Goal: Task Accomplishment & Management: Complete application form

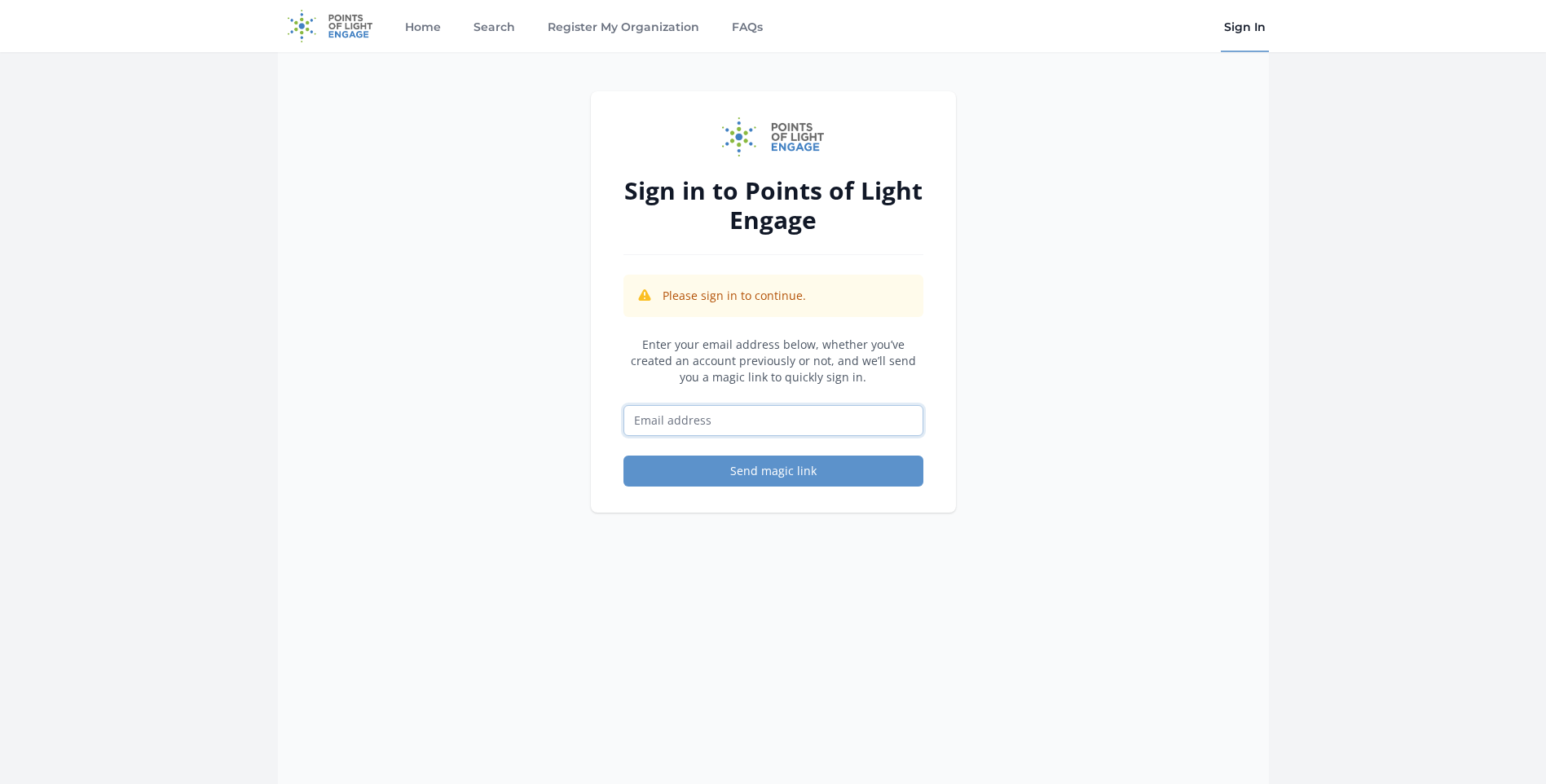
click at [769, 428] on input "Email address" at bounding box center [774, 420] width 300 height 31
type input "[EMAIL_ADDRESS][DOMAIN_NAME]"
click at [791, 479] on button "Send magic link" at bounding box center [774, 470] width 300 height 31
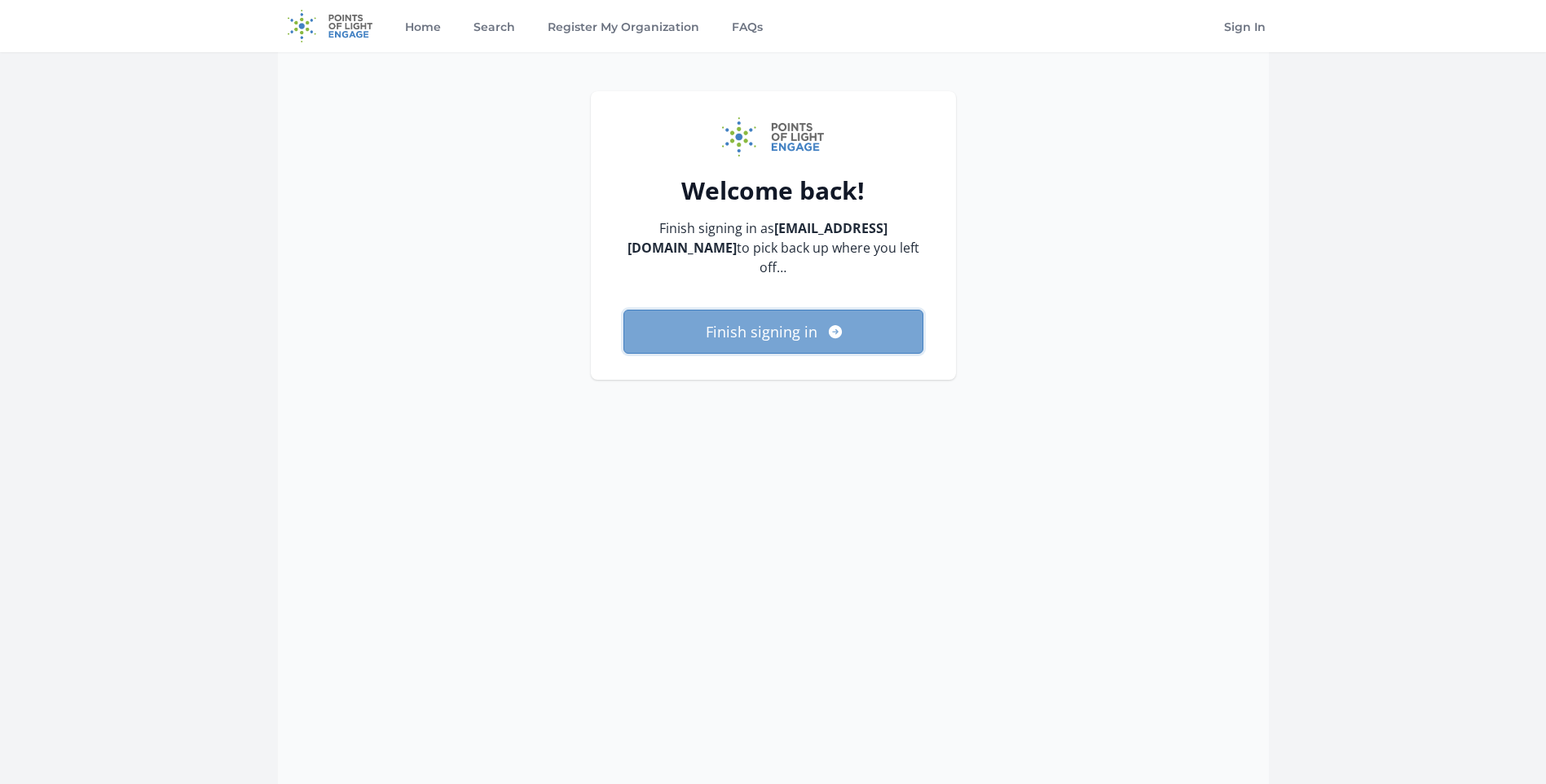
click at [839, 321] on button "Finish signing in" at bounding box center [774, 331] width 300 height 44
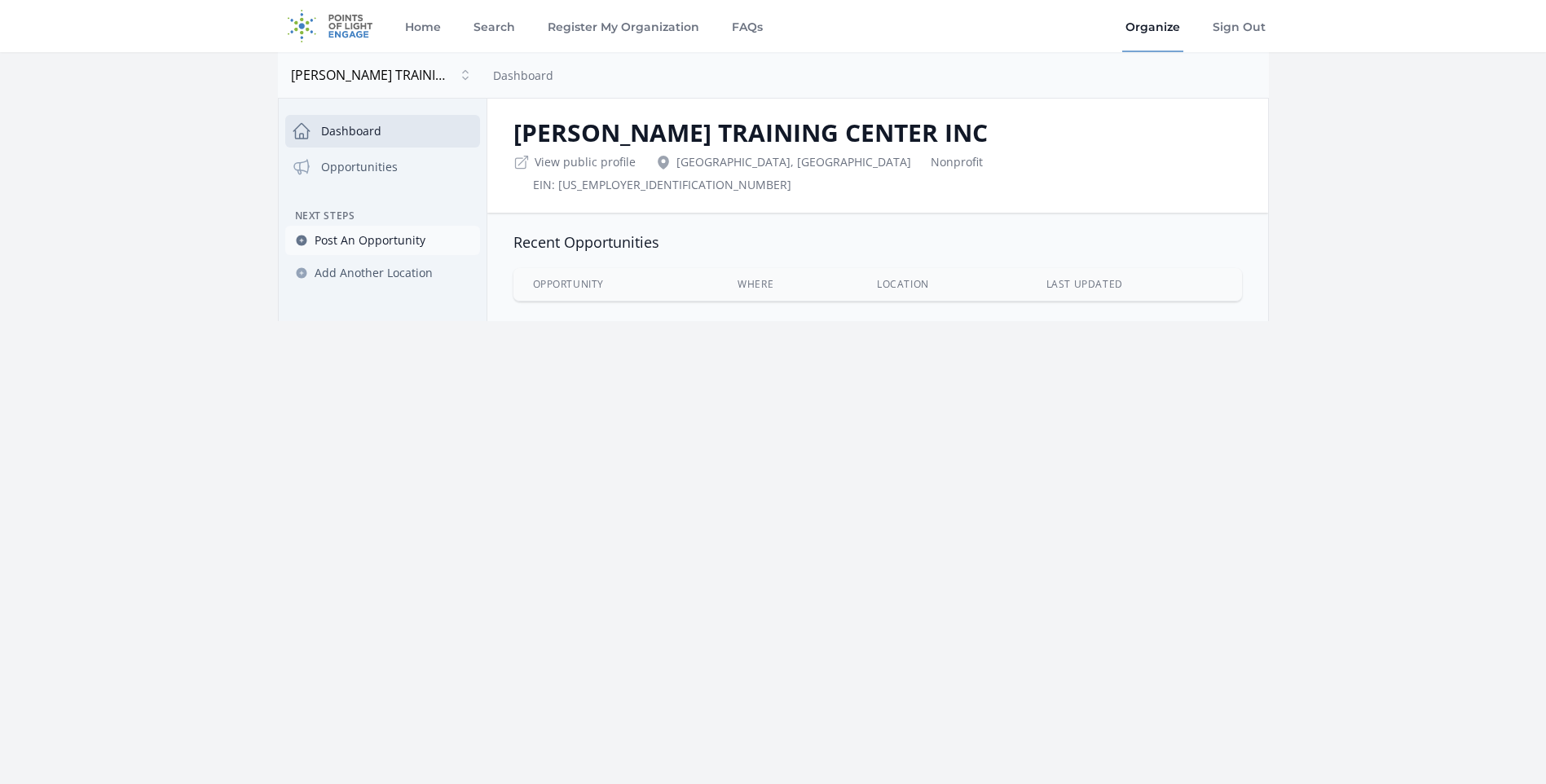
click at [390, 238] on span "Post An Opportunity" at bounding box center [370, 240] width 111 height 16
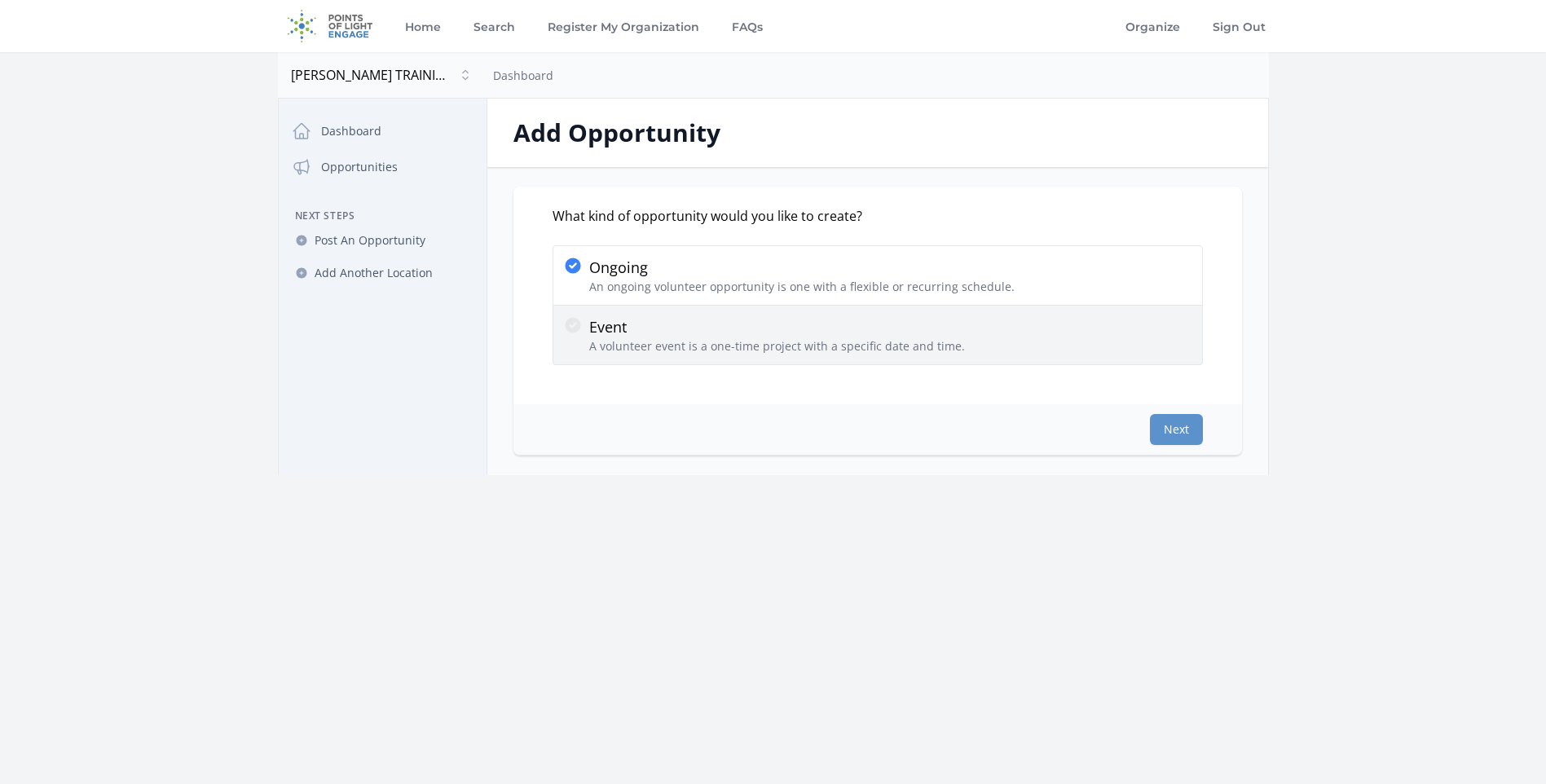
click at [694, 336] on p "Event" at bounding box center [777, 327] width 375 height 23
click at [0, 0] on input "Event A volunteer event is a one-time project with a specific date and time." at bounding box center [0, 0] width 0 height 0
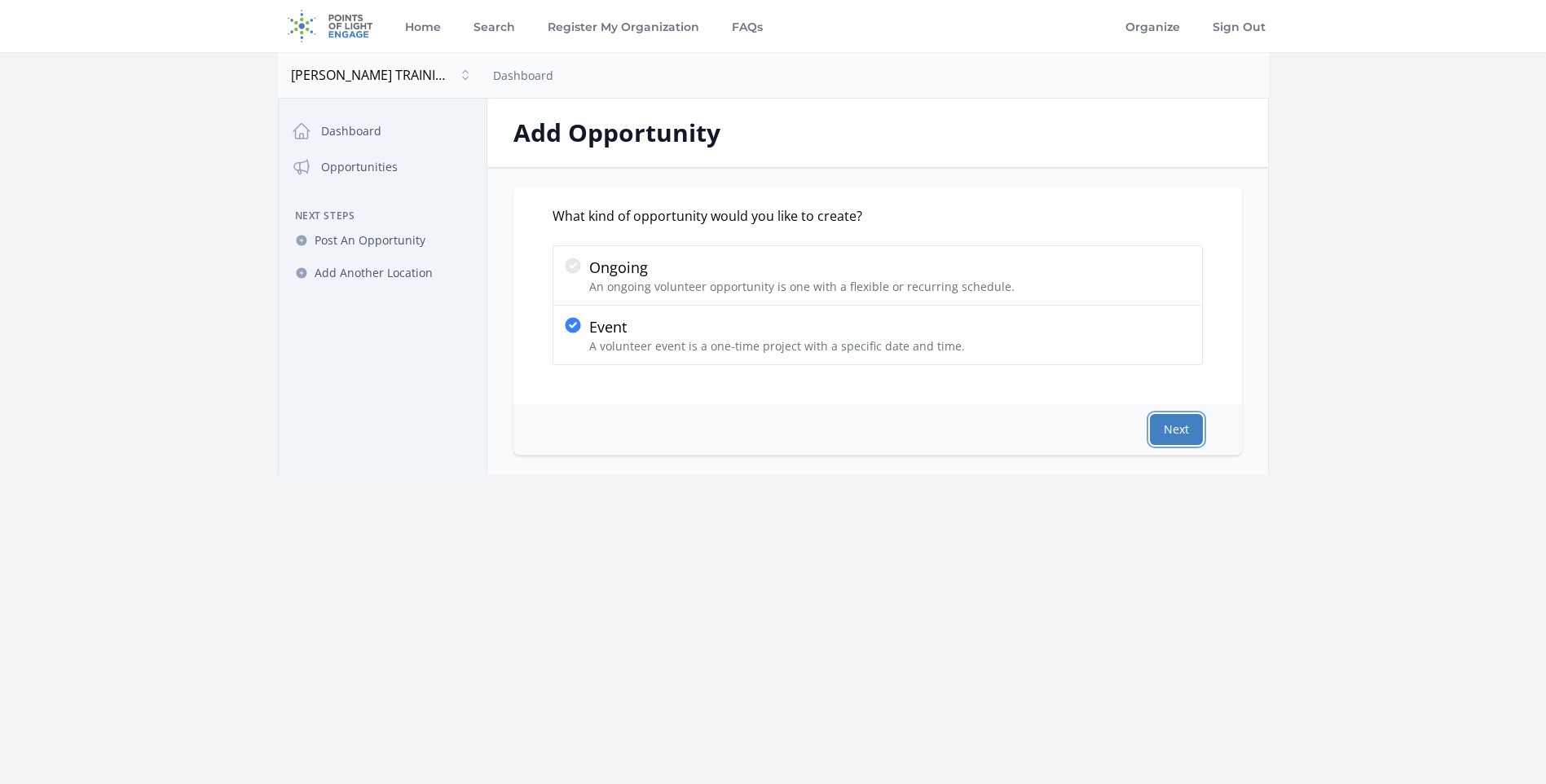
click at [1187, 423] on button "Next" at bounding box center [1177, 429] width 53 height 31
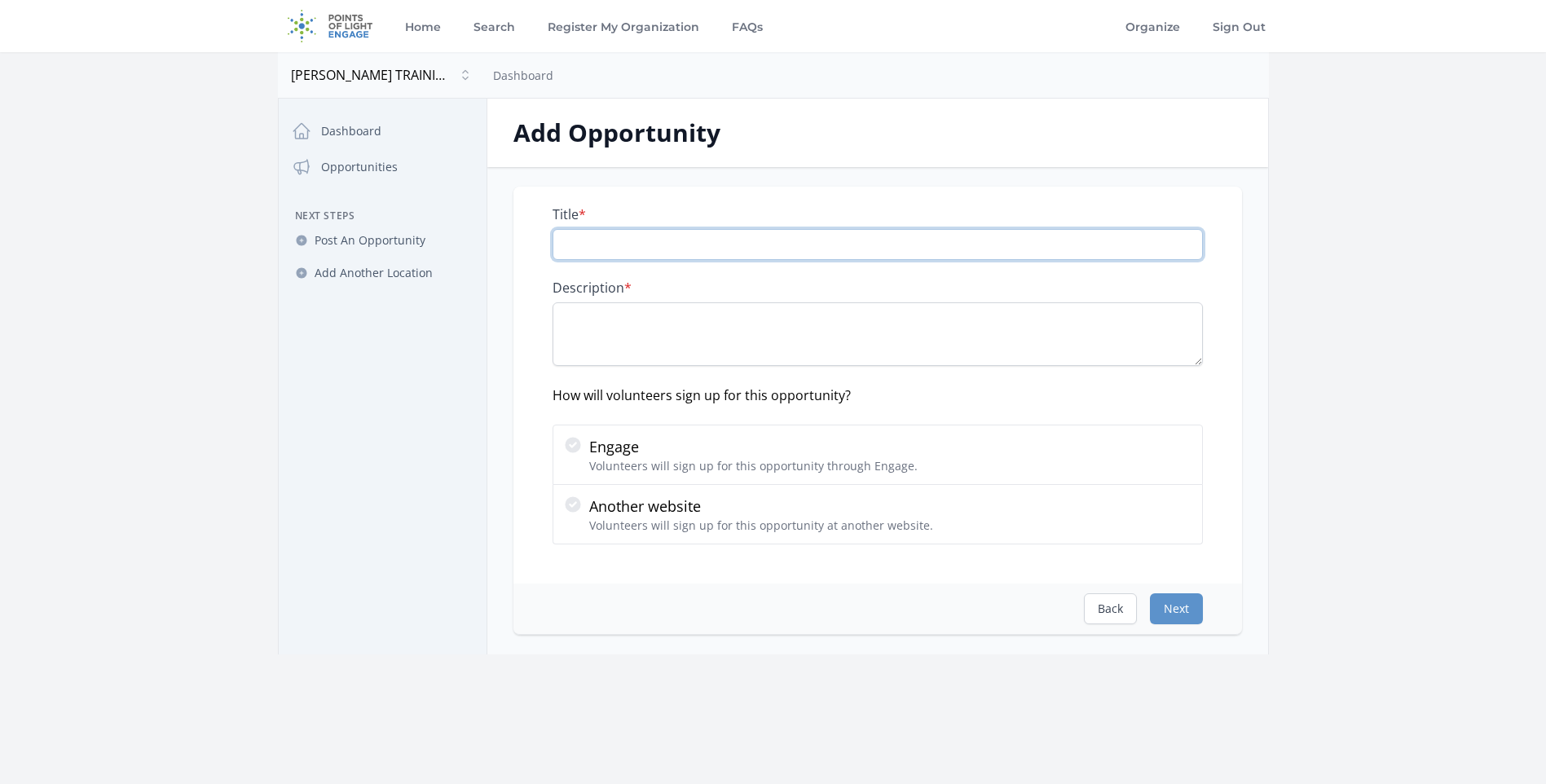
click at [659, 248] on input "Title *" at bounding box center [878, 244] width 650 height 31
click at [650, 235] on input "Title *" at bounding box center [878, 244] width 650 height 31
click at [717, 238] on input "Title *" at bounding box center [878, 244] width 650 height 31
type input "Top-Tier Tuesday"
click at [577, 314] on textarea "Description *" at bounding box center [878, 334] width 650 height 63
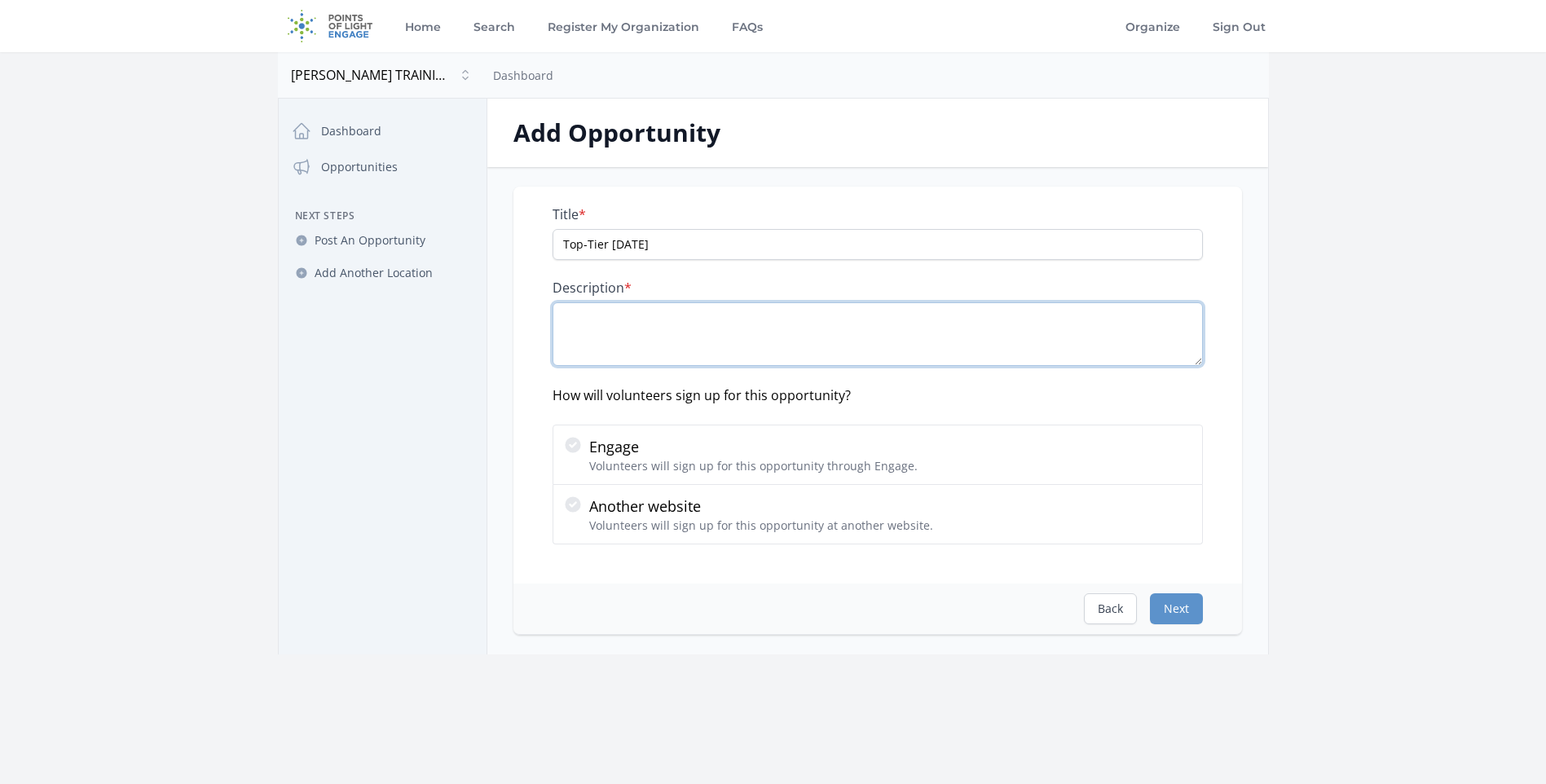
paste textarea "Join us for Top-Tier Tuesdays—a mentoring initiative where you can help our cli…"
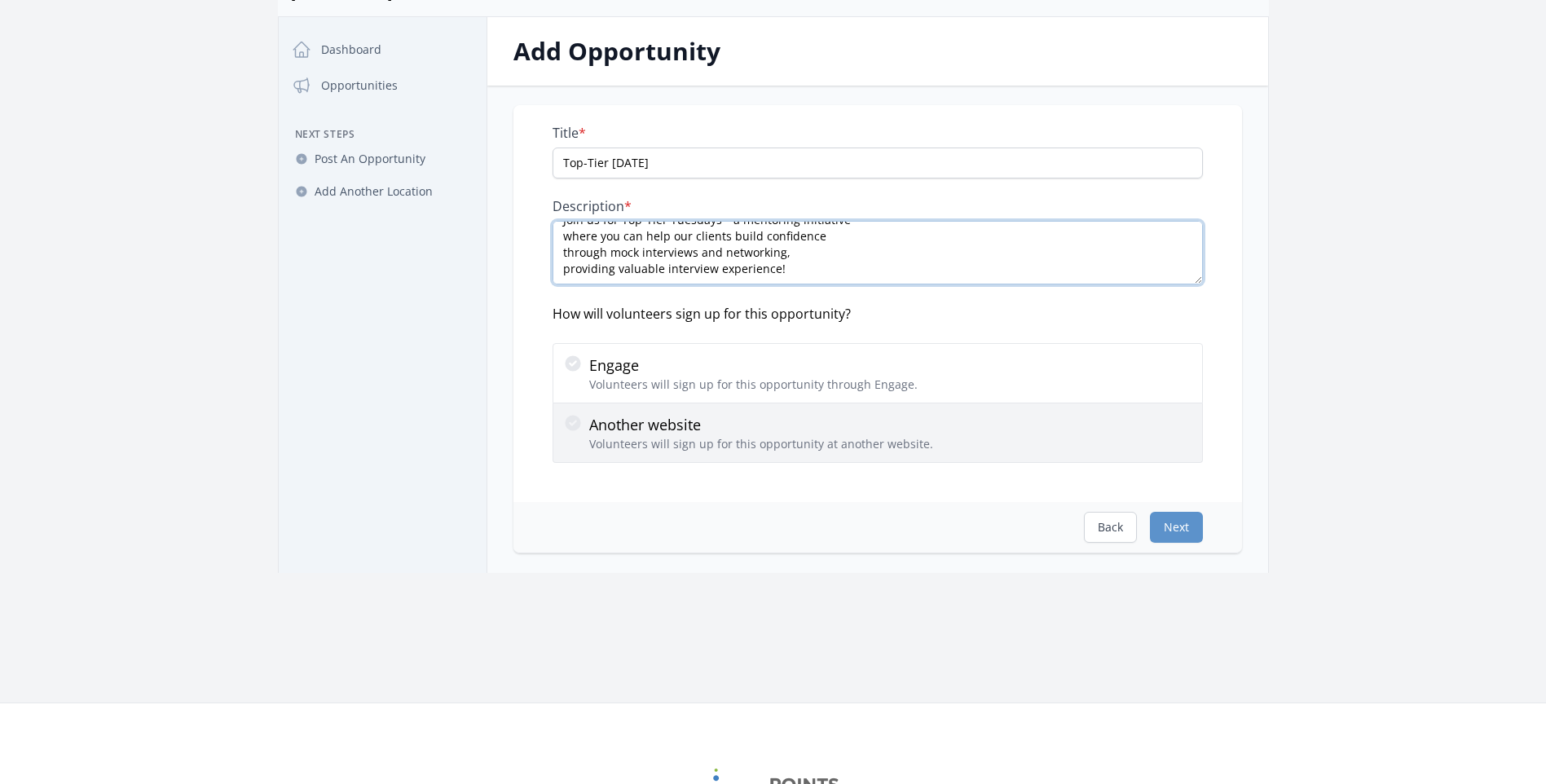
type textarea "Join us for Top-Tier Tuesdays—a mentoring initiative where you can help our cli…"
click at [967, 423] on div "Another website Volunteers will sign up for this opportunity at another website." at bounding box center [878, 433] width 629 height 39
click at [0, 0] on input "Another website Volunteers will sign up for this opportunity at another website." at bounding box center [0, 0] width 0 height 0
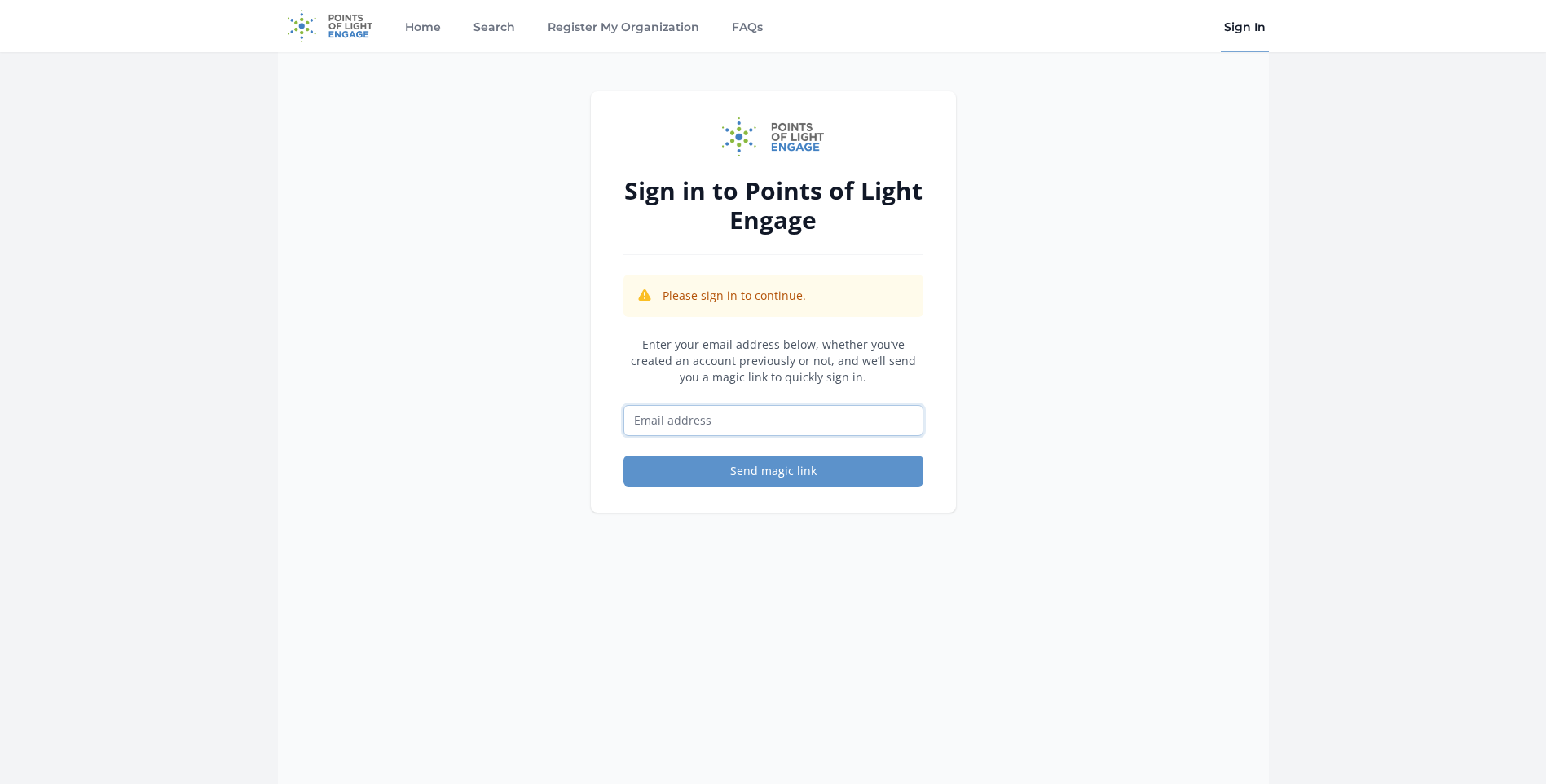
click at [779, 414] on input "Email address" at bounding box center [774, 420] width 300 height 31
type input "[EMAIL_ADDRESS][DOMAIN_NAME]"
click at [865, 474] on button "Send magic link" at bounding box center [774, 470] width 300 height 31
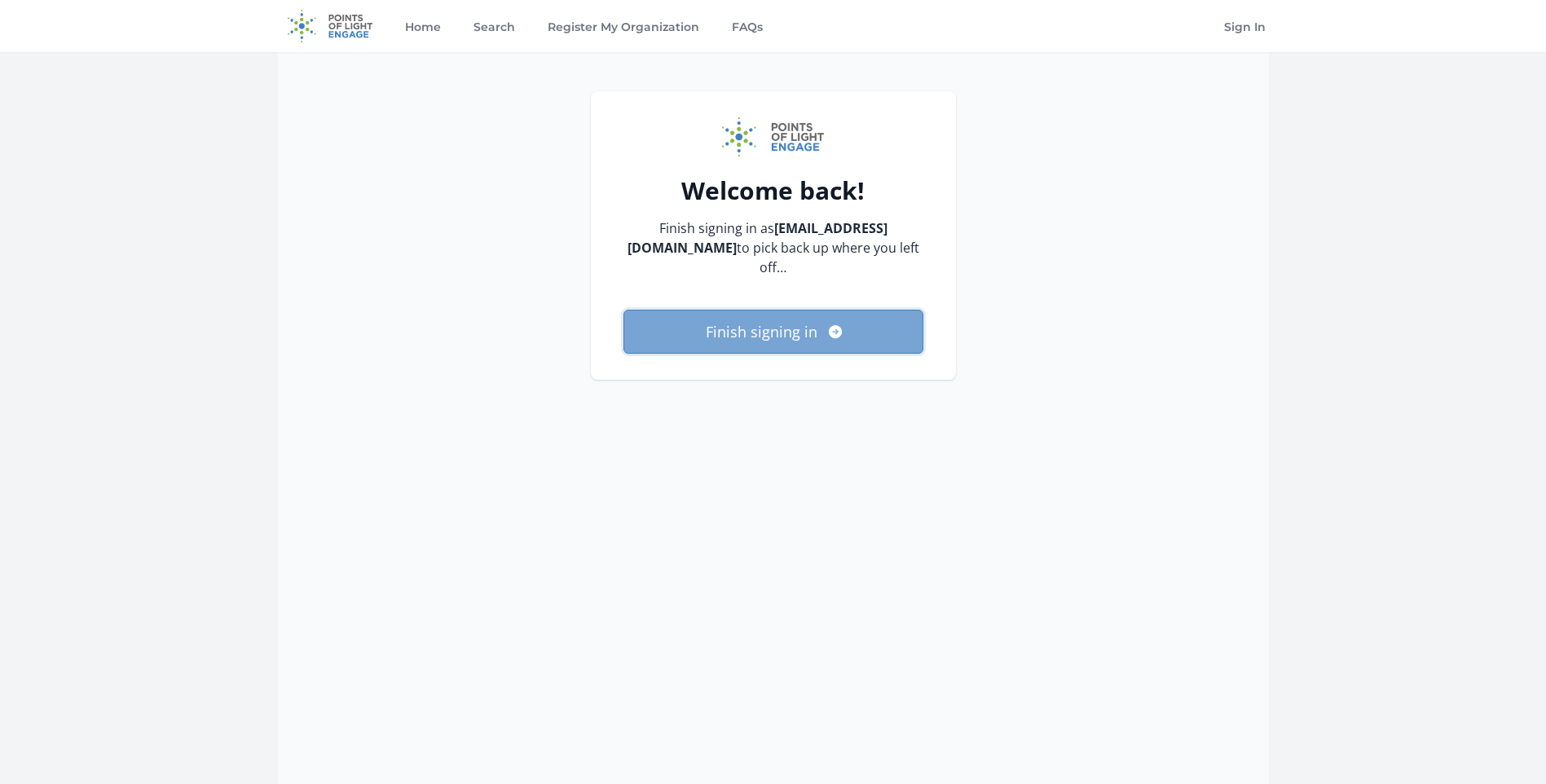
click at [714, 317] on button "Finish signing in" at bounding box center [774, 331] width 300 height 44
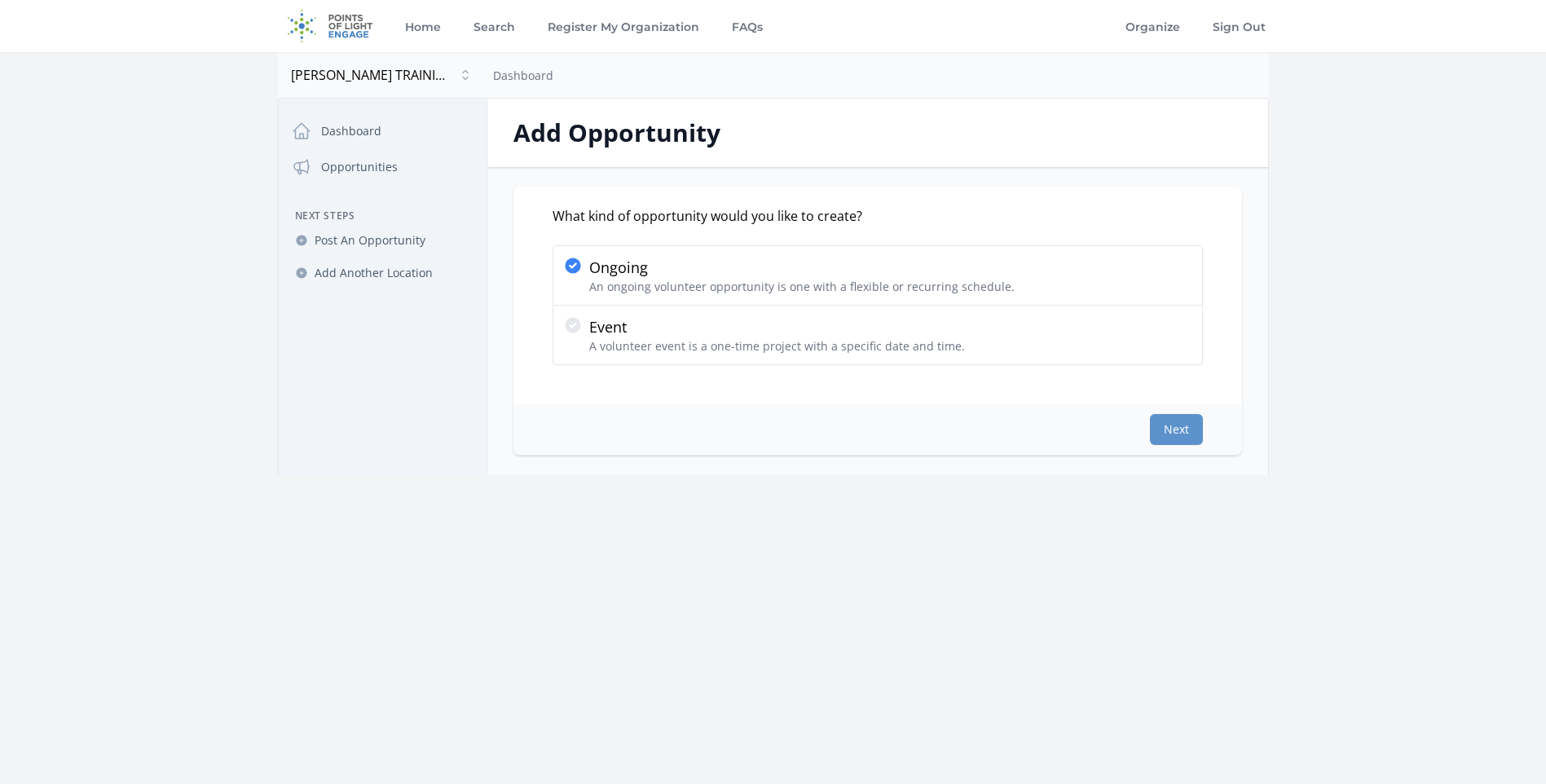
click at [985, 366] on div "What kind of opportunity would you like to create? Ongoing An ongoing volunteer…" at bounding box center [878, 295] width 729 height 218
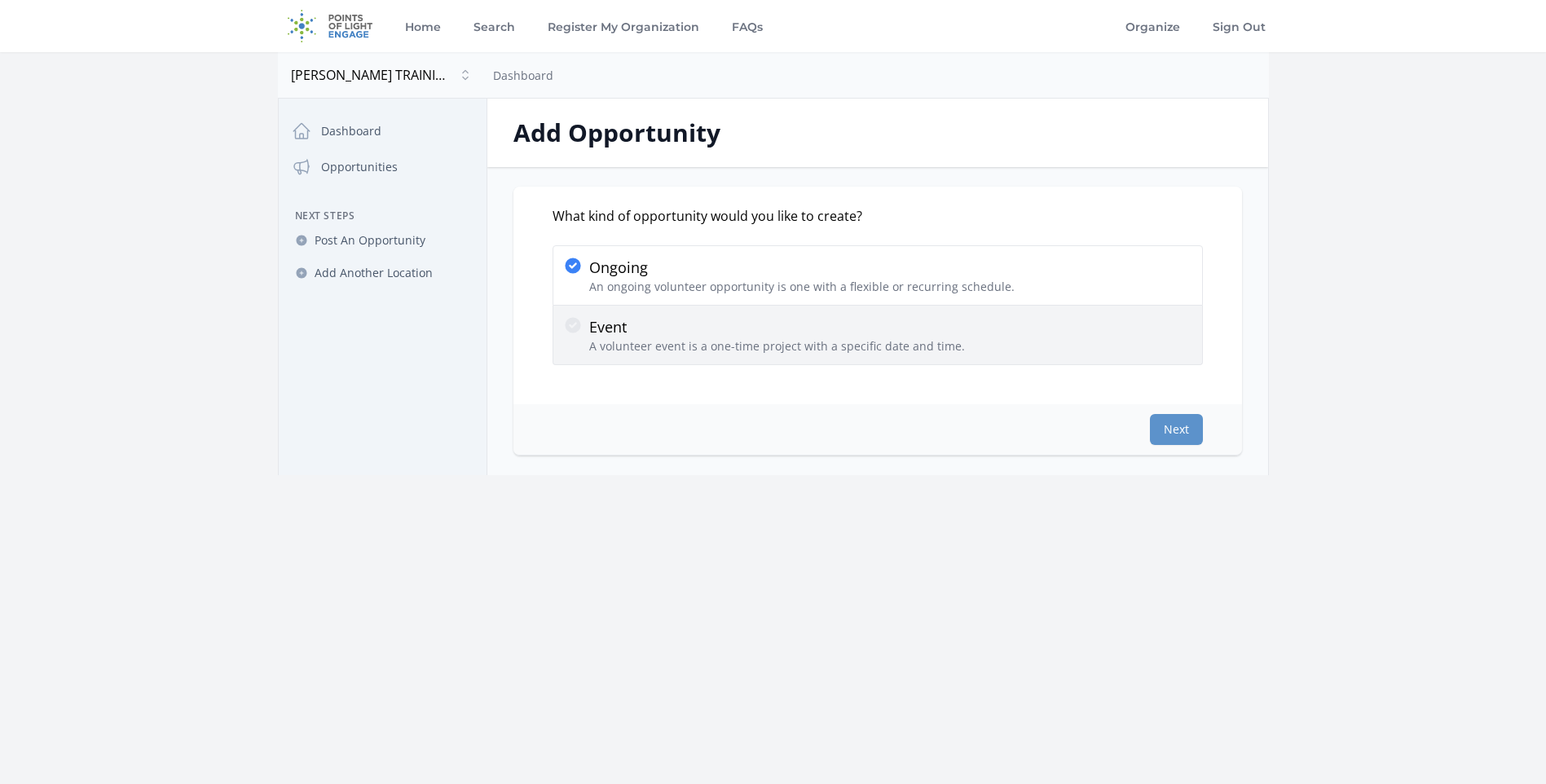
click at [991, 342] on div "Event A volunteer event is a one-time project with a specific date and time." at bounding box center [878, 335] width 629 height 39
click at [0, 0] on input "Event A volunteer event is a one-time project with a specific date and time." at bounding box center [0, 0] width 0 height 0
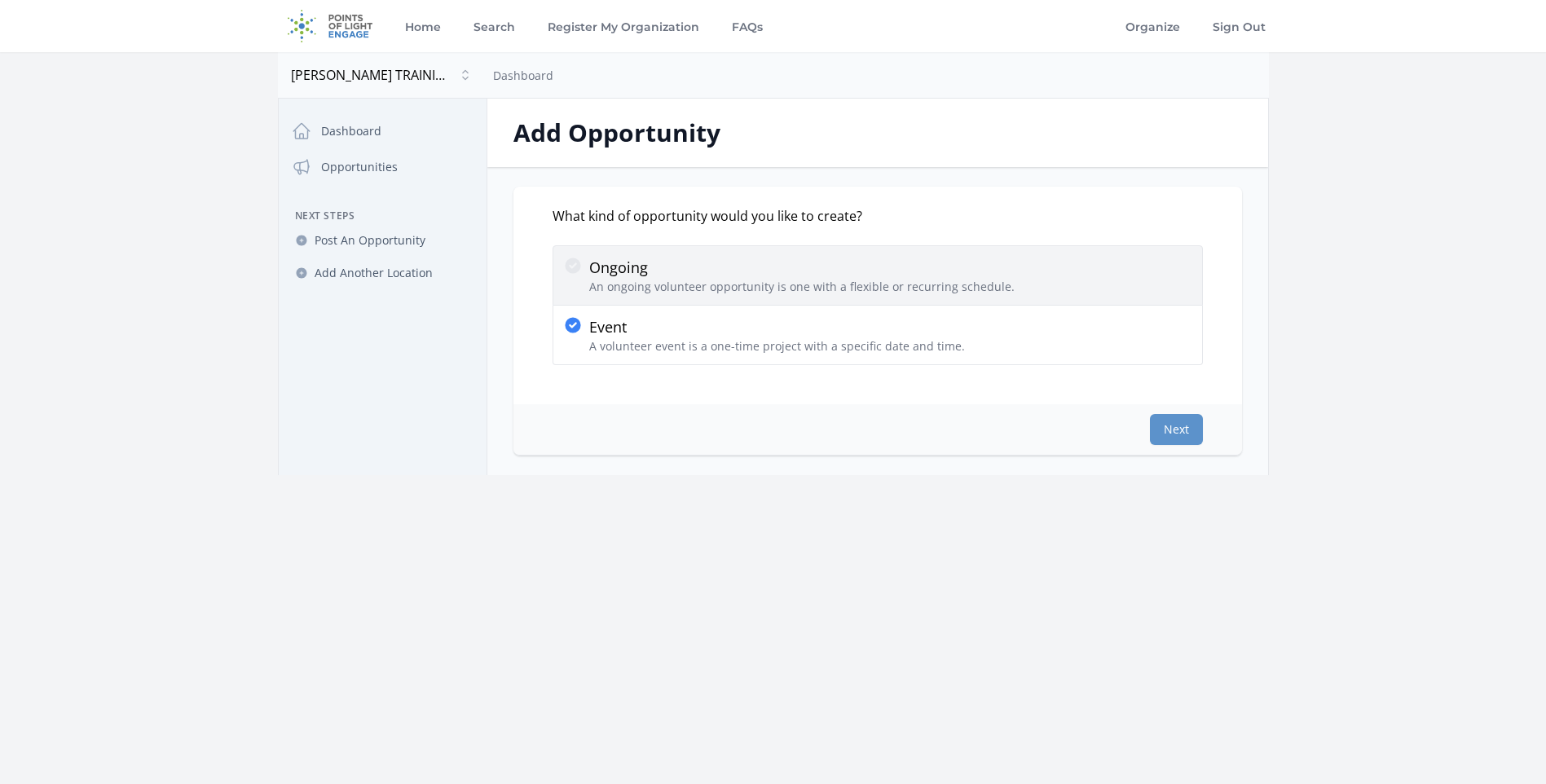
click at [992, 281] on p "An ongoing volunteer opportunity is one with a flexible or recurring schedule." at bounding box center [802, 286] width 426 height 16
click at [0, 0] on input "Ongoing An ongoing volunteer opportunity is one with a flexible or recurring sc…" at bounding box center [0, 0] width 0 height 0
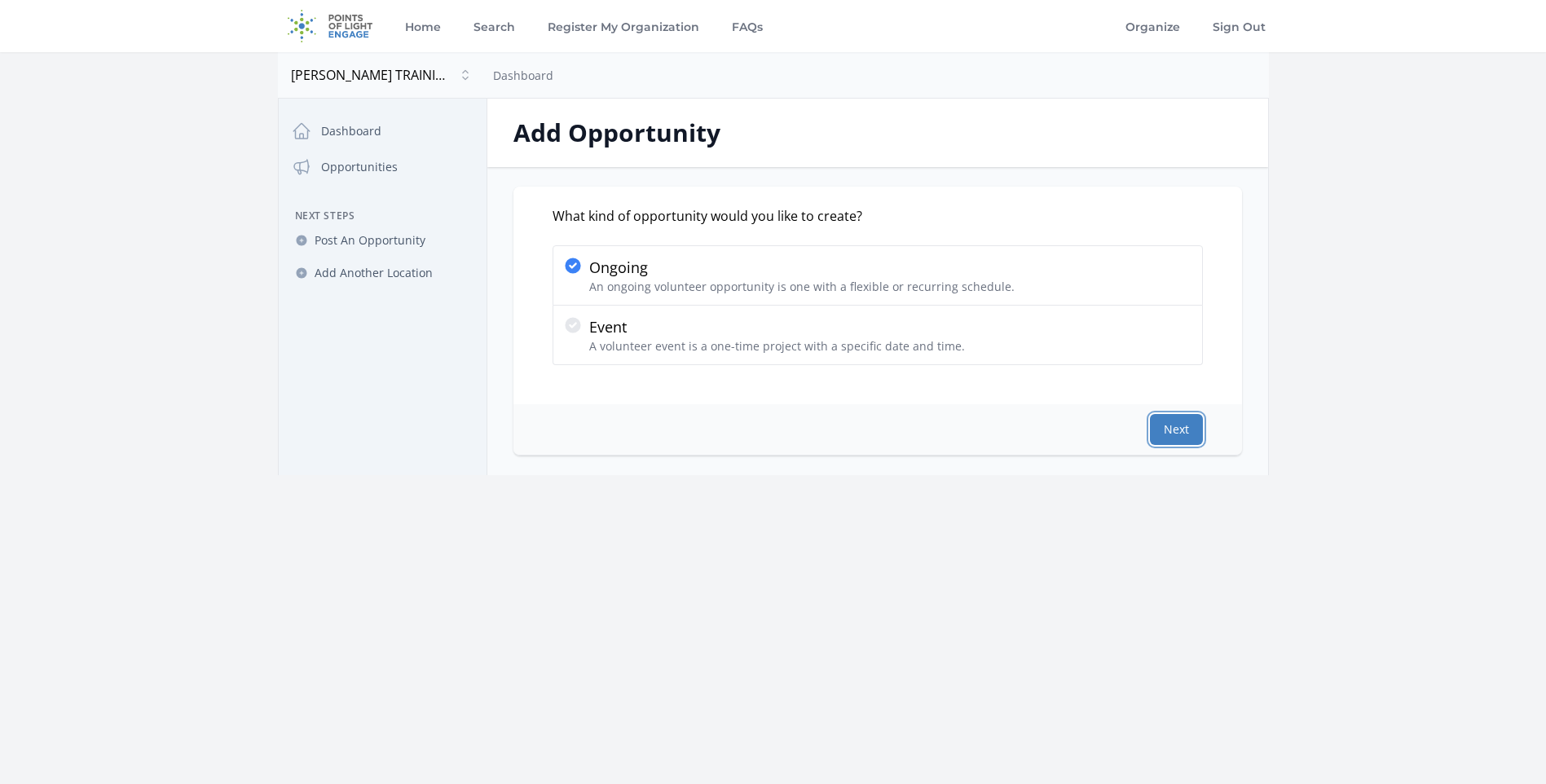
click at [1163, 433] on button "Next" at bounding box center [1177, 429] width 53 height 31
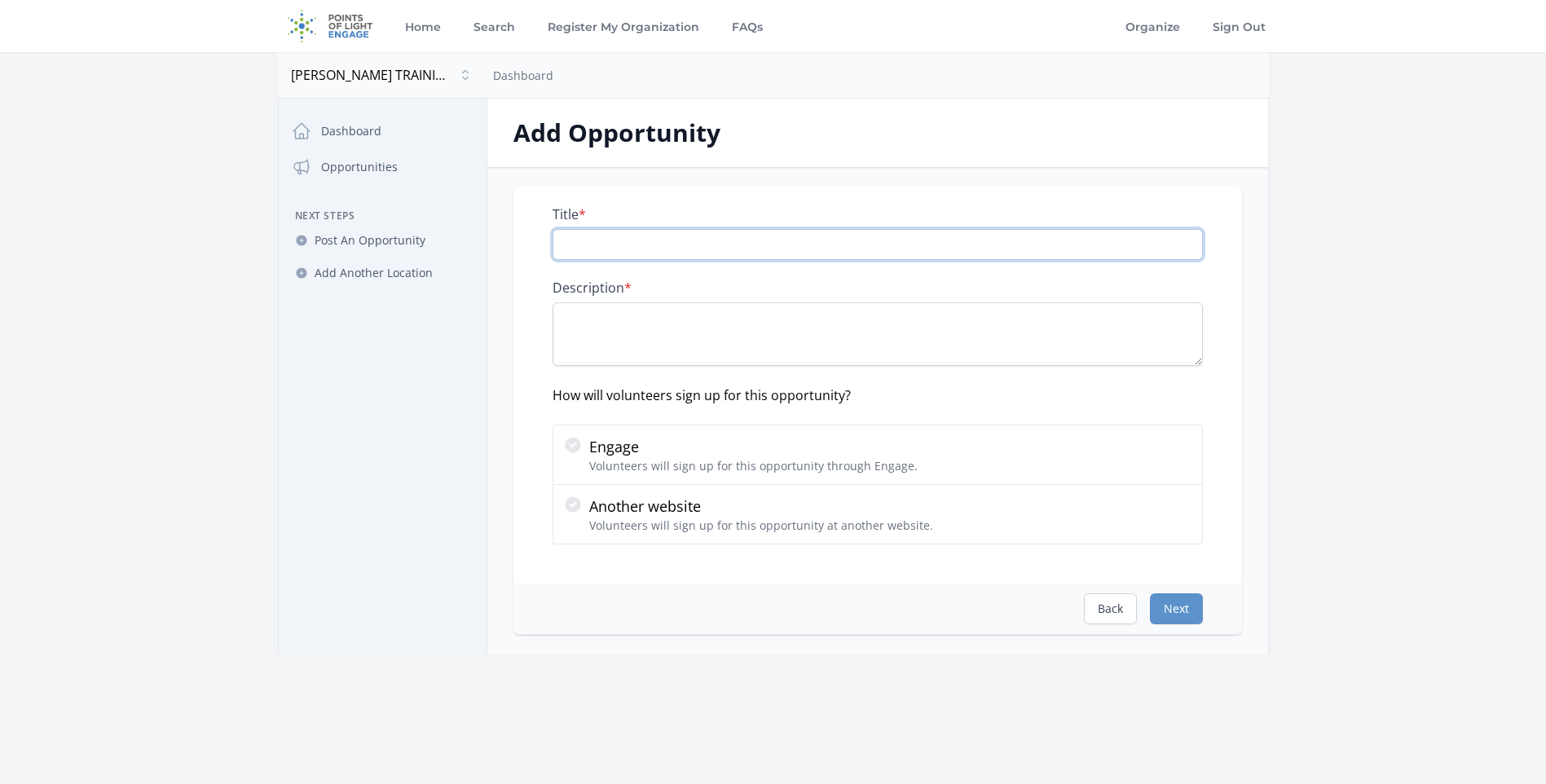
click at [619, 255] on input "Title *" at bounding box center [878, 244] width 650 height 31
type input "Top-Tier Tuesday"
paste textarea "Join us for Top-Tier Tuesdays—a mentoring initiative where you can help our cli…"
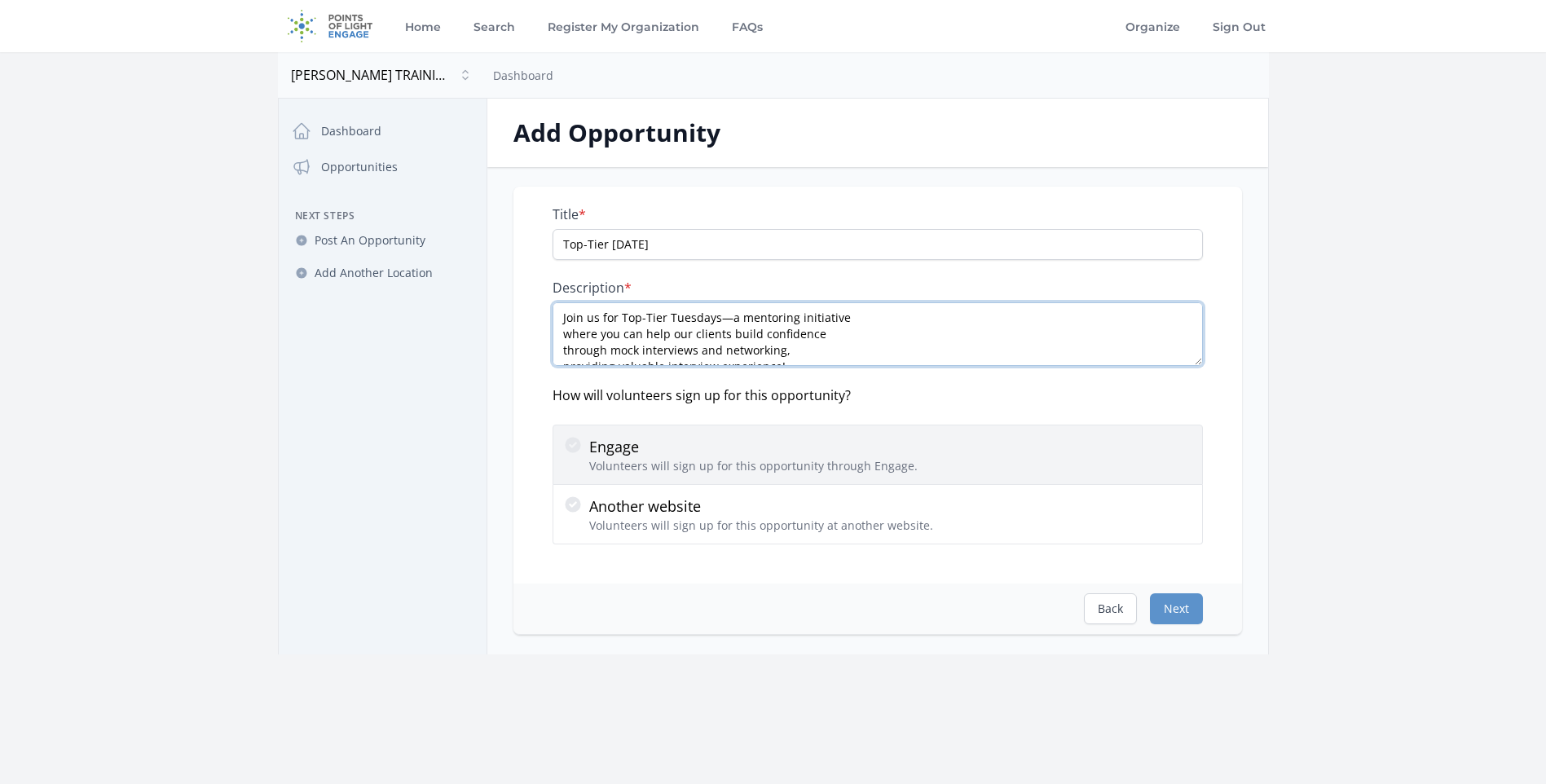
scroll to position [9, 0]
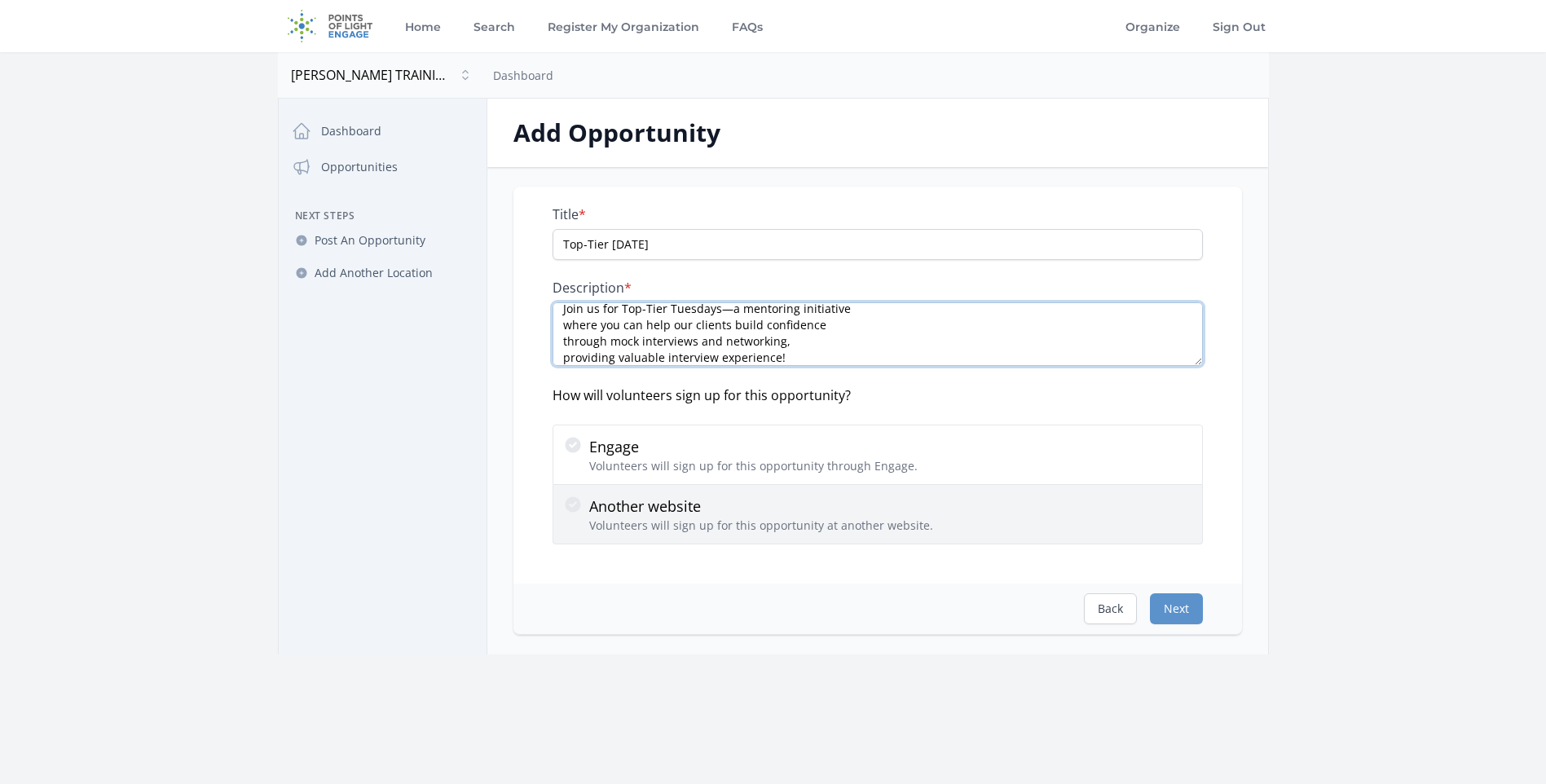
type textarea "Join us for Top-Tier Tuesdays—a mentoring initiative where you can help our cli…"
click at [867, 531] on p "Volunteers will sign up for this opportunity at another website." at bounding box center [762, 525] width 344 height 16
click at [0, 0] on input "Another website Volunteers will sign up for this opportunity at another website." at bounding box center [0, 0] width 0 height 0
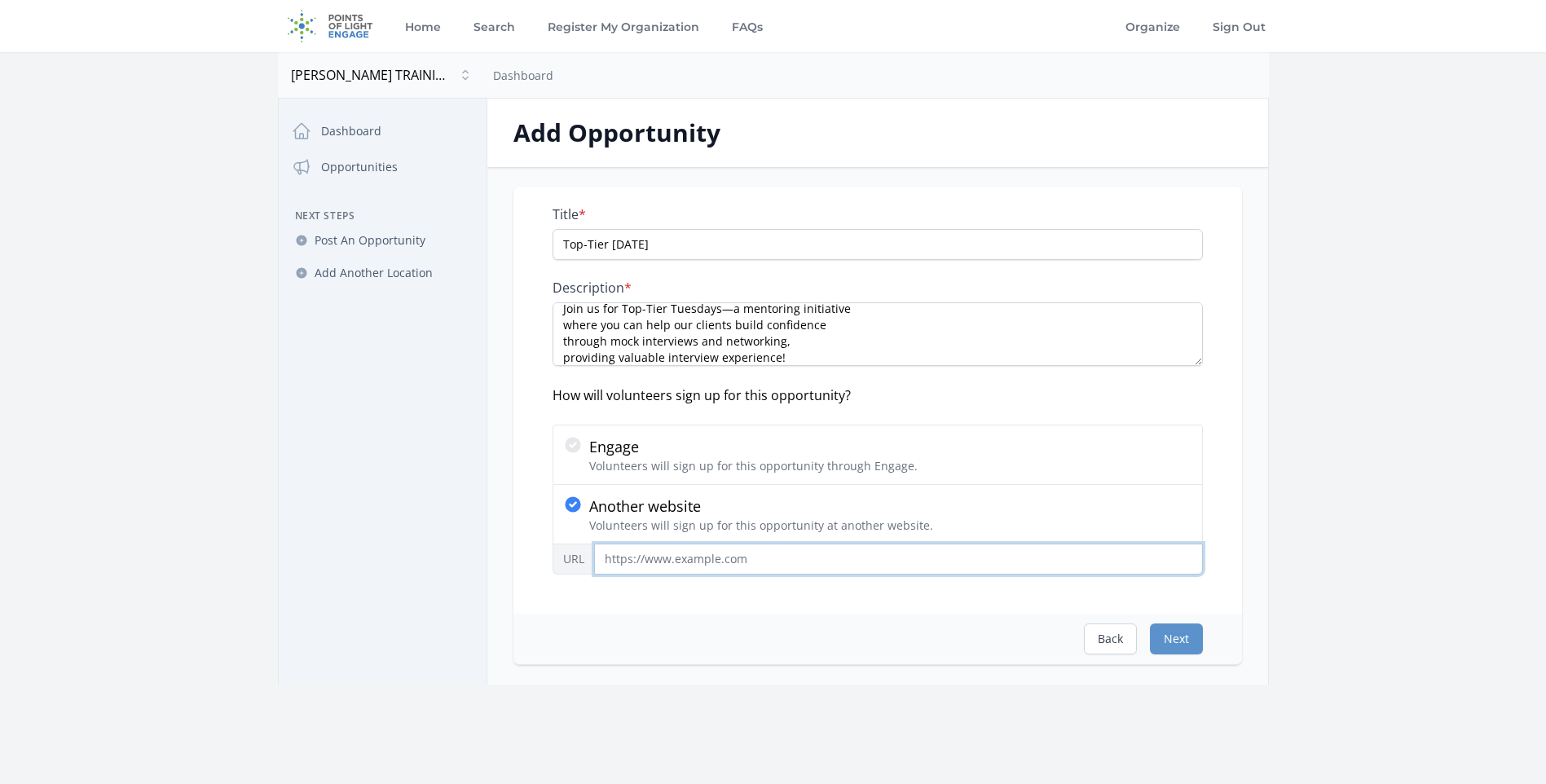
click at [762, 559] on input "URL" at bounding box center [898, 558] width 609 height 31
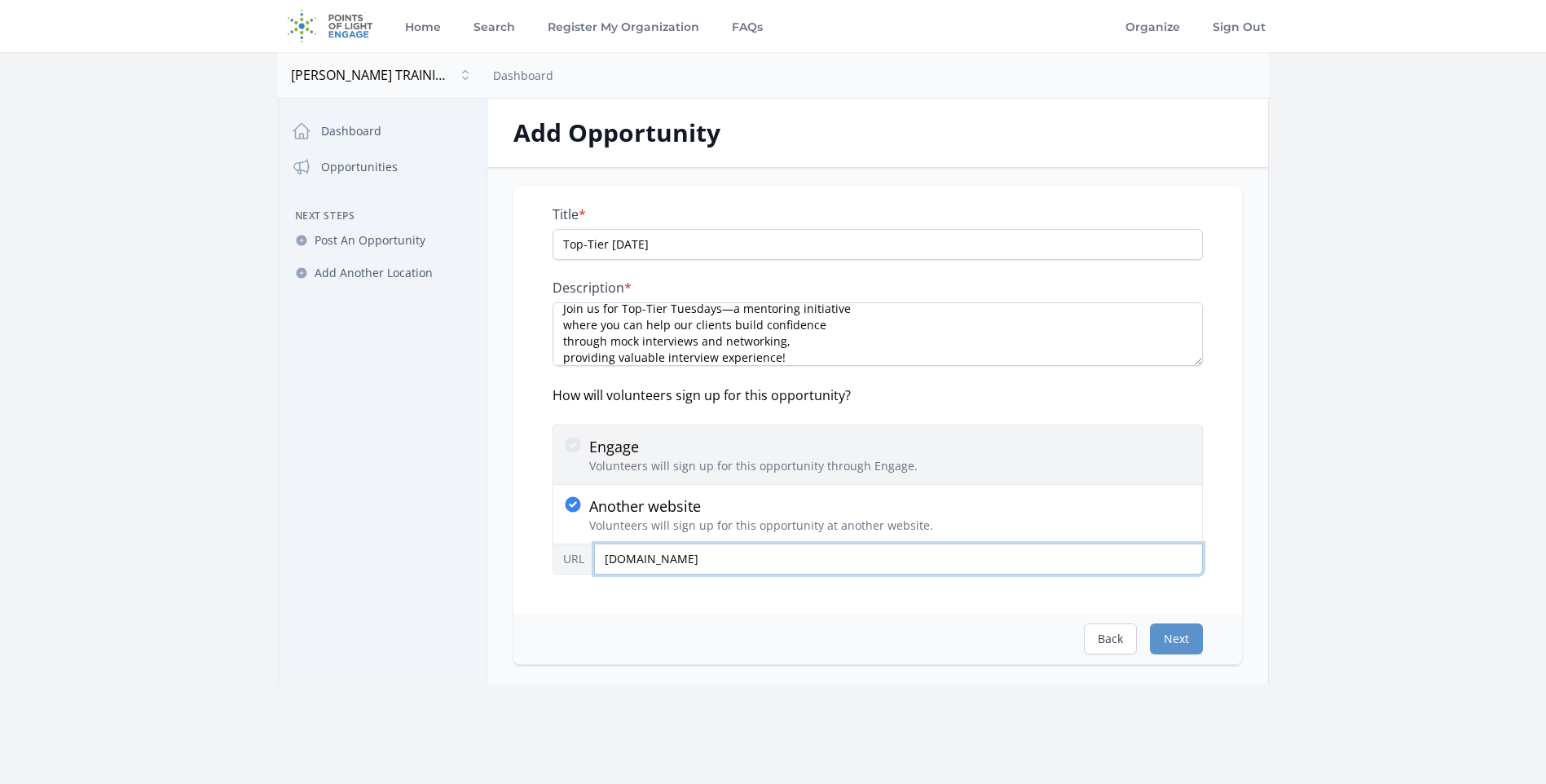
type input "www.macdonaldcenter.org"
click at [635, 464] on p "Volunteers will sign up for this opportunity through Engage." at bounding box center [754, 466] width 329 height 16
click at [0, 0] on input "Engage Volunteers will sign up for this opportunity through Engage." at bounding box center [0, 0] width 0 height 0
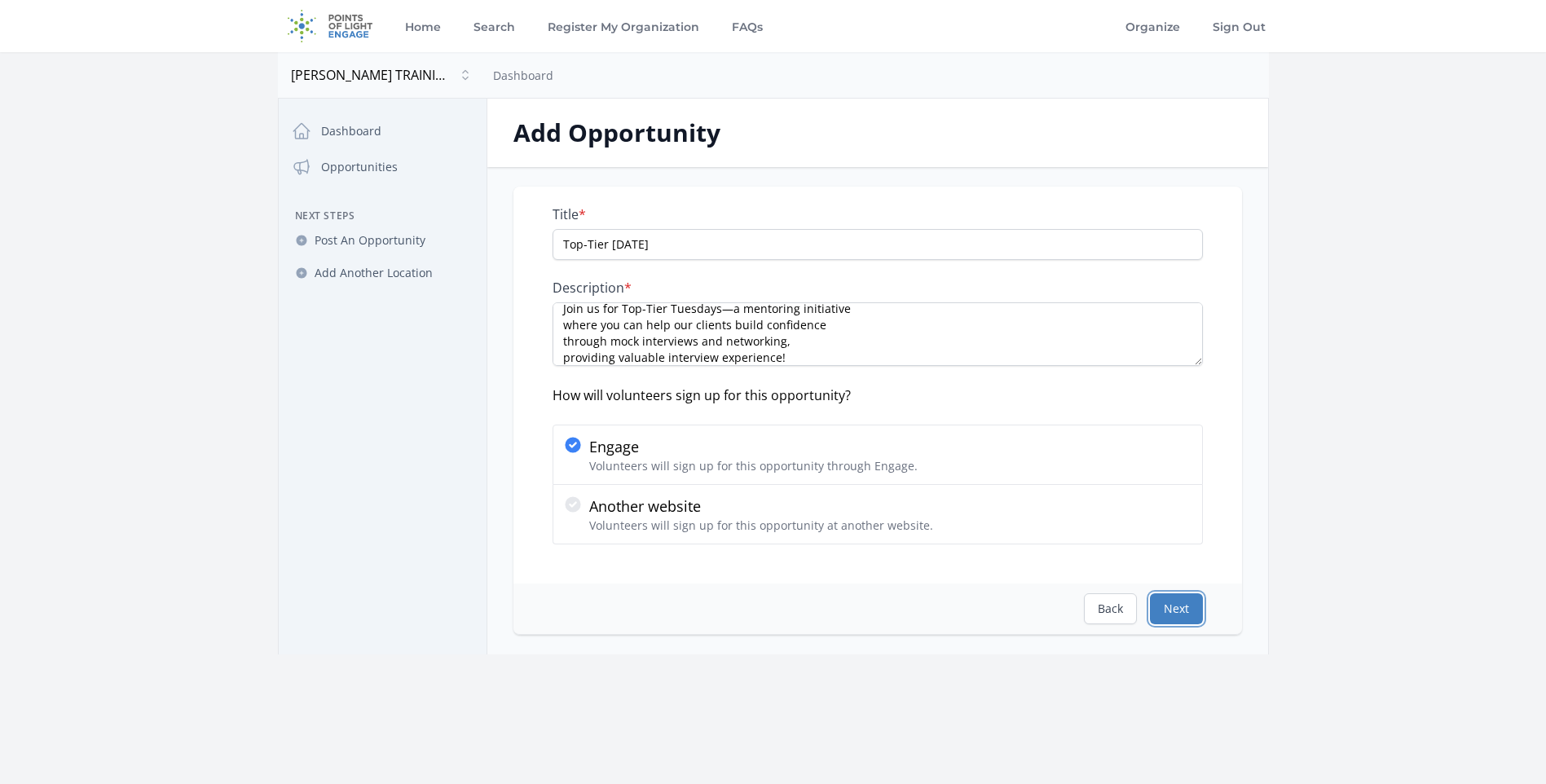
click at [1182, 618] on button "Next" at bounding box center [1177, 608] width 53 height 31
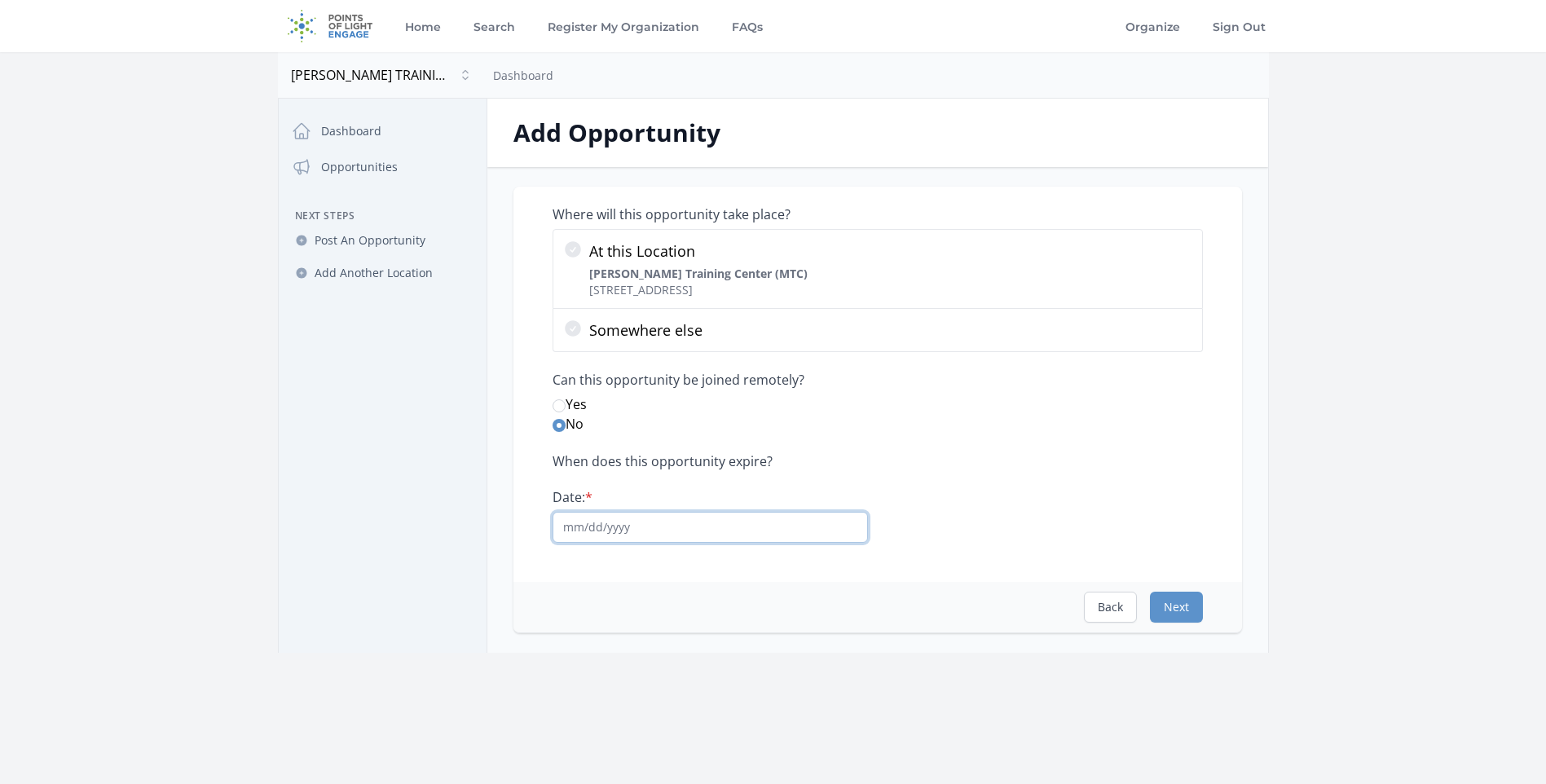
click at [672, 536] on input "Date: *" at bounding box center [710, 527] width 316 height 31
click at [697, 530] on input "12/" at bounding box center [710, 527] width 316 height 31
type input "1"
type input "10/01/26"
click at [1193, 605] on button "Next" at bounding box center [1177, 606] width 53 height 31
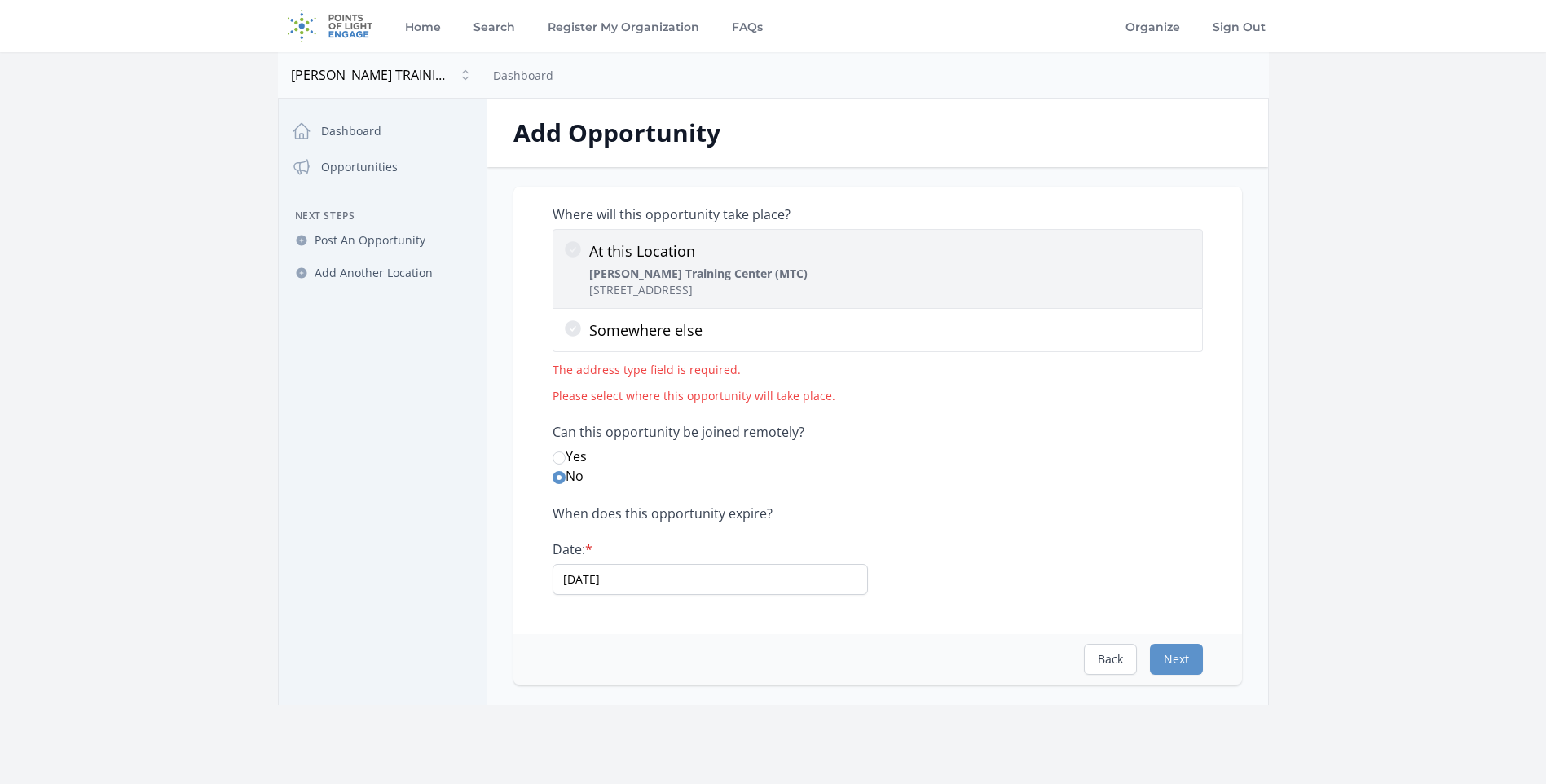
click at [769, 270] on strong "MacDonald Training Center (MTC)" at bounding box center [699, 274] width 219 height 16
click at [0, 0] on input "At this Location MacDonald Training Center (MTC) 5420 W Cypress St, Tampa, FL 3…" at bounding box center [0, 0] width 0 height 0
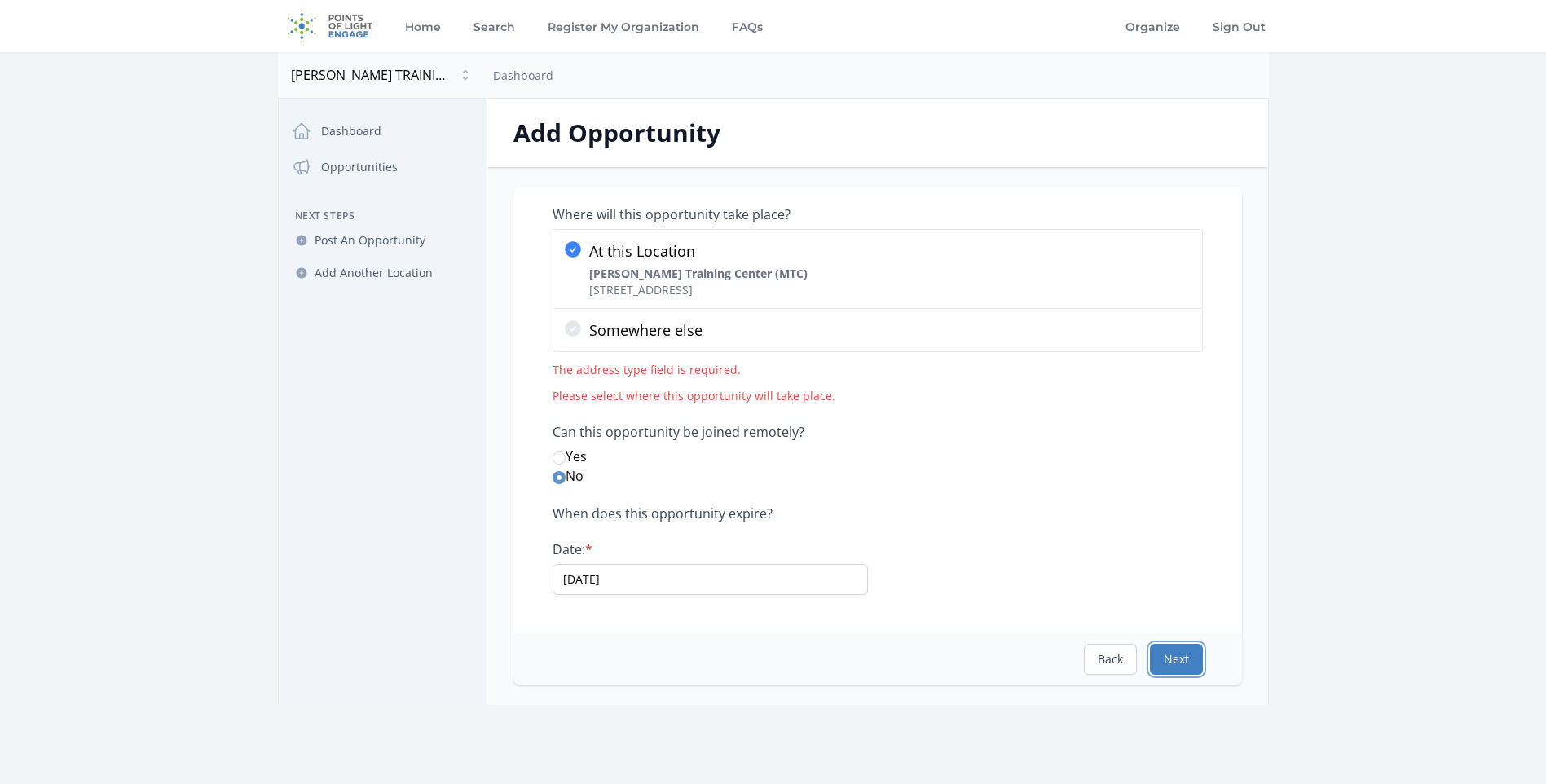
click at [1166, 653] on button "Next" at bounding box center [1177, 659] width 53 height 31
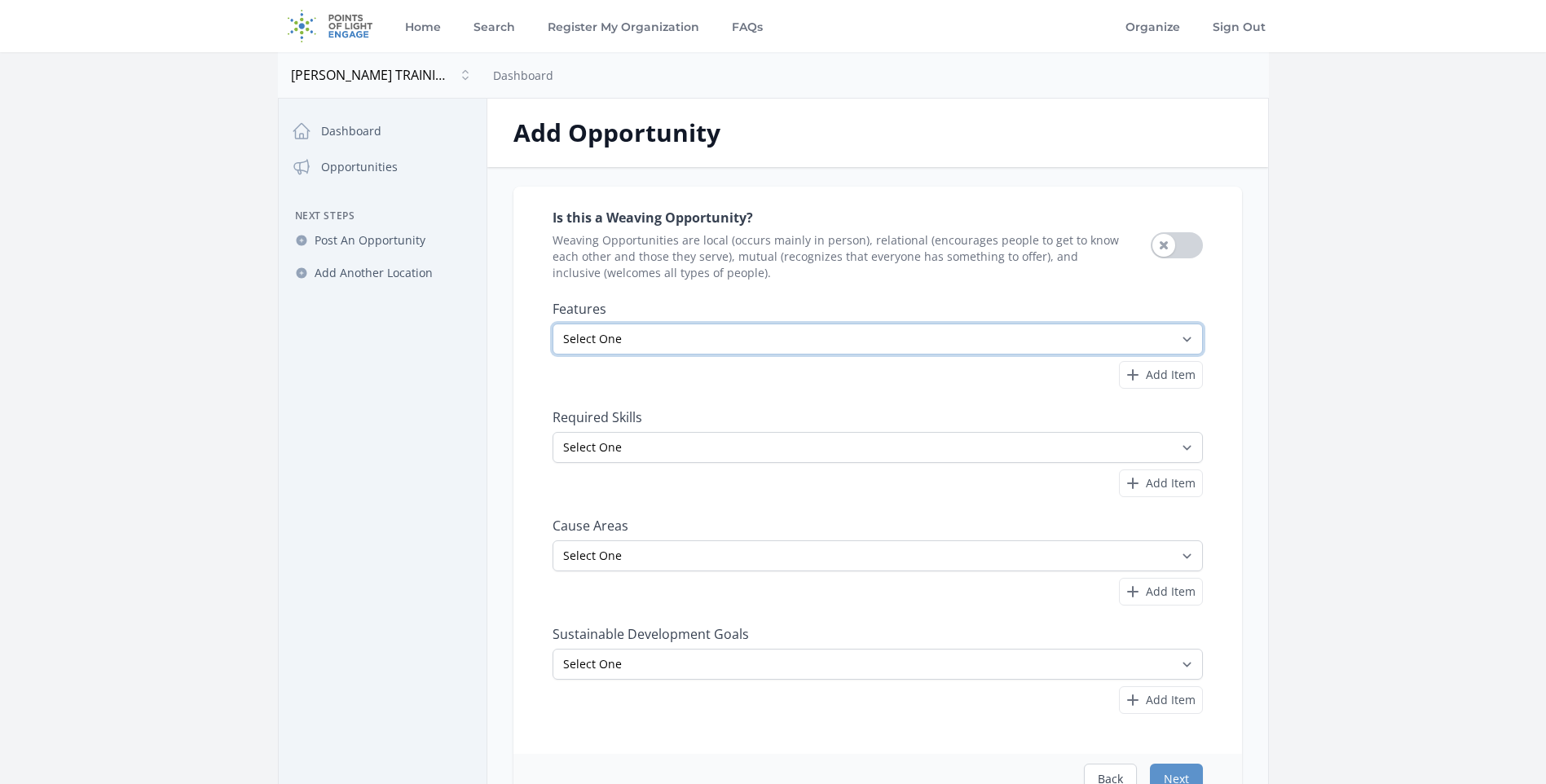
click at [841, 346] on select "Select One All Ages Court-Ordered Eligible Good for Families Good for Groups Go…" at bounding box center [878, 338] width 650 height 31
select select "Handicap Accessible"
click at [553, 323] on select "Select One All Ages Court-Ordered Eligible Good for Families Good for Groups Go…" at bounding box center [878, 338] width 650 height 31
click at [1184, 369] on span "Add Item" at bounding box center [1171, 374] width 49 height 16
click at [659, 367] on select "Select One All Ages Court-Ordered Eligible Good for Families Good for Groups Go…" at bounding box center [860, 376] width 616 height 31
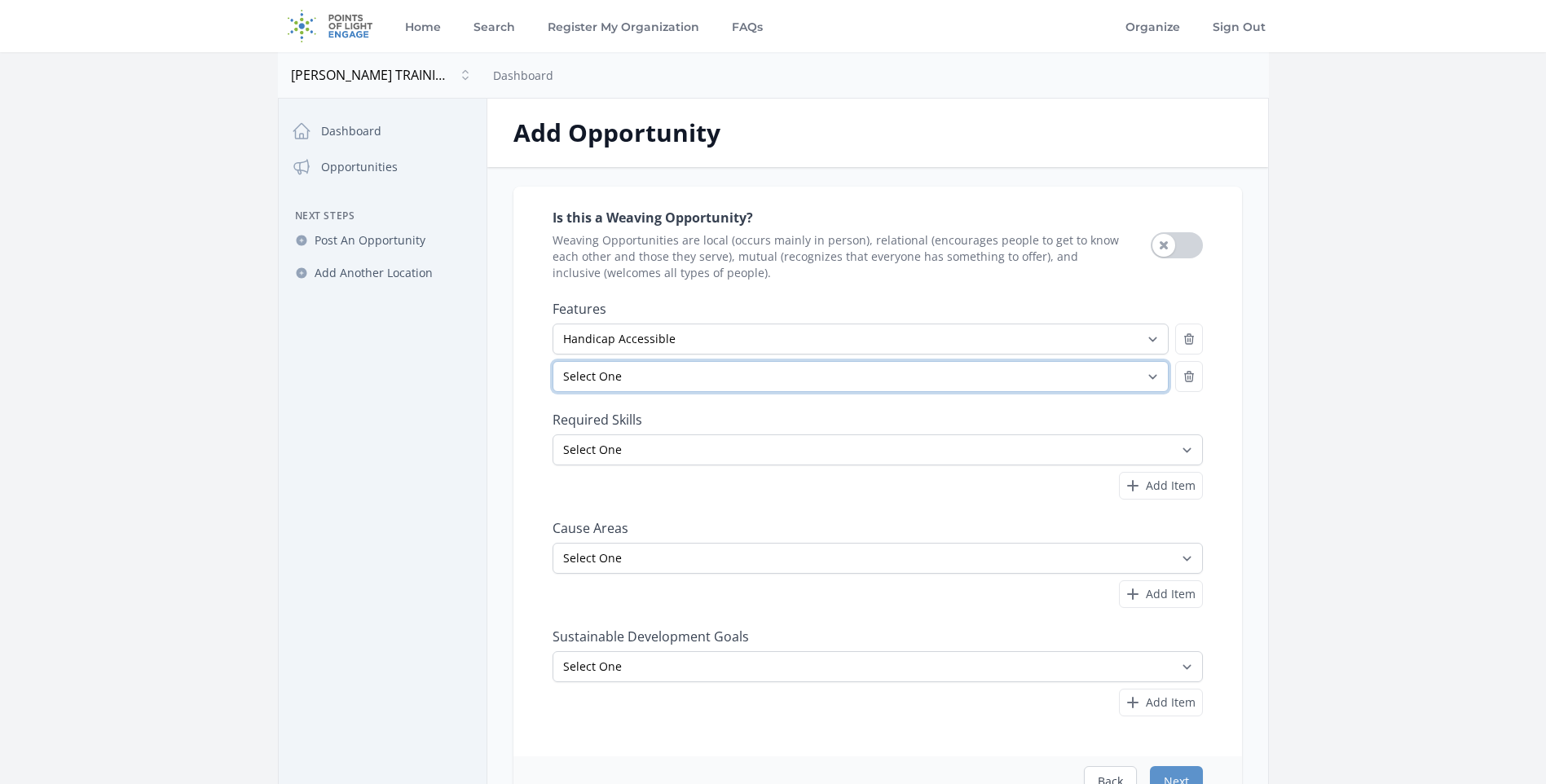
select select "Minimum Age 21"
click at [553, 361] on select "Select One All Ages Court-Ordered Eligible Good for Families Good for Groups Go…" at bounding box center [860, 376] width 616 height 31
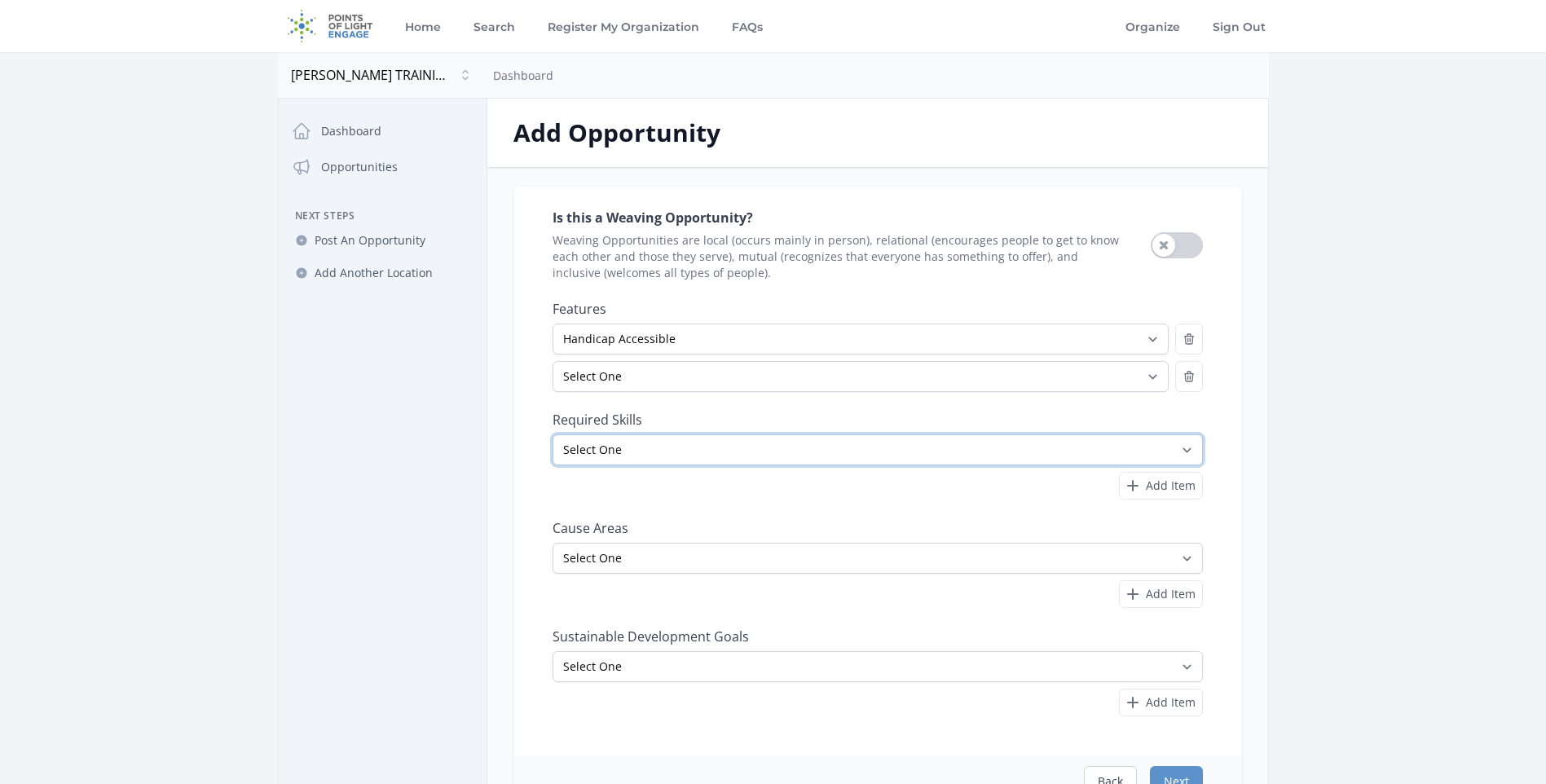
click at [731, 446] on select "Select One Accounting Advocacy Administrative Arts Board Service Business Skill…" at bounding box center [878, 449] width 650 height 31
select select "Business Skills"
click at [553, 434] on select "Select One Accounting Advocacy Administrative Arts Board Service Business Skill…" at bounding box center [878, 449] width 650 height 31
click at [662, 554] on select "Select One Adult Education Animals Arts & Culture Children & Youth Civil Rights…" at bounding box center [878, 558] width 650 height 31
select select "Job Training & Employment"
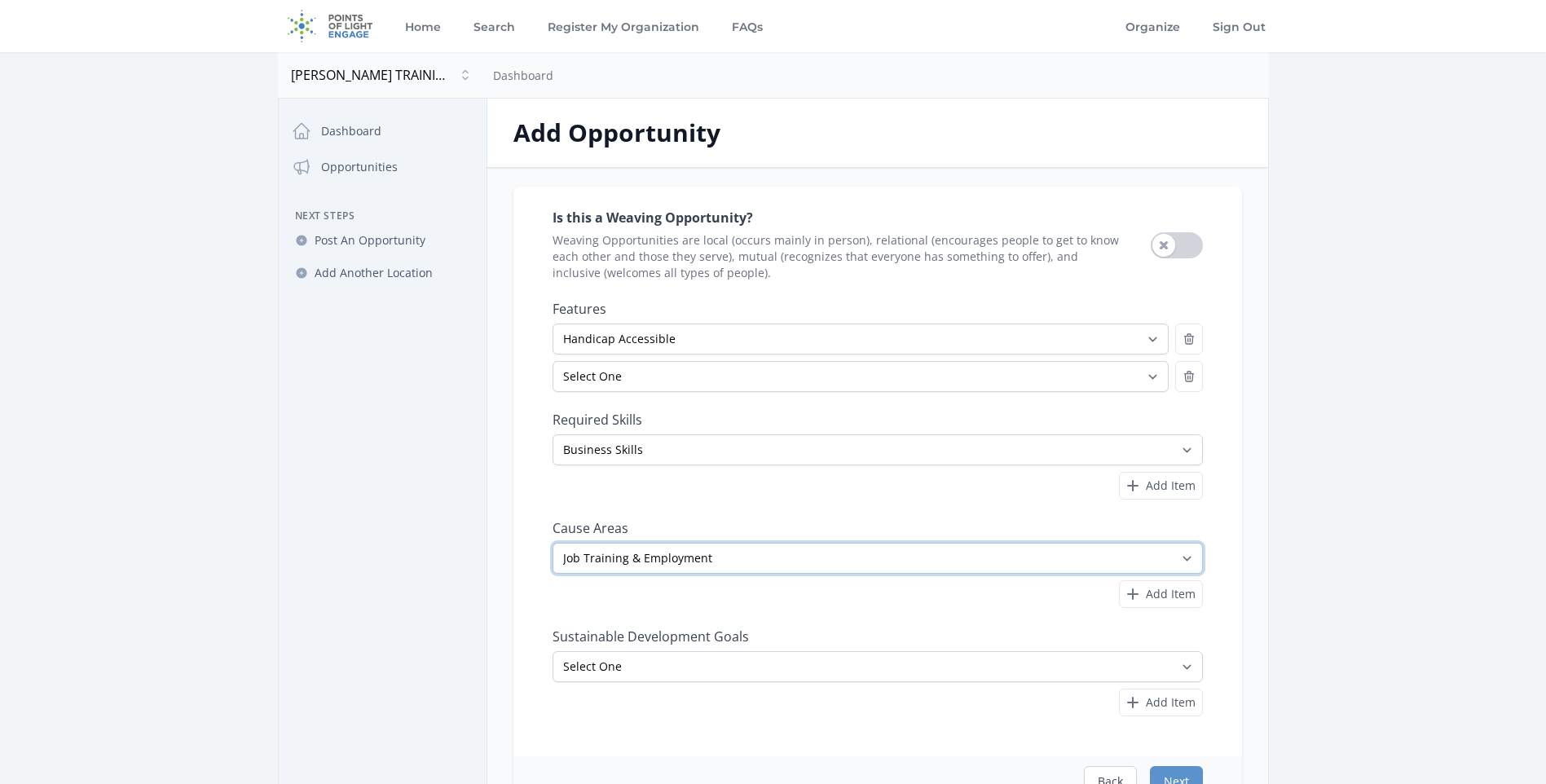
click at [553, 543] on select "Select One Adult Education Animals Arts & Culture Children & Youth Civil Rights…" at bounding box center [878, 558] width 650 height 31
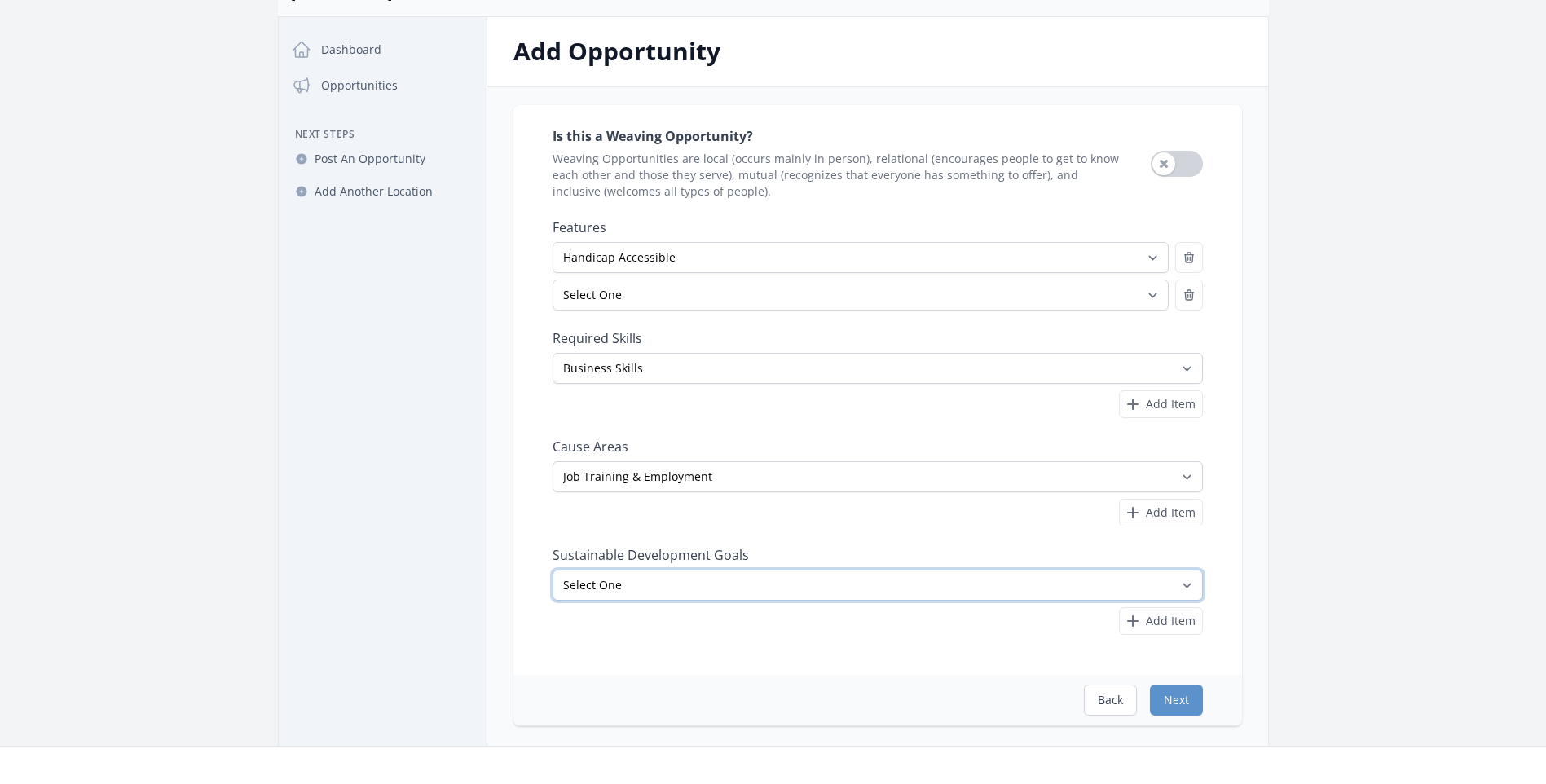
click at [710, 575] on select "Select One No Poverty Zero Hunger Good Health and Well-Being Quality Education …" at bounding box center [878, 584] width 650 height 31
select select "Partnerships"
click at [553, 569] on select "Select One No Poverty Zero Hunger Good Health and Well-Being Quality Education …" at bounding box center [878, 584] width 650 height 31
click at [1193, 699] on button "Next" at bounding box center [1177, 699] width 53 height 31
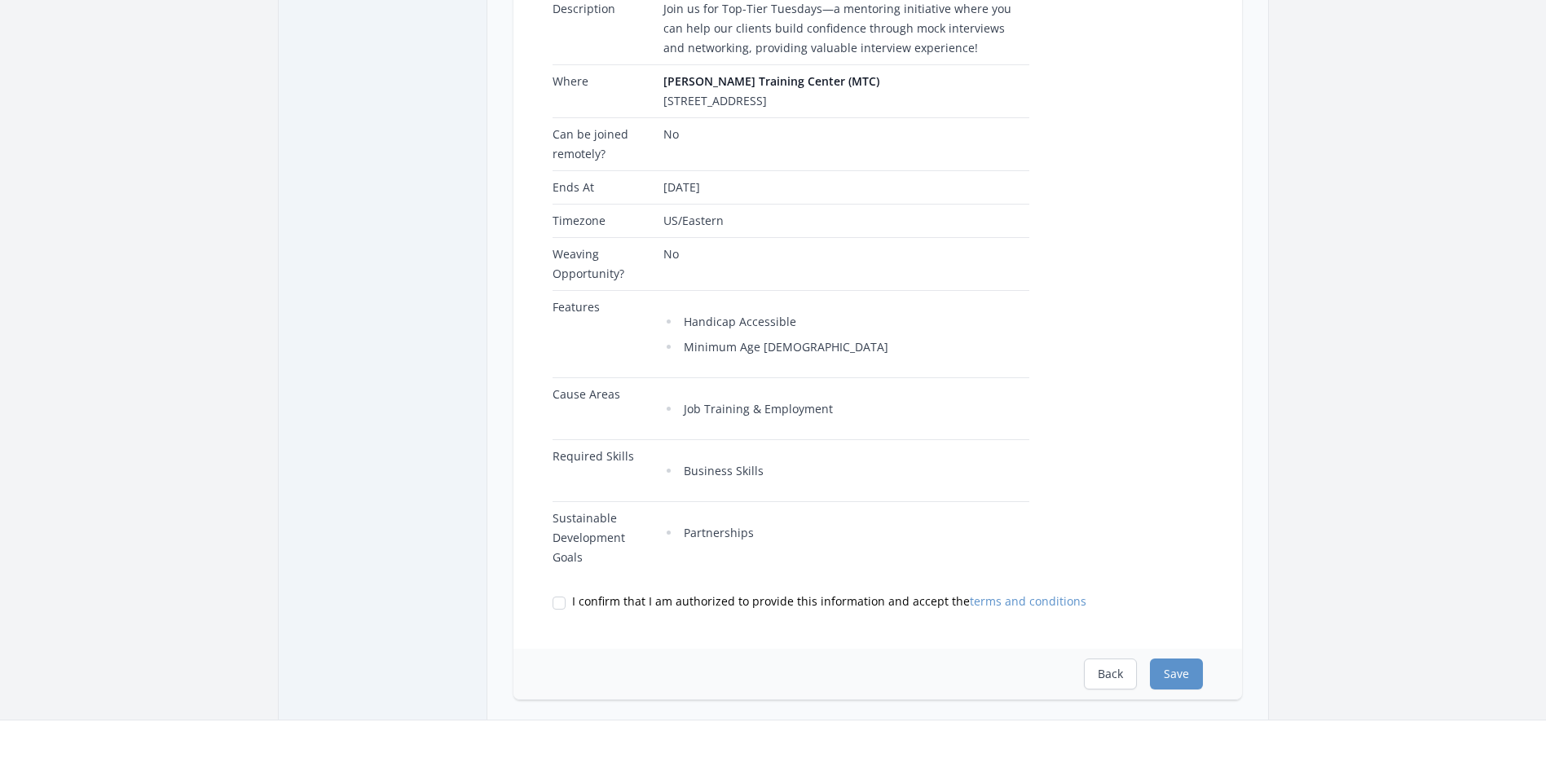
scroll to position [407, 0]
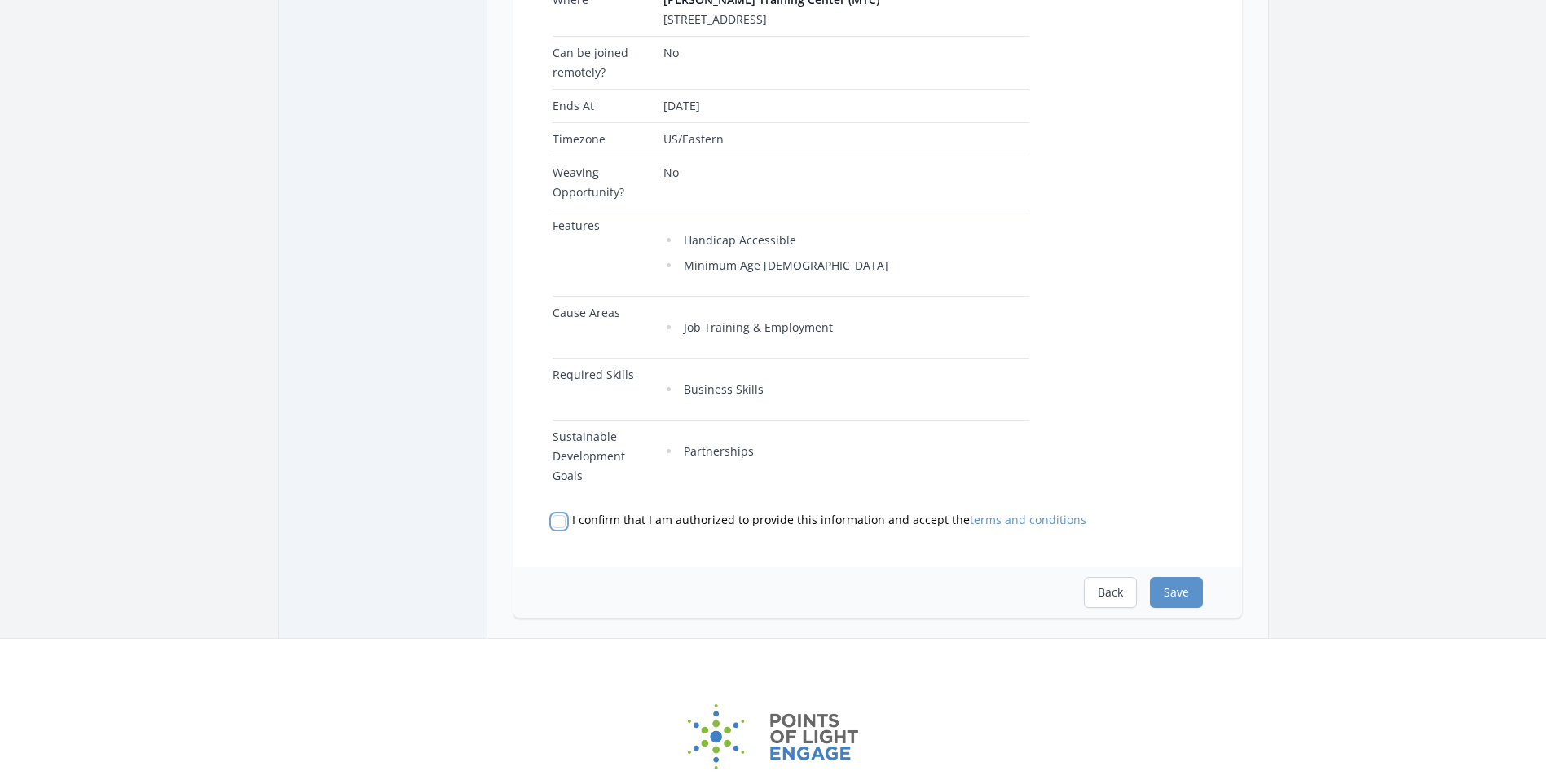
click at [561, 523] on input "I confirm that I am authorized to provide this information and accept the terms…" at bounding box center [559, 521] width 13 height 13
checkbox input "true"
click at [1191, 591] on button "Save" at bounding box center [1177, 592] width 53 height 31
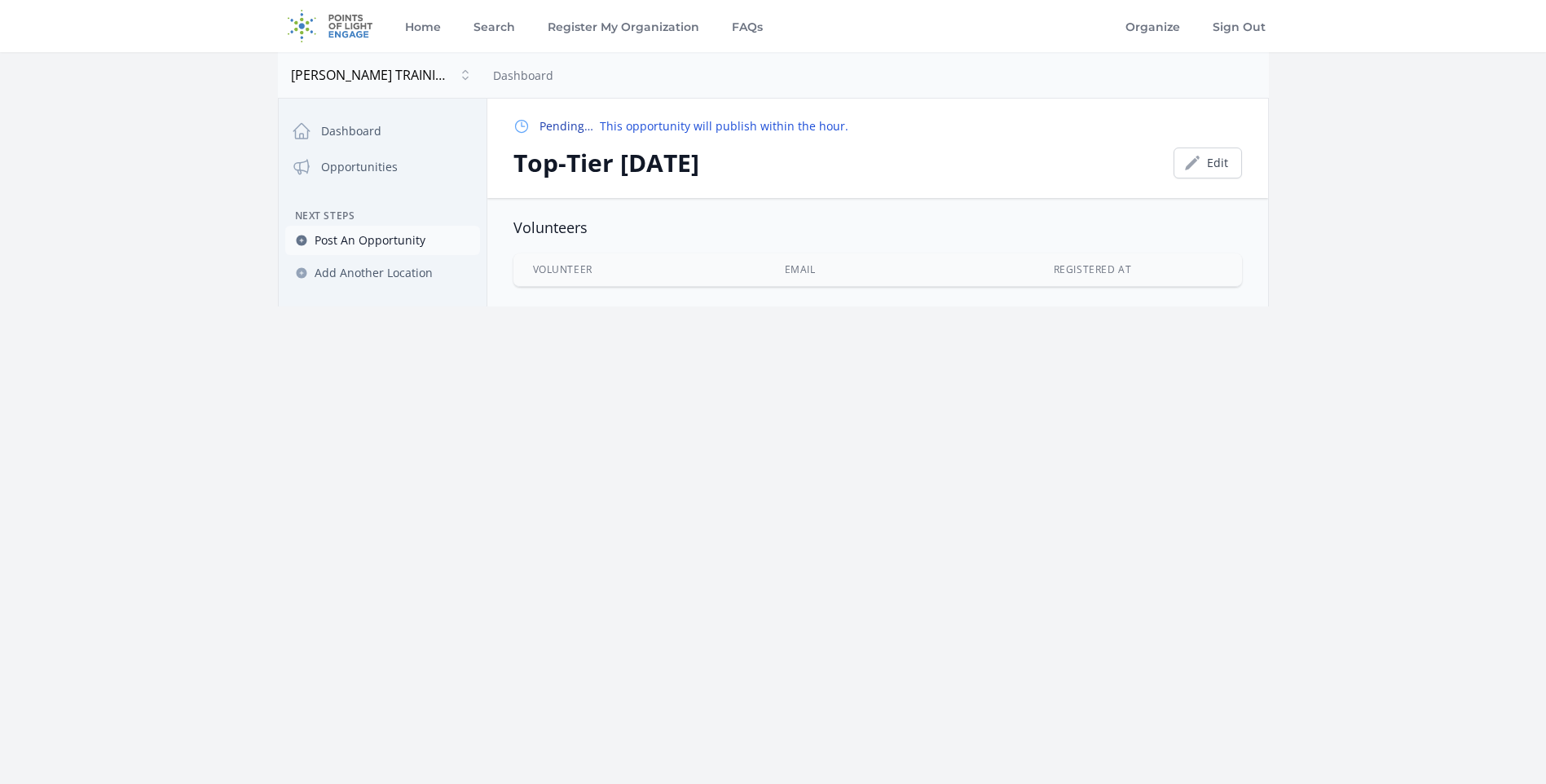
click at [380, 252] on link "Post An Opportunity" at bounding box center [383, 240] width 195 height 29
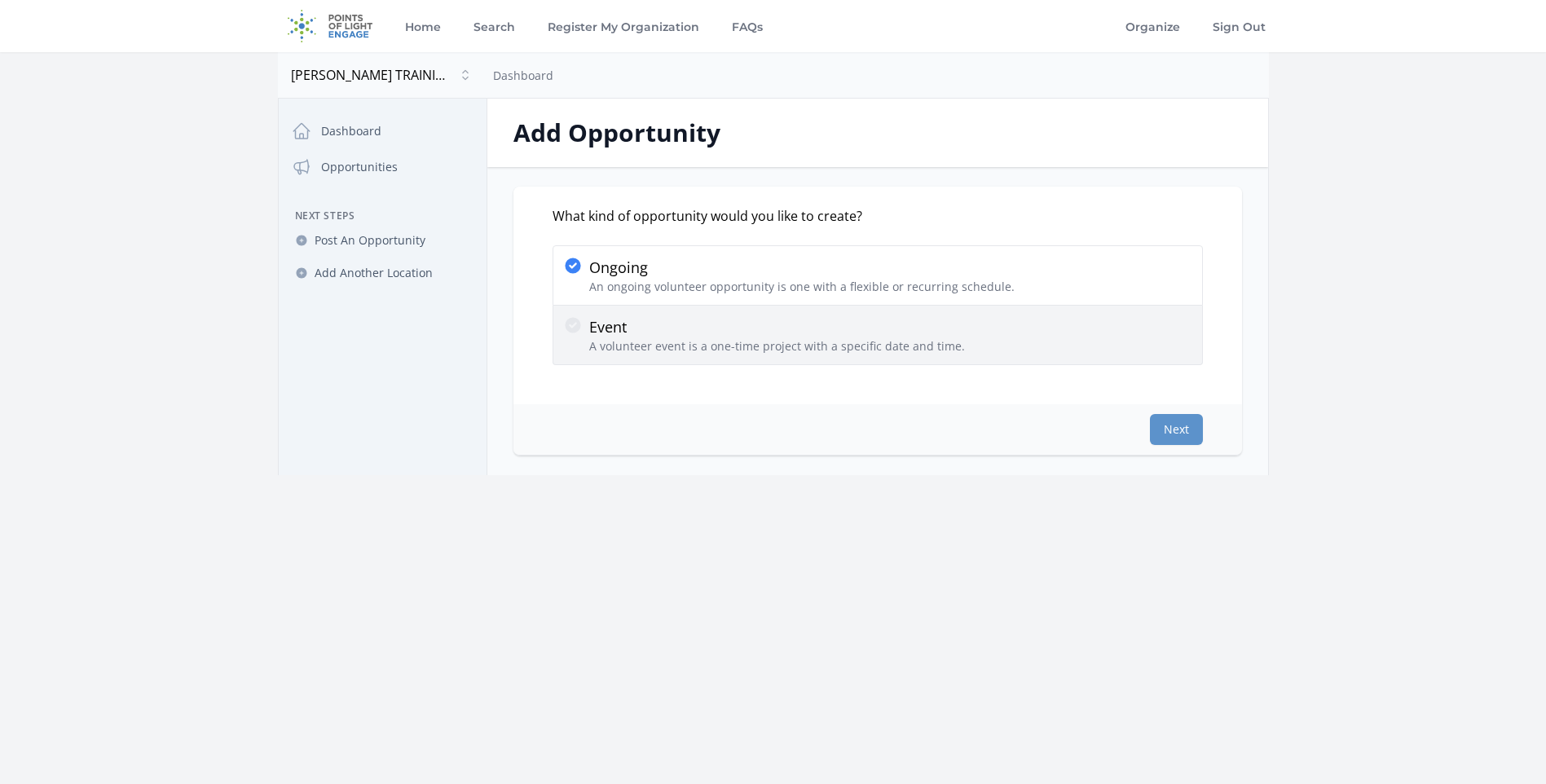
click at [683, 355] on label "Event A volunteer event is a one-time project with a specific date and time." at bounding box center [878, 336] width 650 height 60
click at [0, 0] on input "Event A volunteer event is a one-time project with a specific date and time." at bounding box center [0, 0] width 0 height 0
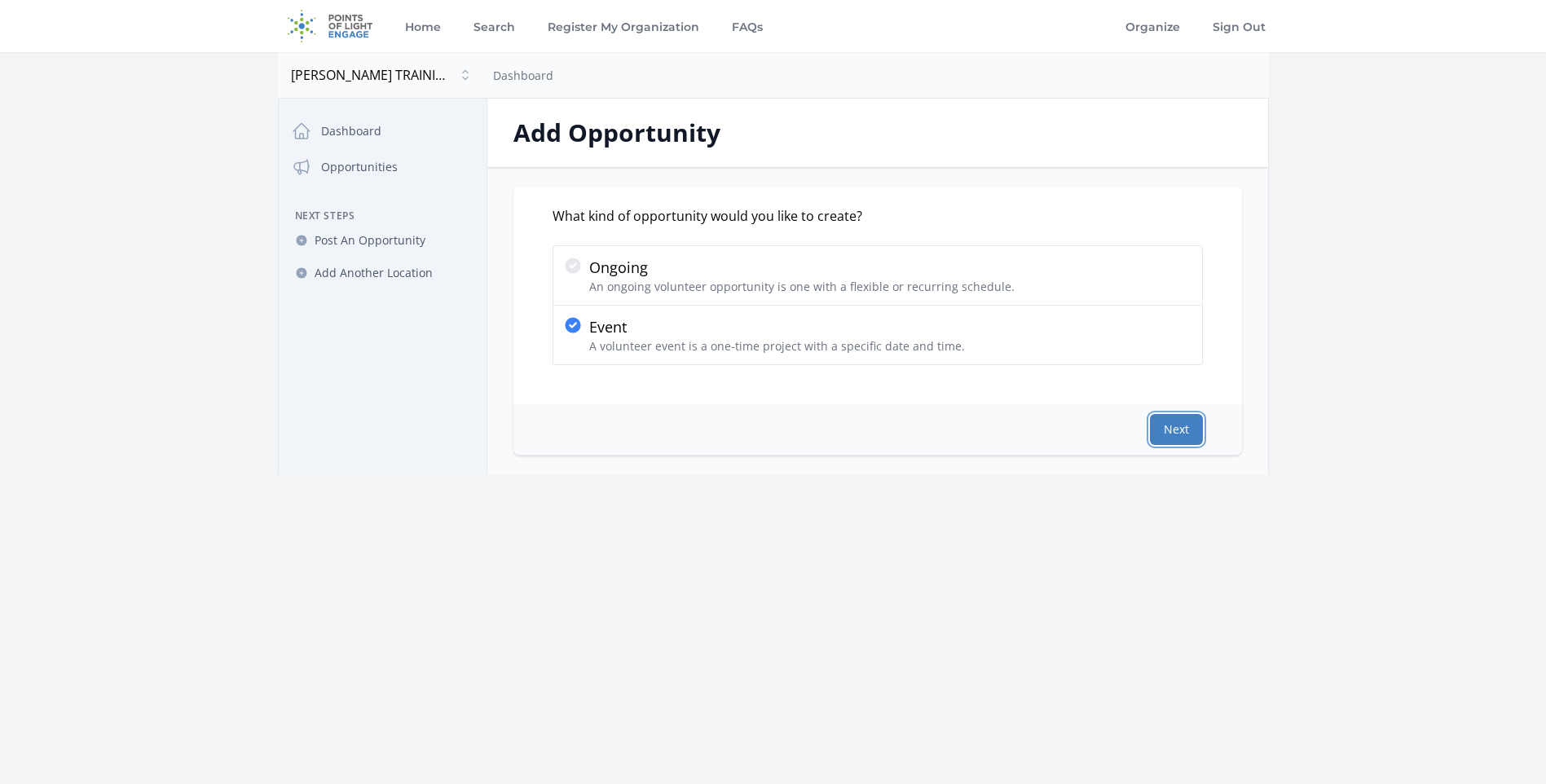
click at [1180, 426] on button "Next" at bounding box center [1177, 429] width 53 height 31
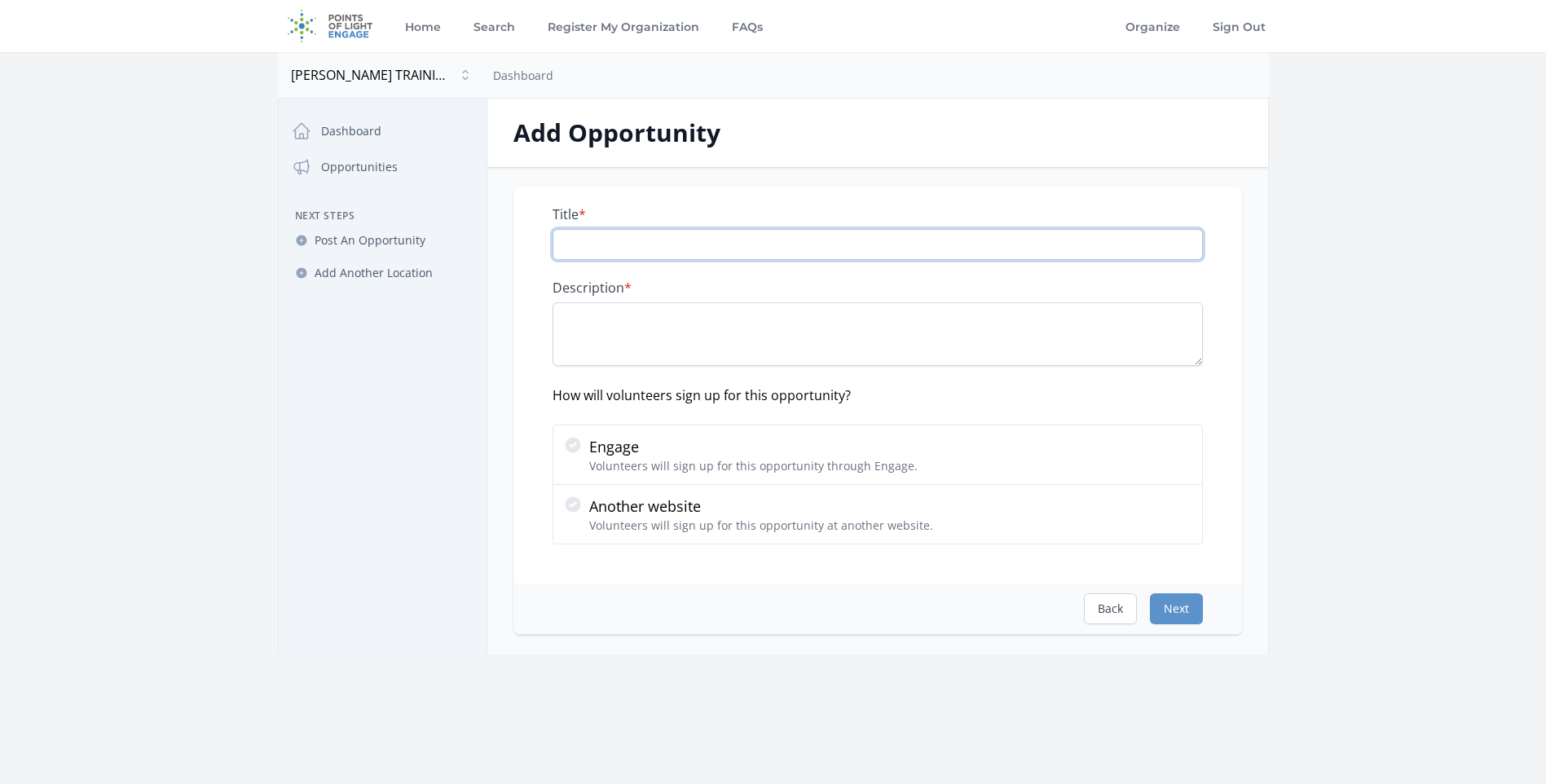
click at [605, 246] on input "Title *" at bounding box center [878, 244] width 650 height 31
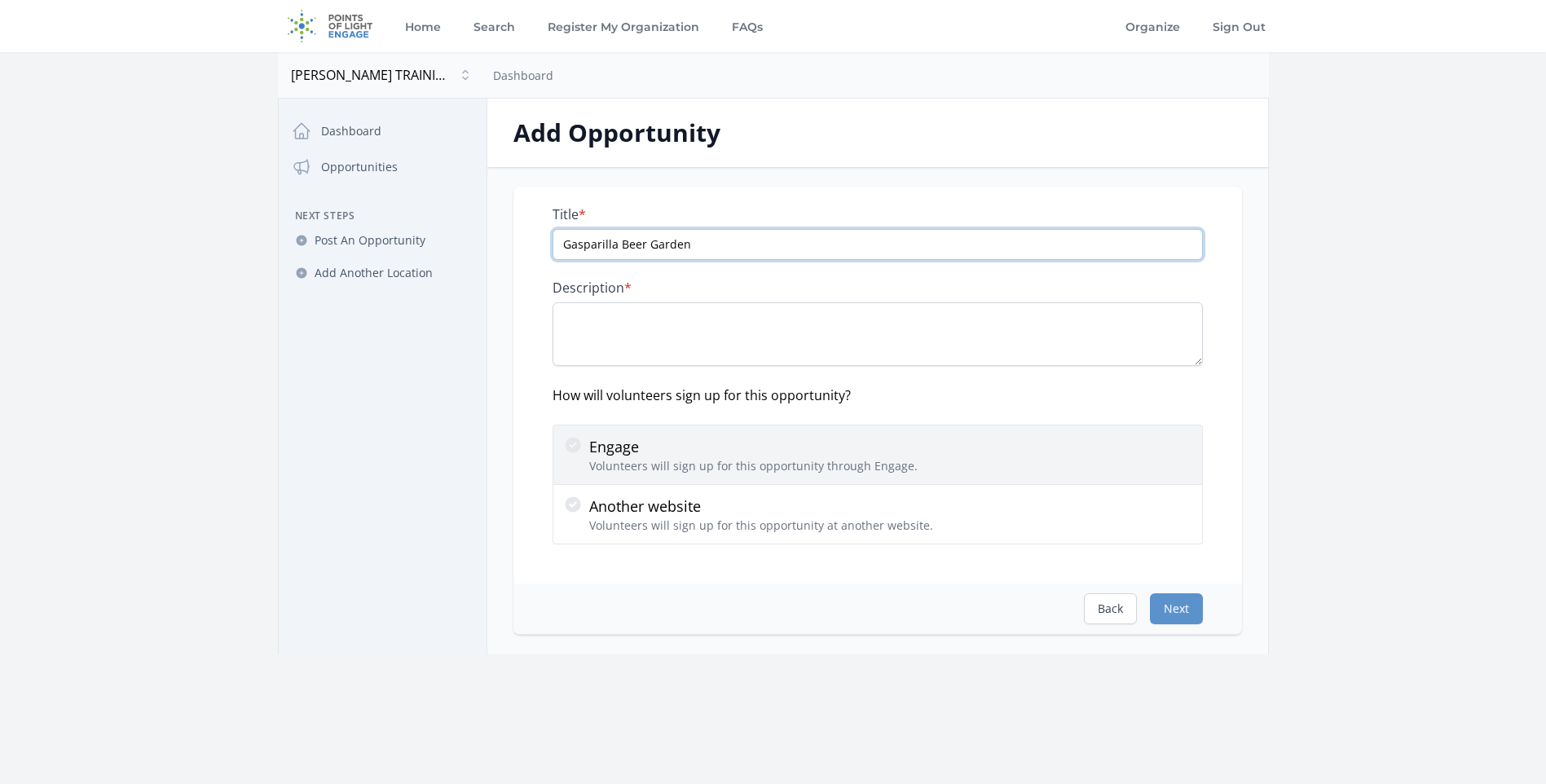
type input "Gasparilla Beer Garden"
click at [799, 445] on p "Engage" at bounding box center [754, 447] width 329 height 23
click at [0, 0] on input "Engage Volunteers will sign up for this opportunity through Engage." at bounding box center [0, 0] width 0 height 0
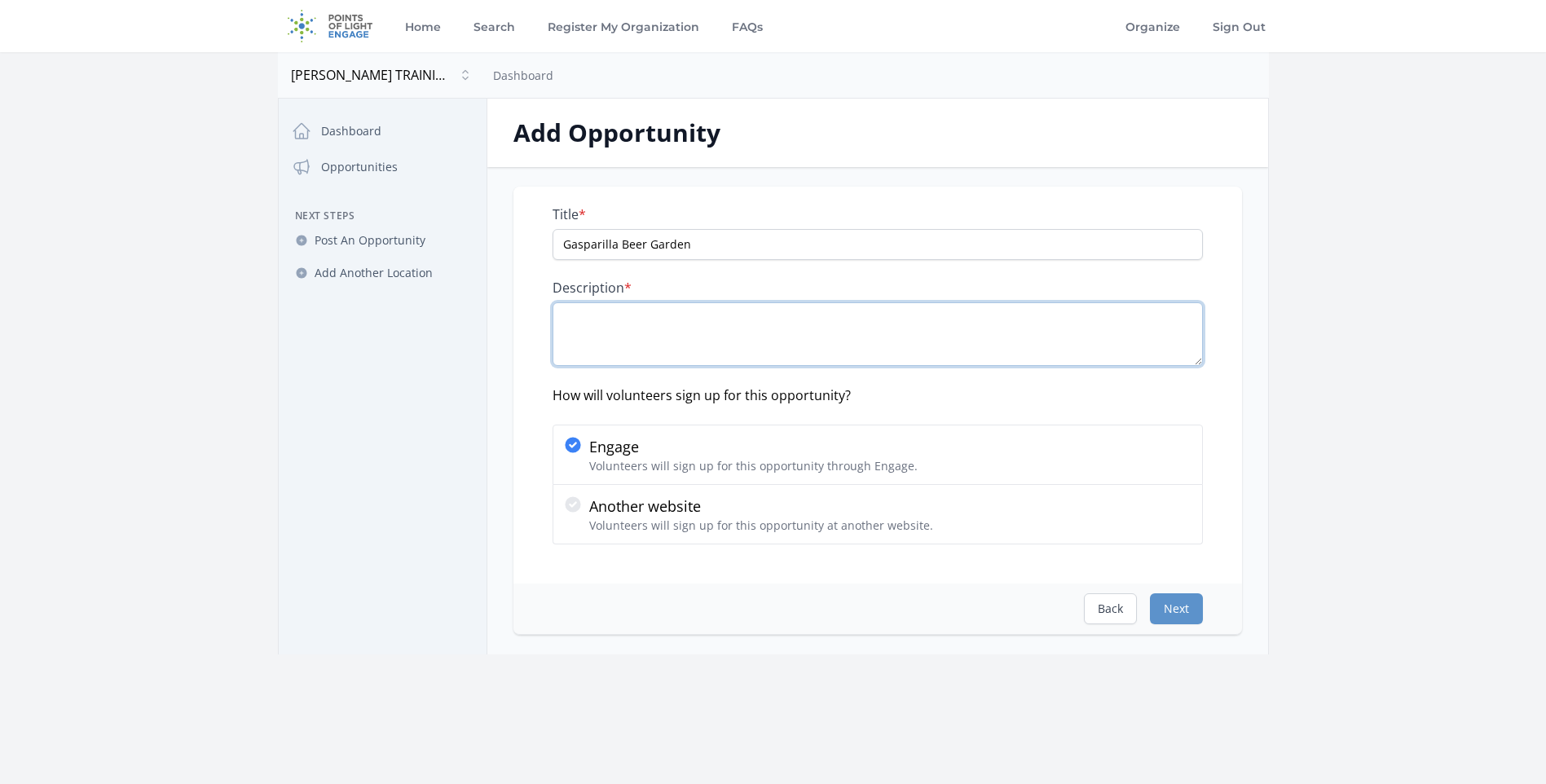
click at [614, 330] on textarea "Description *" at bounding box center [878, 334] width 650 height 63
click at [560, 237] on input "Gasparilla Beer Garden" at bounding box center [878, 244] width 650 height 31
type input "MTC's Gasparilla Beer Garden"
click at [627, 325] on textarea "Description *" at bounding box center [878, 334] width 650 height 63
click at [594, 325] on textarea "Description *" at bounding box center [878, 334] width 650 height 63
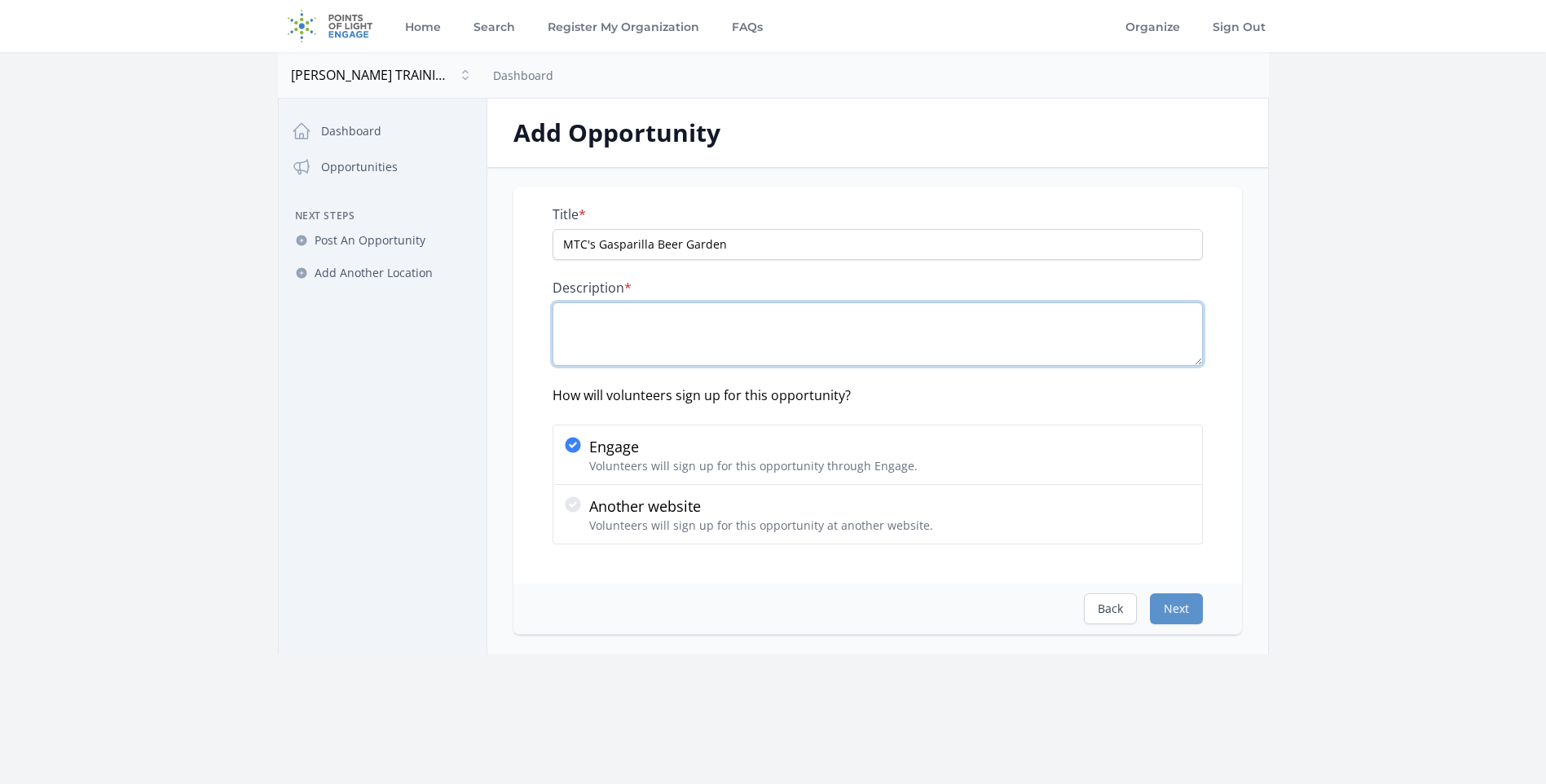
paste textarea "The MacDonald Training Center (MTC) Gasparilla Beer Garden is a fundraising eve…"
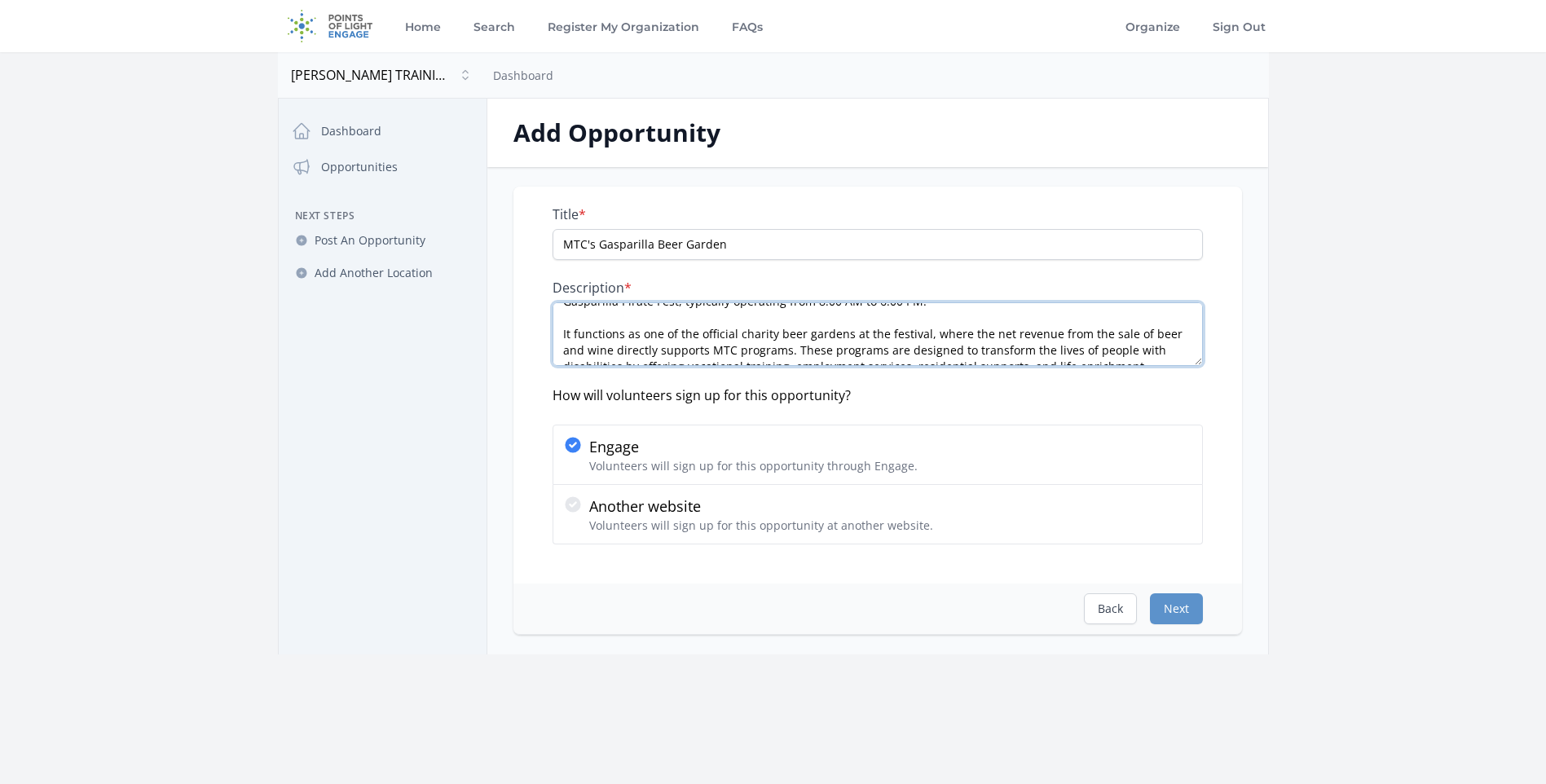
scroll to position [65, 0]
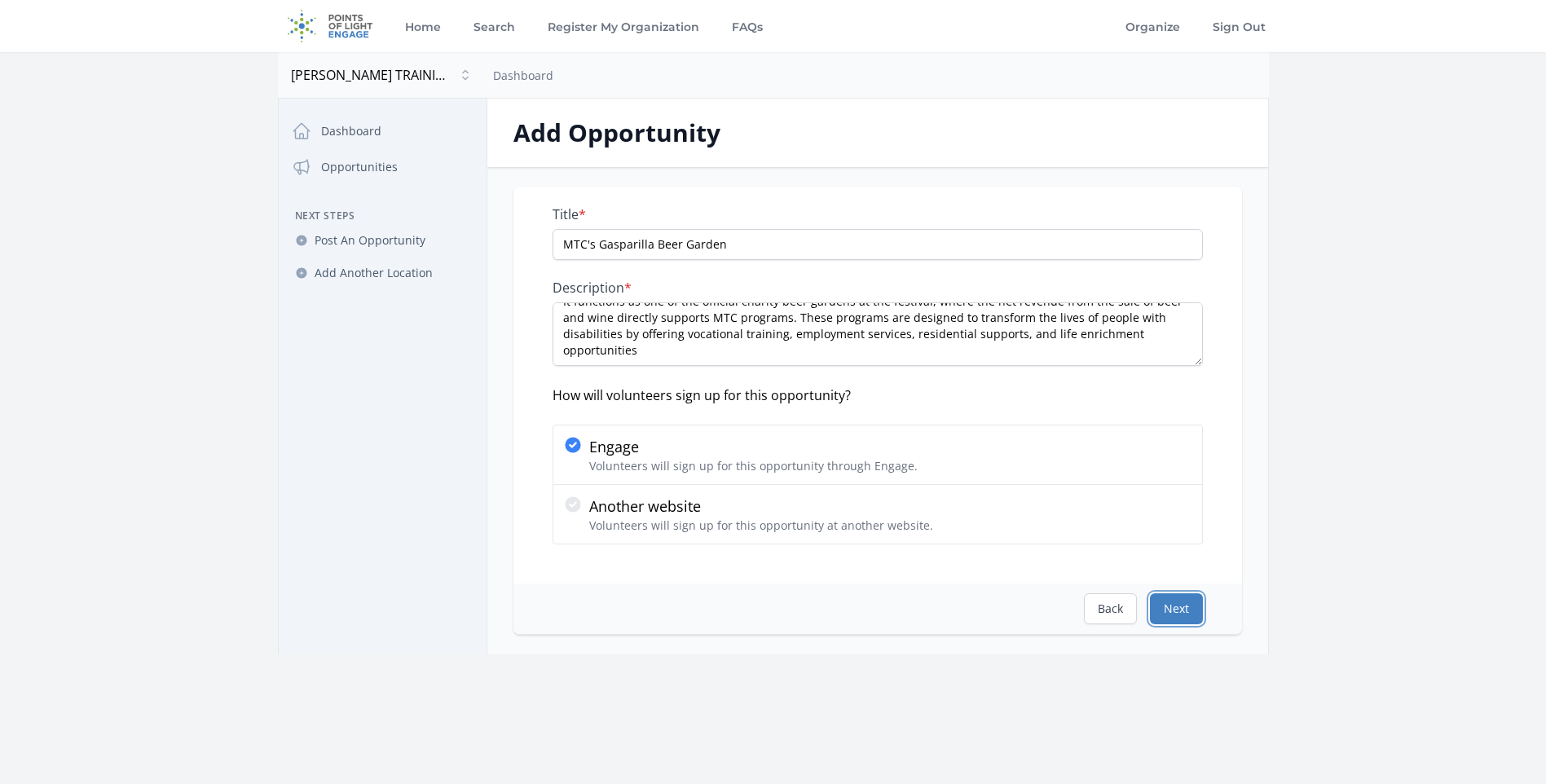
click at [1179, 595] on button "Next" at bounding box center [1177, 608] width 53 height 31
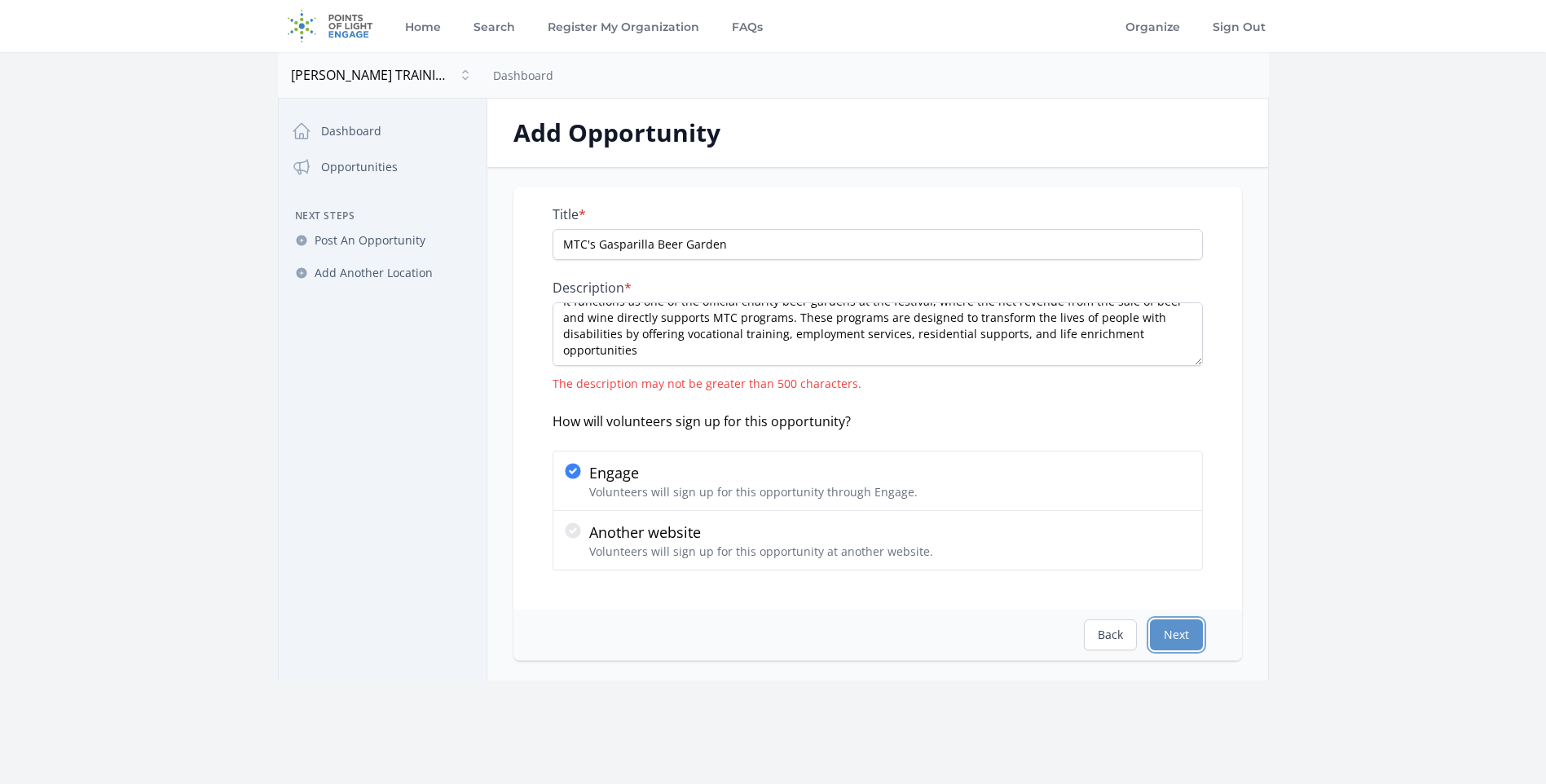
scroll to position [0, 0]
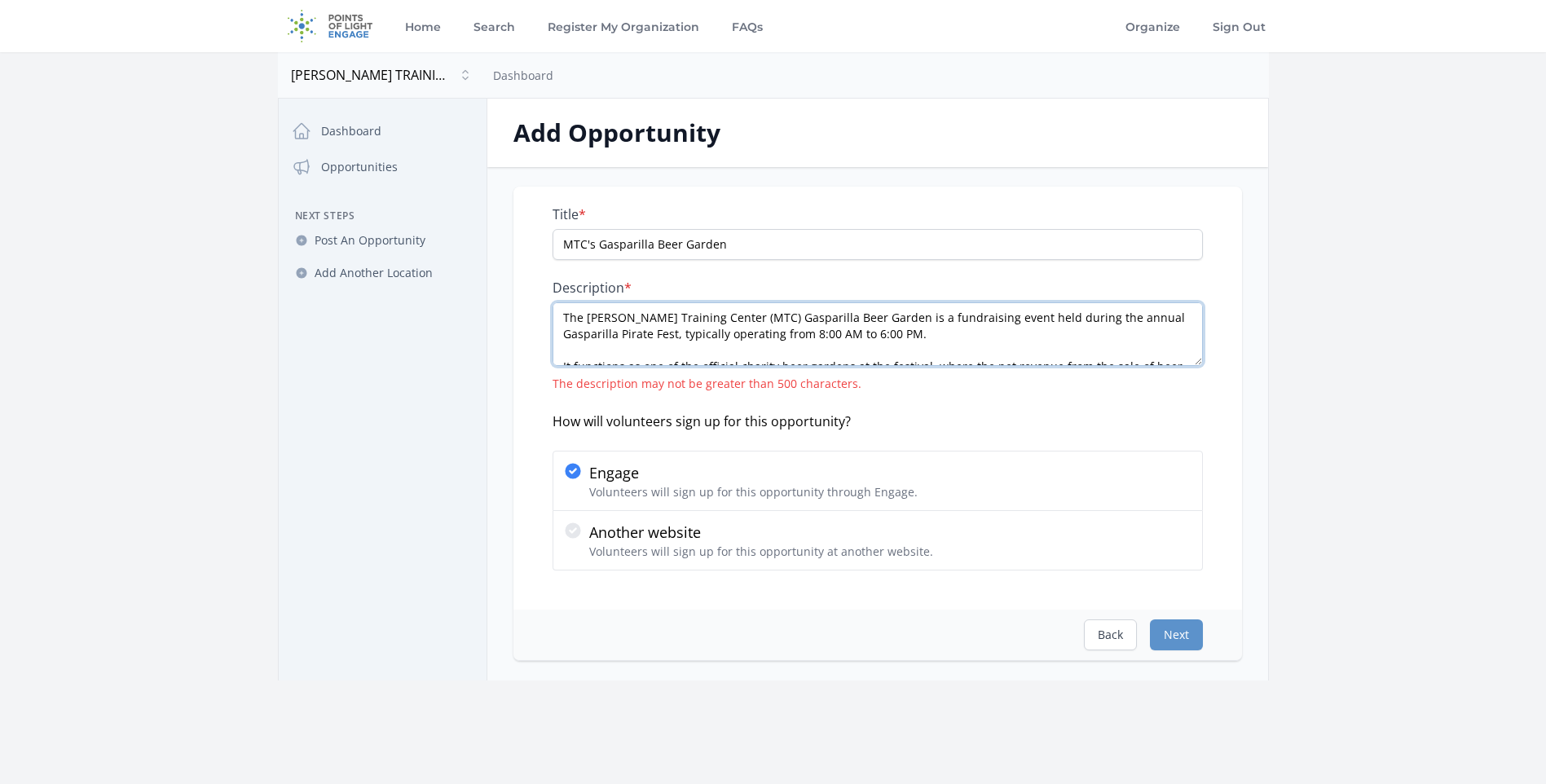
drag, startPoint x: 936, startPoint y: 335, endPoint x: 676, endPoint y: 332, distance: 260.0
click at [676, 332] on textarea "The MacDonald Training Center (MTC) Gasparilla Beer Garden is a fundraising eve…" at bounding box center [878, 334] width 650 height 63
type textarea "The MacDonald Training Center (MTC) Gasparilla Beer Garden is a fundraising eve…"
click at [1174, 638] on button "Next" at bounding box center [1177, 634] width 53 height 31
select select "US/Eastern"
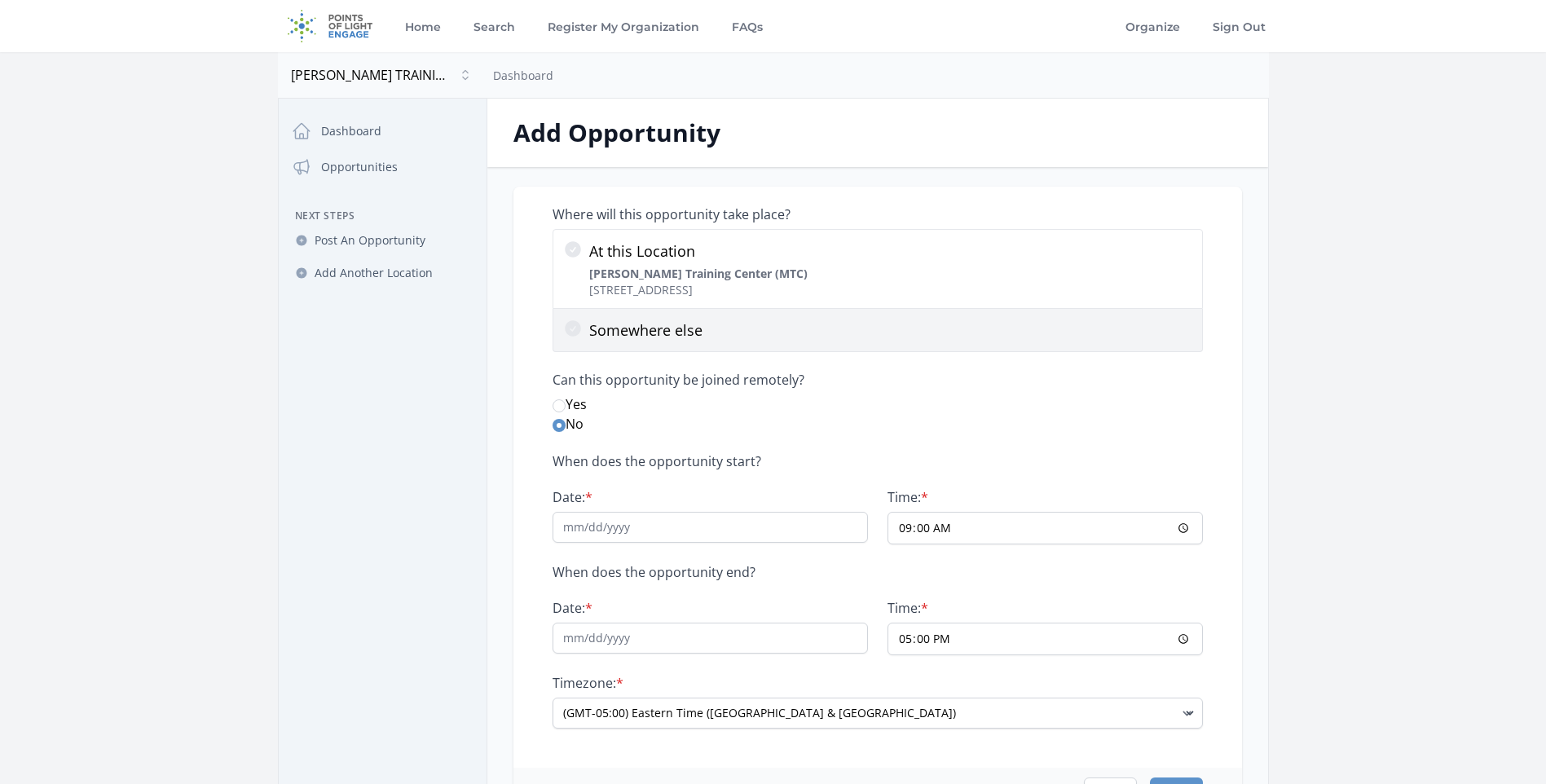
click at [750, 340] on p "Somewhere else" at bounding box center [891, 330] width 603 height 23
click at [0, 0] on input "Somewhere else" at bounding box center [0, 0] width 0 height 0
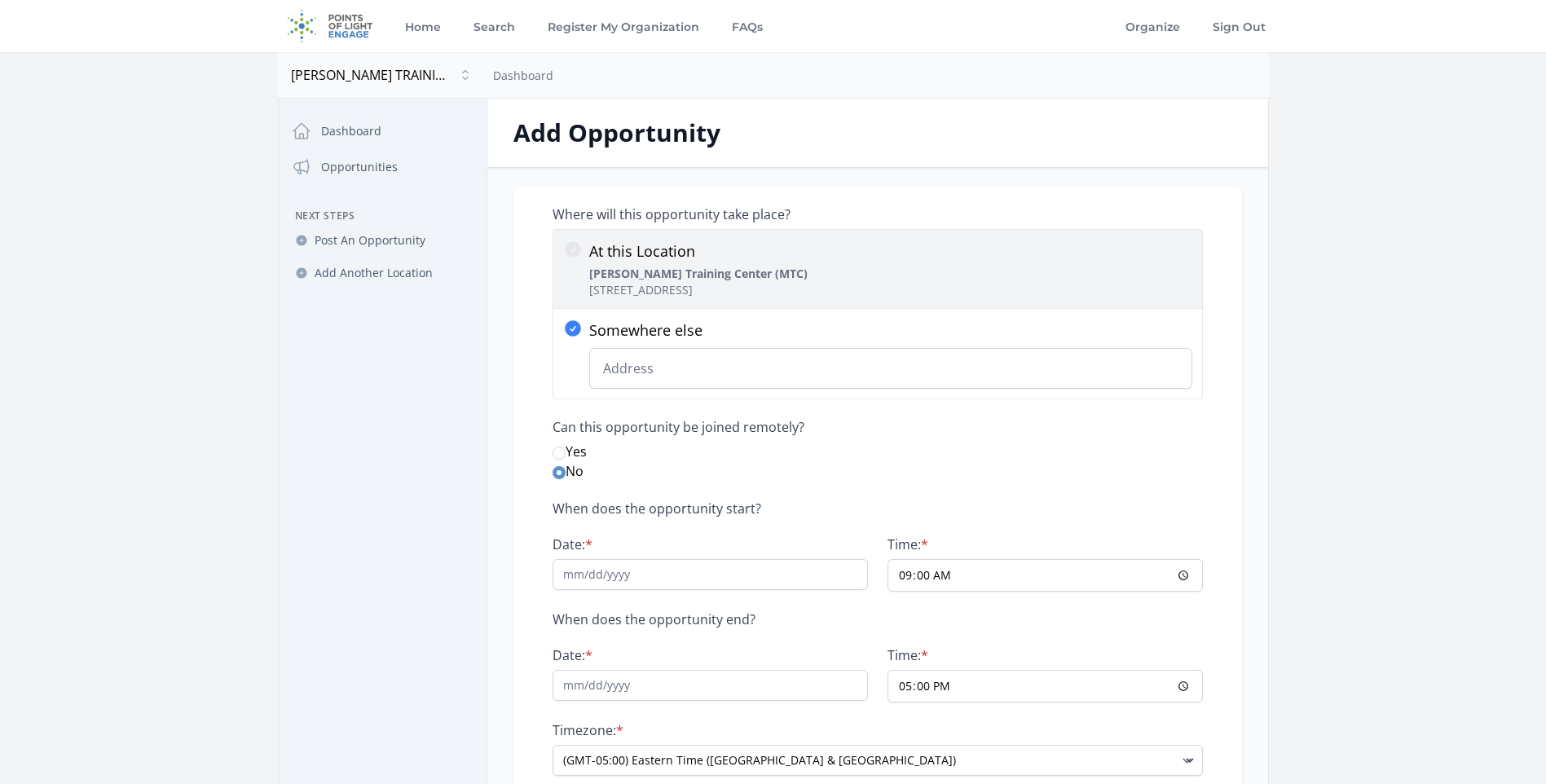
click at [814, 278] on div "At this Location MacDonald Training Center (MTC) 5420 W Cypress St, Tampa, FL 3…" at bounding box center [878, 269] width 629 height 59
click at [0, 0] on input "At this Location MacDonald Training Center (MTC) 5420 W Cypress St, Tampa, FL 3…" at bounding box center [0, 0] width 0 height 0
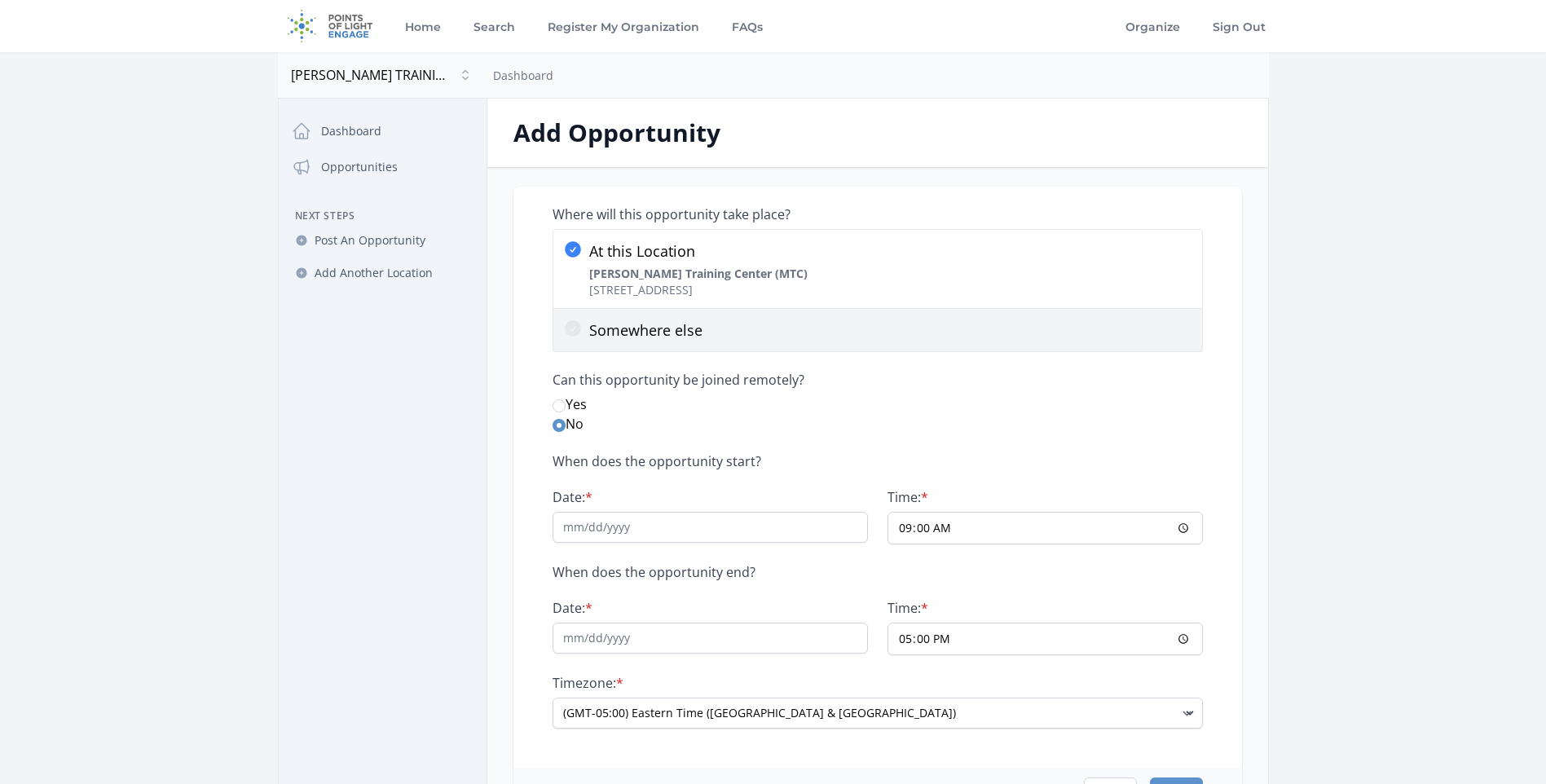
click at [769, 337] on p "Somewhere else" at bounding box center [891, 330] width 603 height 23
click at [0, 0] on input "Somewhere else" at bounding box center [0, 0] width 0 height 0
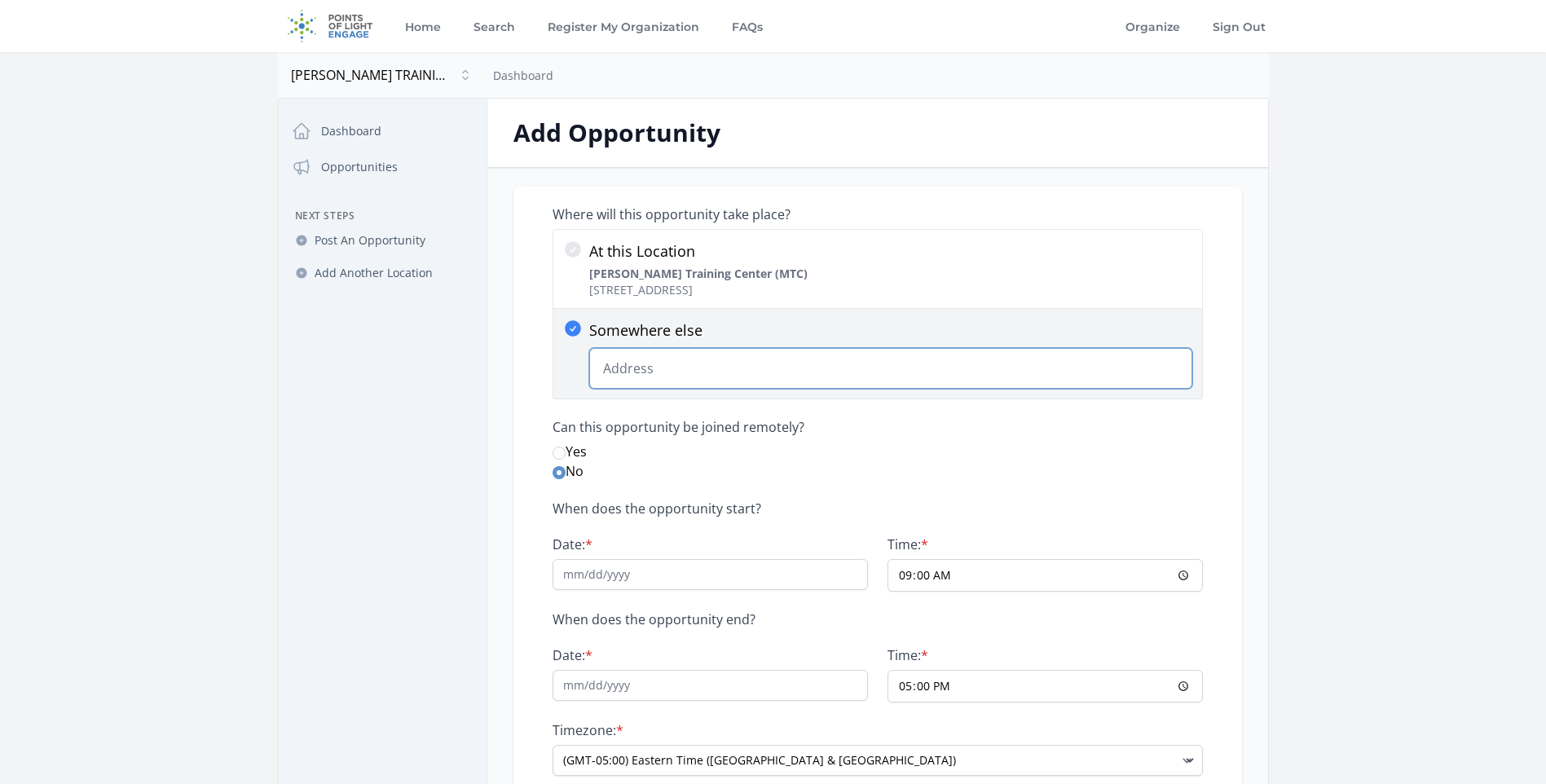
click at [687, 370] on input "Somewhere else Change Predictions" at bounding box center [891, 368] width 603 height 41
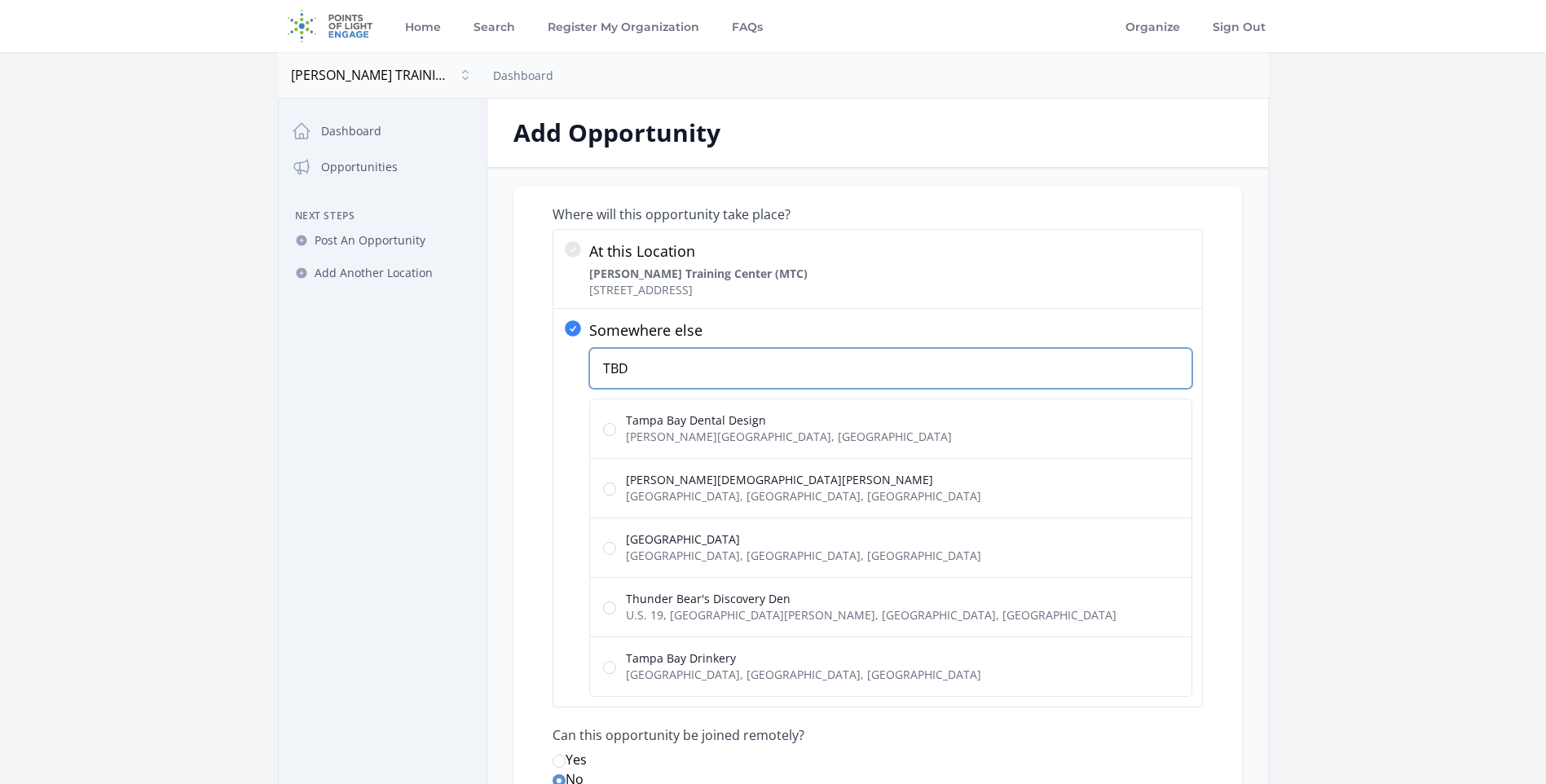
type input "TBD"
click at [1303, 329] on main "Open sidebar MACDONALD TRAINING CENTER INC MACDONALD TRAINING CENTER INC Dashbo…" at bounding box center [773, 623] width 1546 height 1142
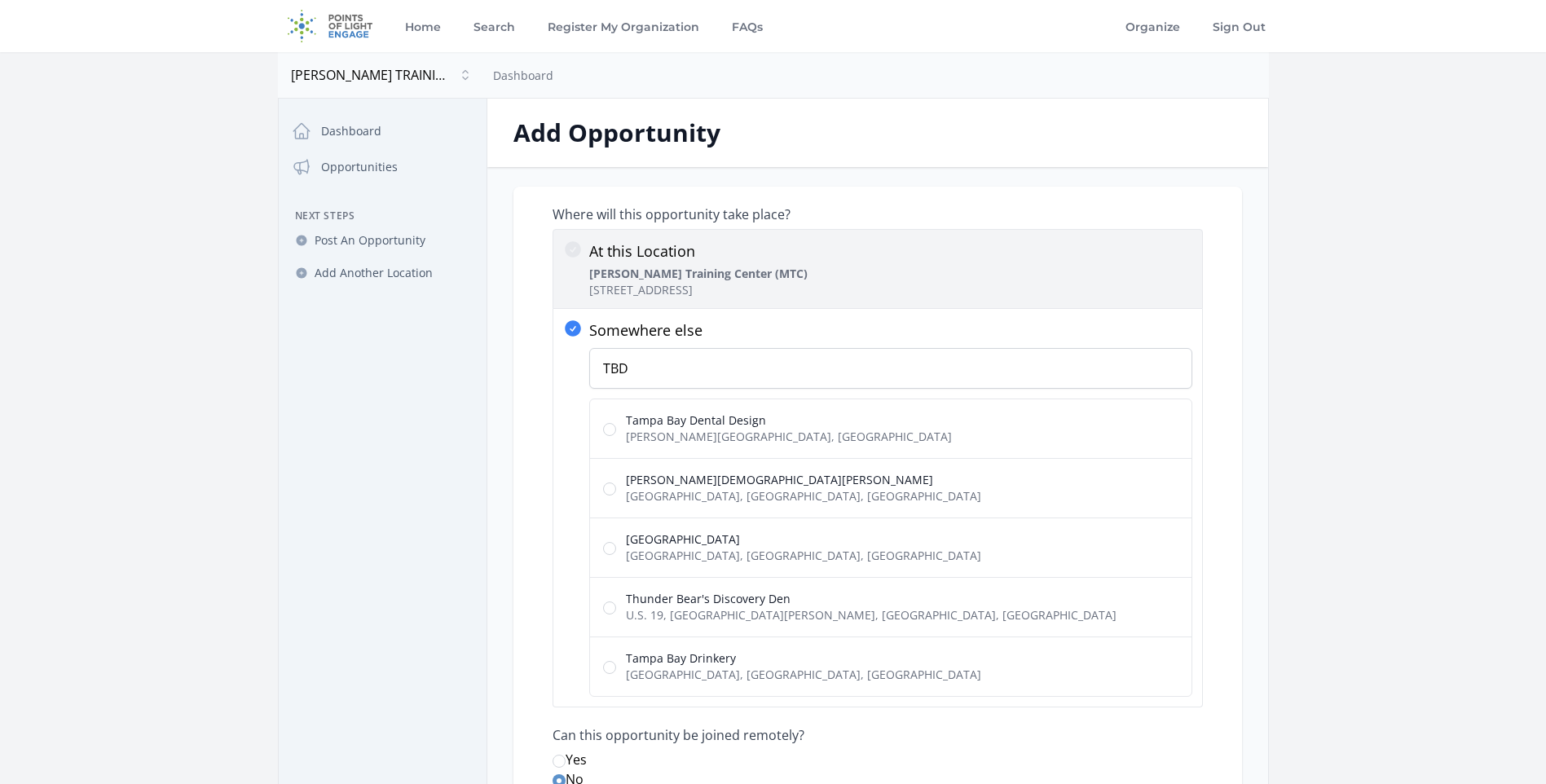
click at [644, 290] on p "MacDonald Training Center (MTC) 5420 W Cypress St, Tampa, FL 33607" at bounding box center [699, 282] width 219 height 33
click at [0, 0] on input "At this Location MacDonald Training Center (MTC) 5420 W Cypress St, Tampa, FL 3…" at bounding box center [0, 0] width 0 height 0
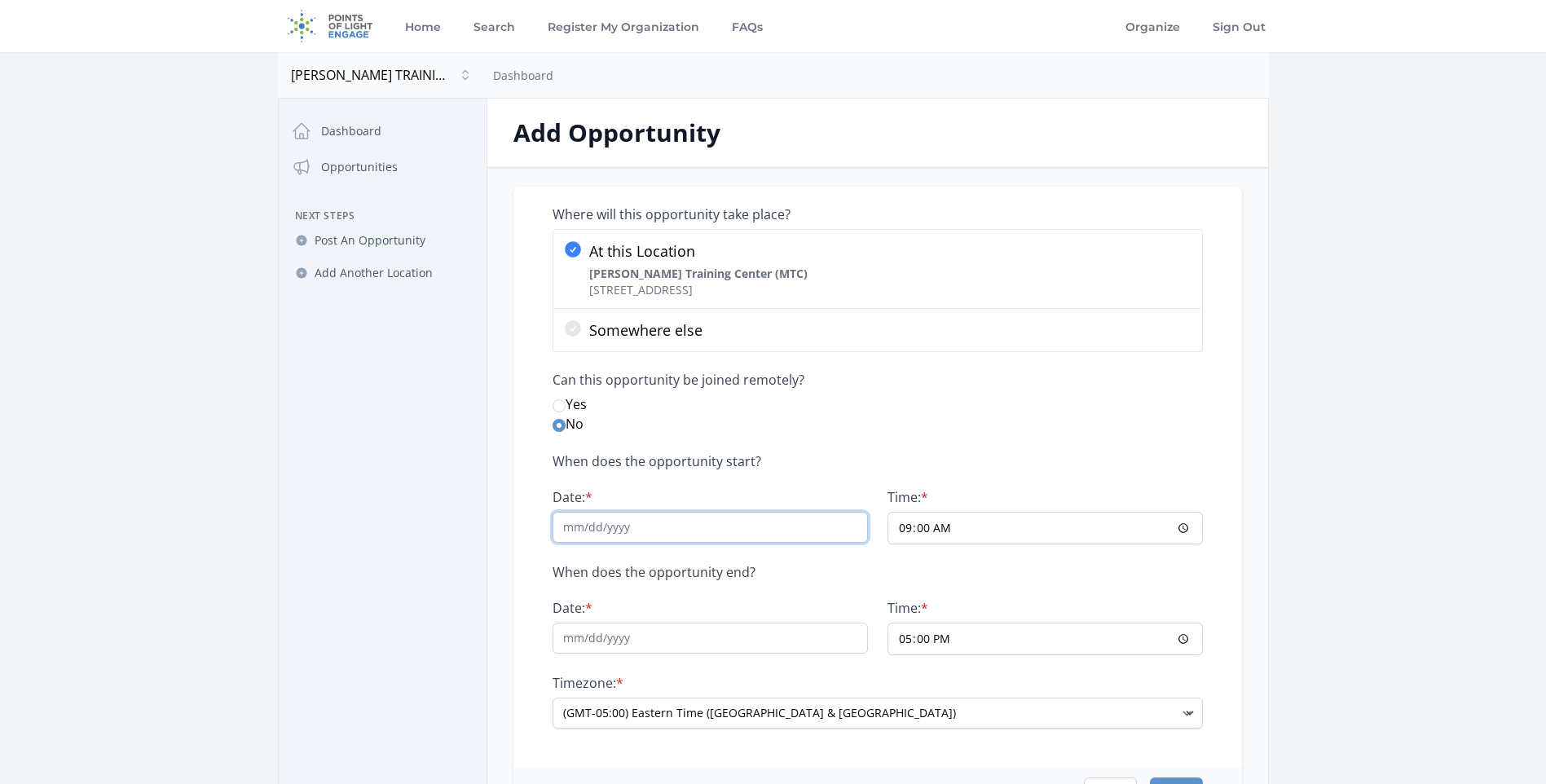
click at [675, 532] on input "Date: *" at bounding box center [710, 527] width 316 height 31
type input "01/31/2025"
click at [1175, 528] on input "09:00" at bounding box center [1045, 528] width 316 height 33
type input "08:00"
click at [1154, 580] on div "When does the opportunity start? Date: * 01/31/2025 Time: * 08:00 When does the…" at bounding box center [878, 590] width 650 height 276
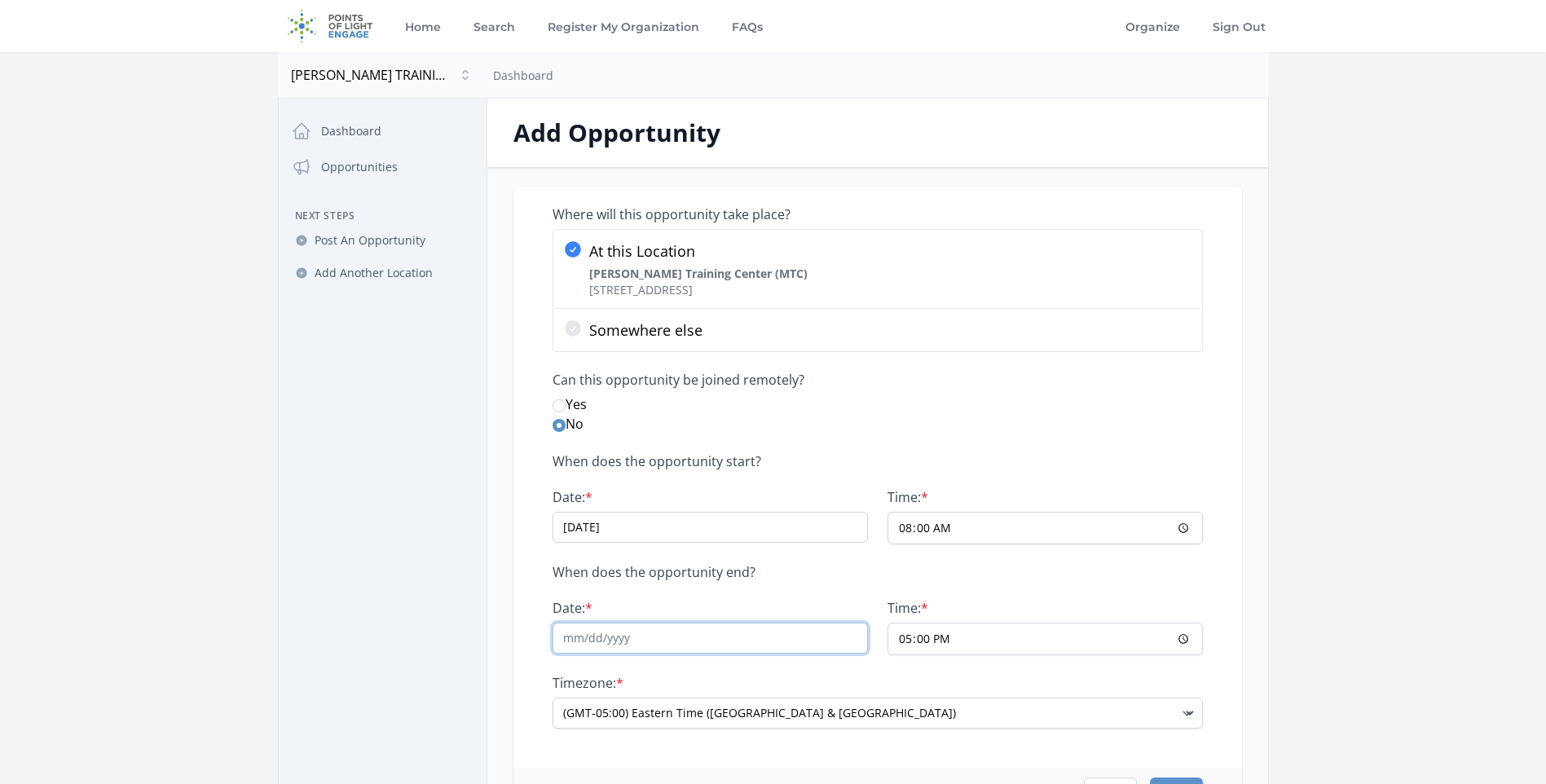
click at [643, 642] on input "Date: *" at bounding box center [710, 638] width 316 height 31
type input "01/31/26"
click at [646, 524] on input "01/31/2025" at bounding box center [710, 527] width 316 height 31
type input "01/31/2026"
click at [1003, 647] on input "17:00" at bounding box center [1045, 639] width 316 height 33
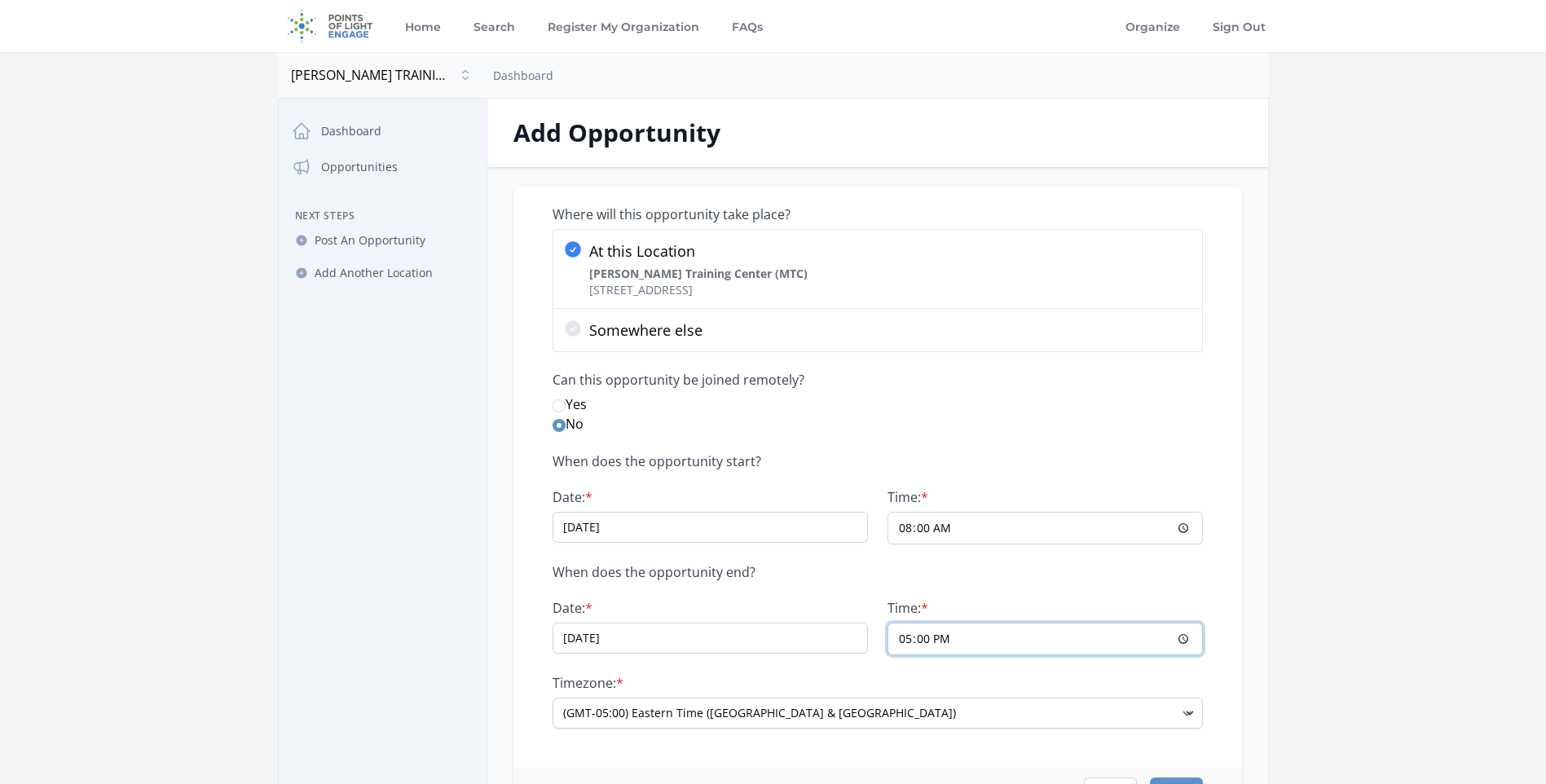
click at [1182, 635] on input "17:00" at bounding box center [1045, 639] width 316 height 33
type input "18:00"
click at [1178, 601] on label "Time: *" at bounding box center [1045, 608] width 316 height 16
click at [1178, 623] on input "18:00" at bounding box center [1045, 639] width 316 height 33
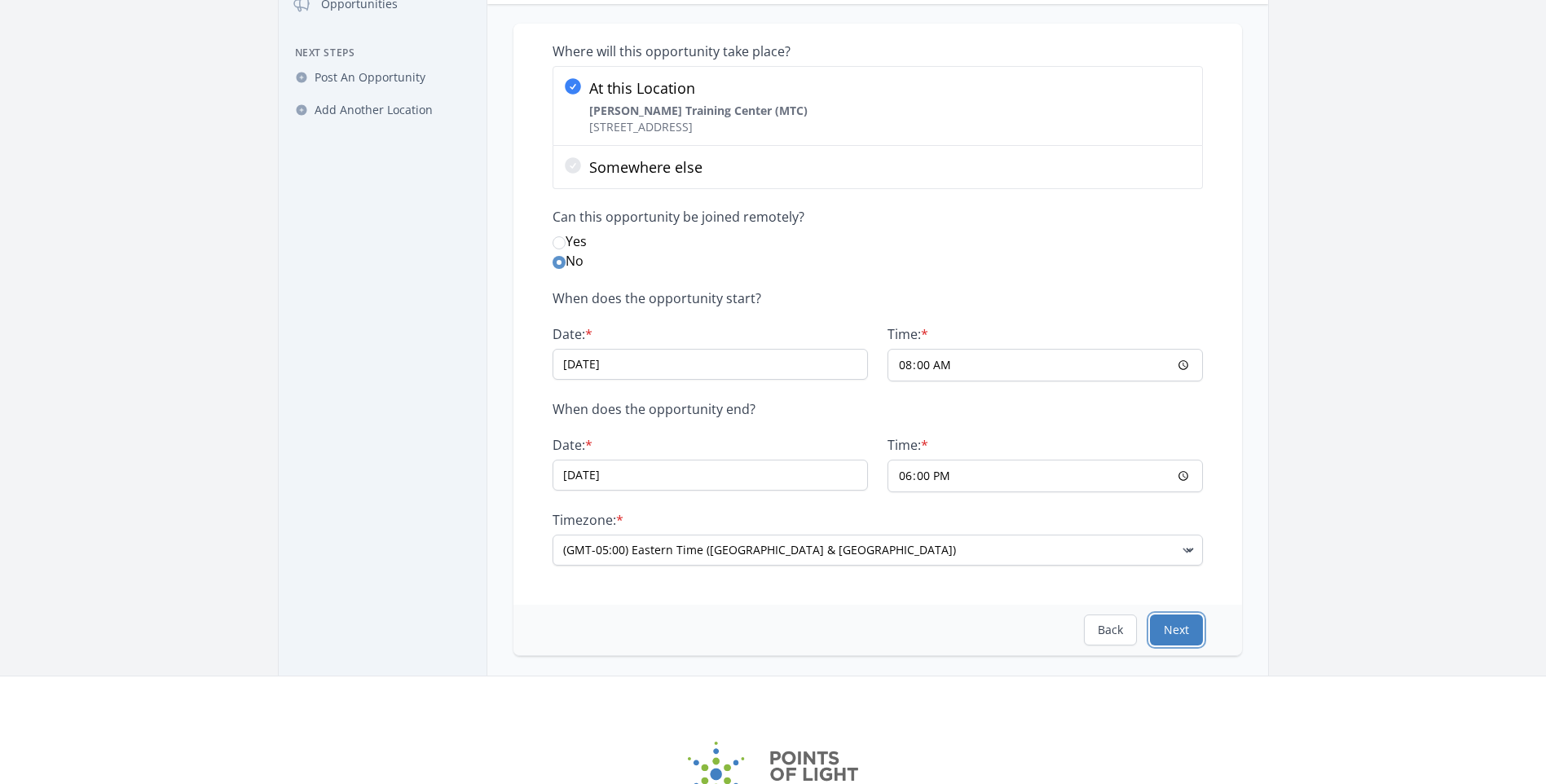
click at [1179, 634] on button "Next" at bounding box center [1177, 629] width 53 height 31
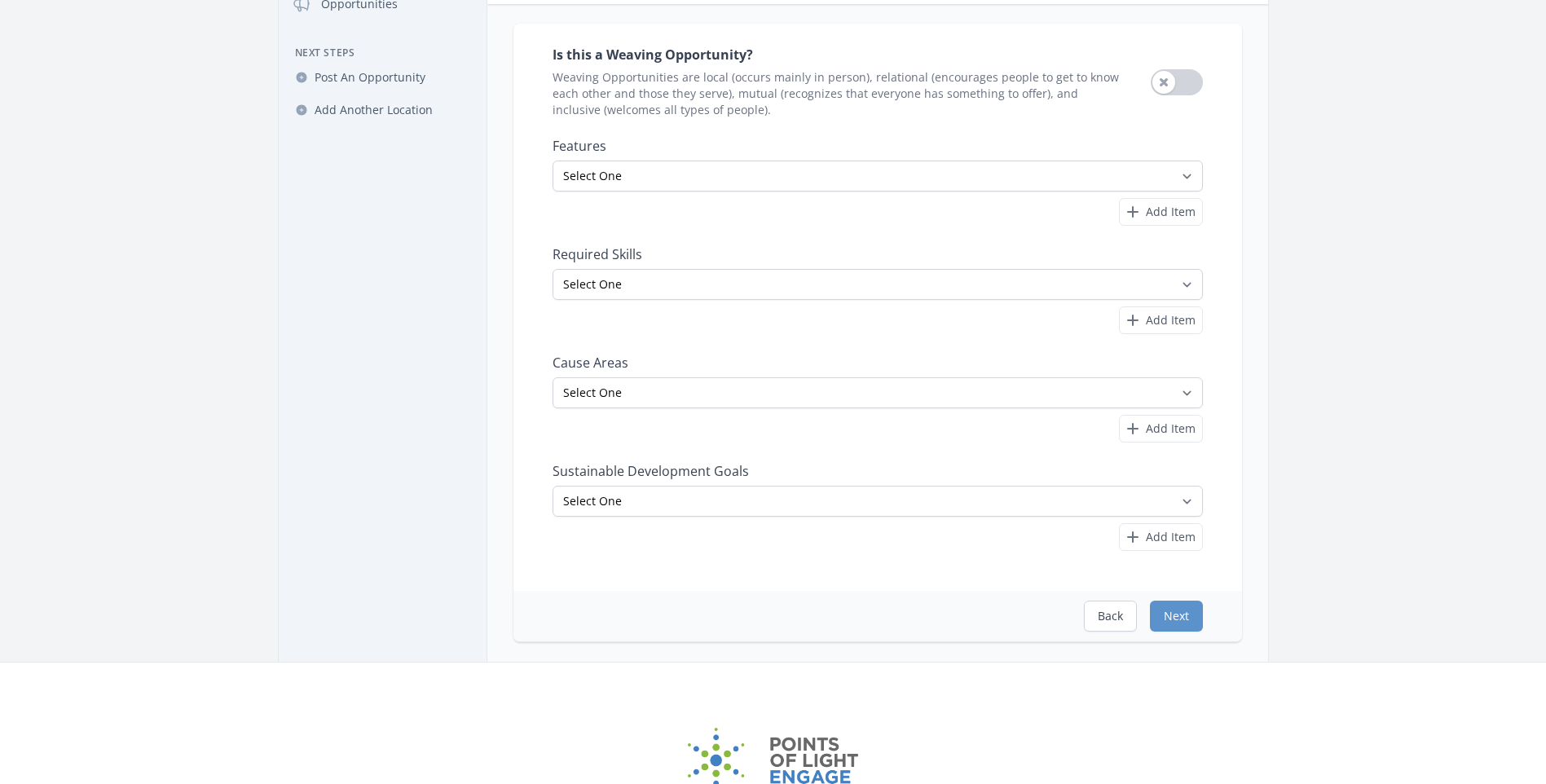
scroll to position [0, 0]
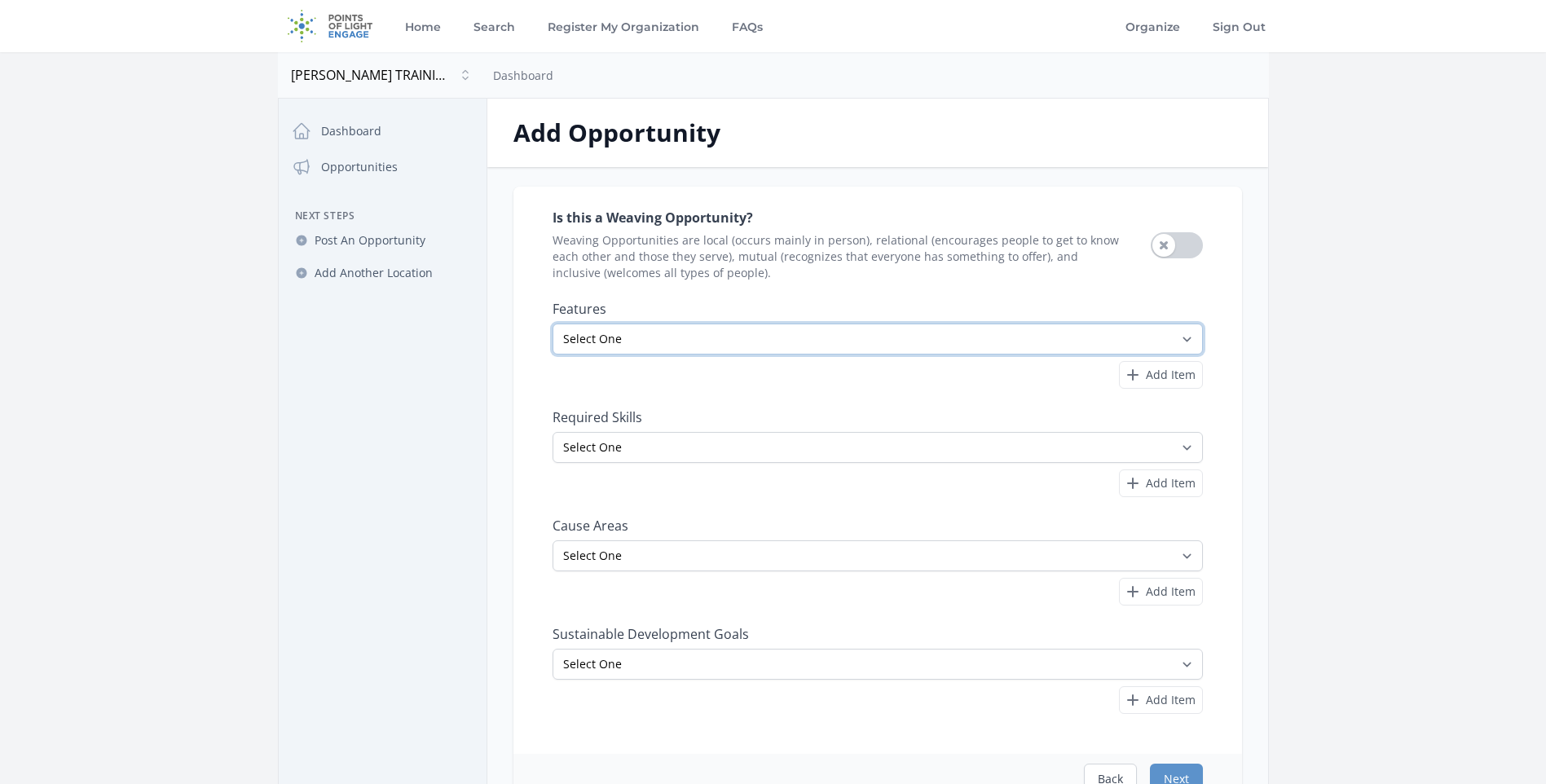
click at [907, 343] on select "Select One All Ages Court-Ordered Eligible Good for Families Good for Groups Go…" at bounding box center [878, 338] width 650 height 31
click at [553, 323] on select "Select One All Ages Court-Ordered Eligible Good for Families Good for Groups Go…" at bounding box center [878, 338] width 650 height 31
click at [858, 340] on select "Select One All Ages Court-Ordered Eligible Good for Families Good for Groups Go…" at bounding box center [878, 338] width 650 height 31
select select "Minimum Age 21"
click at [553, 323] on select "Select One All Ages Court-Ordered Eligible Good for Families Good for Groups Go…" at bounding box center [878, 338] width 650 height 31
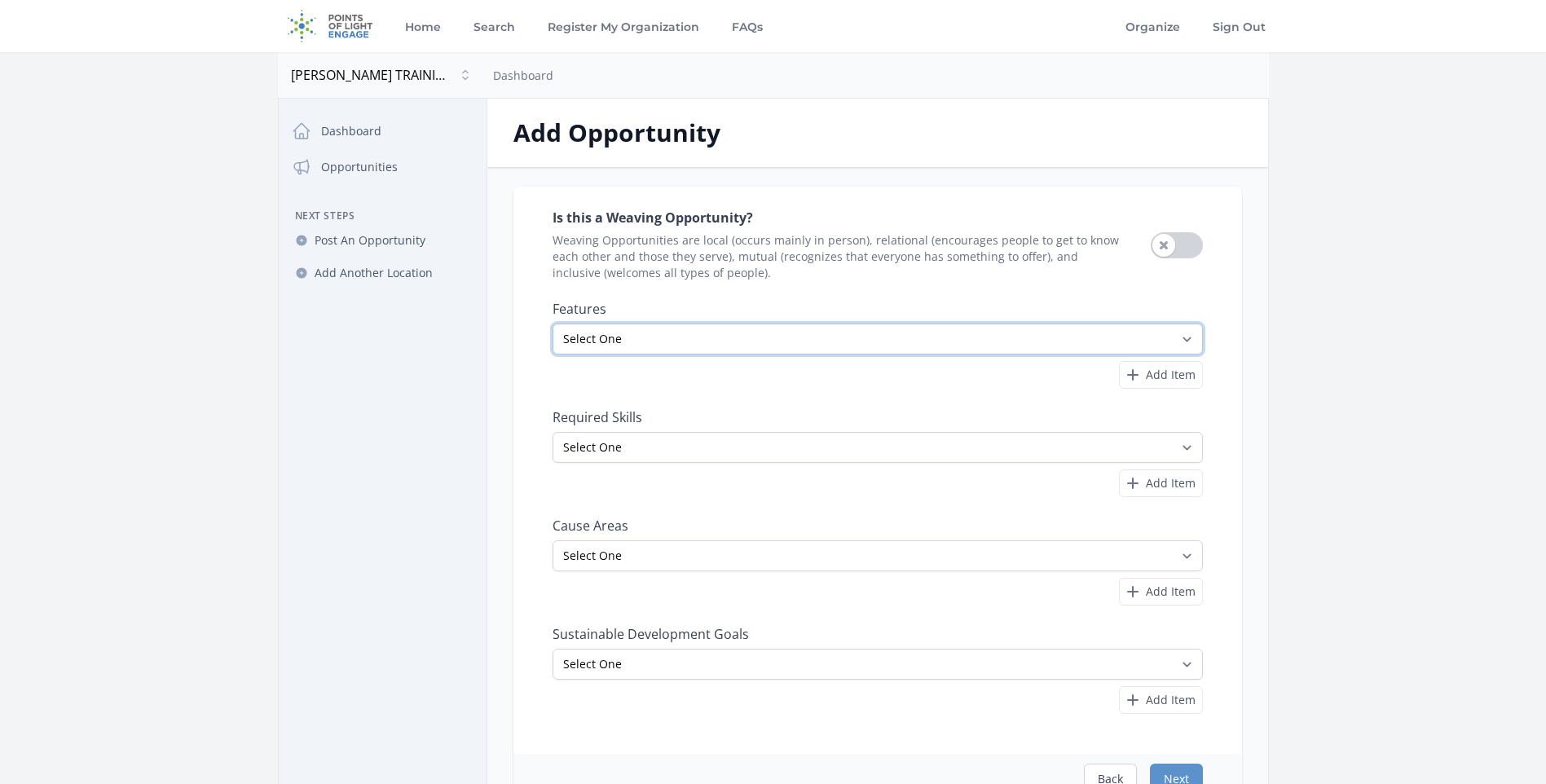
click at [707, 333] on select "Select One All Ages Court-Ordered Eligible Good for Families Good for Groups Go…" at bounding box center [878, 338] width 650 height 31
click at [553, 323] on select "Select One All Ages Court-Ordered Eligible Good for Families Good for Groups Go…" at bounding box center [878, 338] width 650 height 31
click at [723, 462] on select "Select One Accounting Advocacy Administrative Arts Board Service Business Skill…" at bounding box center [878, 447] width 650 height 31
select select "Food Service"
click at [553, 432] on select "Select One Accounting Advocacy Administrative Arts Board Service Business Skill…" at bounding box center [878, 447] width 650 height 31
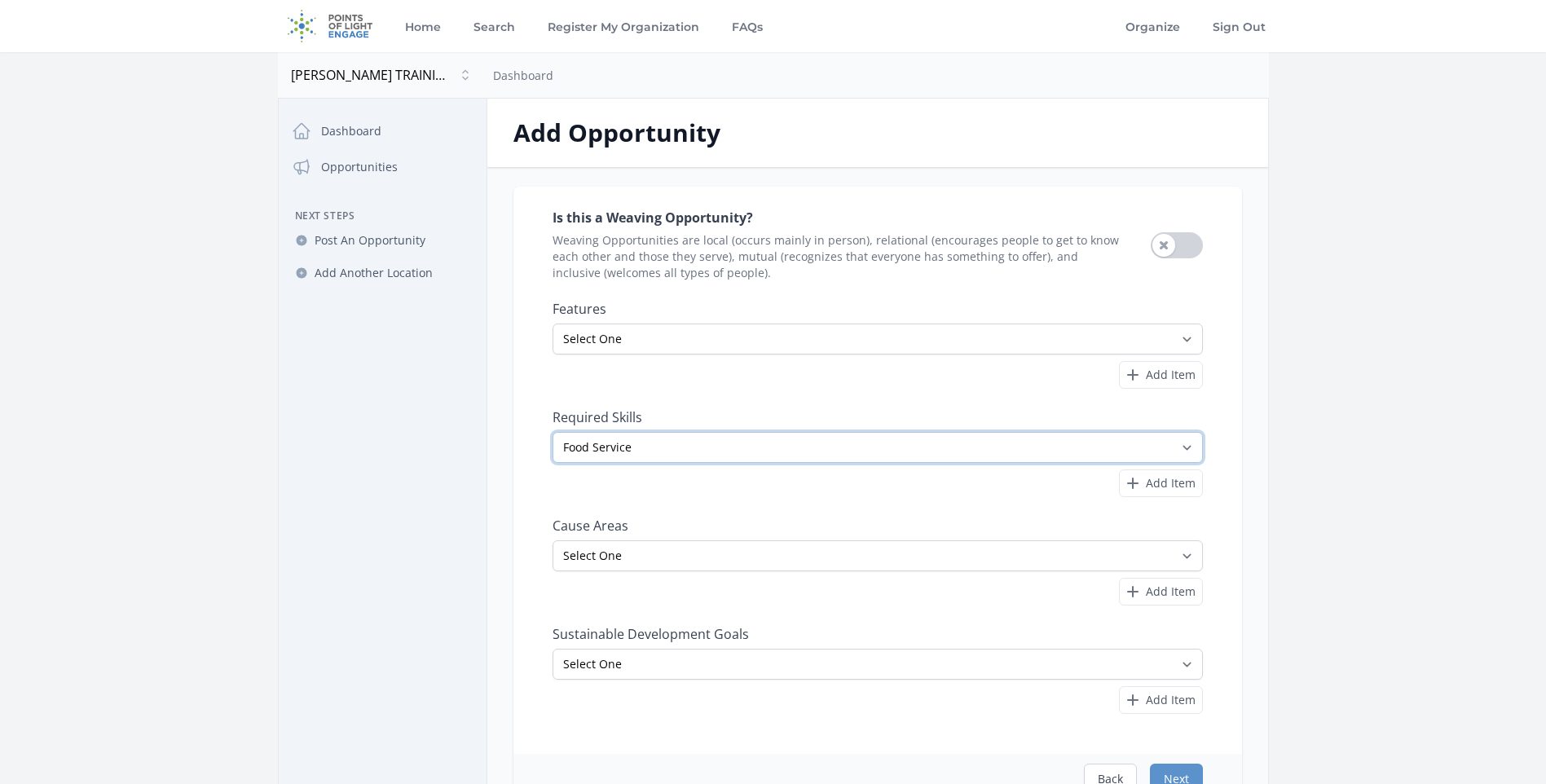
click at [911, 450] on select "Select One Accounting Advocacy Administrative Arts Board Service Business Skill…" at bounding box center [878, 447] width 650 height 31
click at [729, 506] on div "Is this a Weaving Opportunity? Weaving Opportunities are local (occurs mainly i…" at bounding box center [878, 460] width 650 height 508
click at [676, 552] on select "Select One Adult Education Animals Arts & Culture Children & Youth Civil Rights…" at bounding box center [878, 555] width 650 height 31
select select "Job Training & Employment"
click at [553, 540] on select "Select One Adult Education Animals Arts & Culture Children & Youth Civil Rights…" at bounding box center [878, 555] width 650 height 31
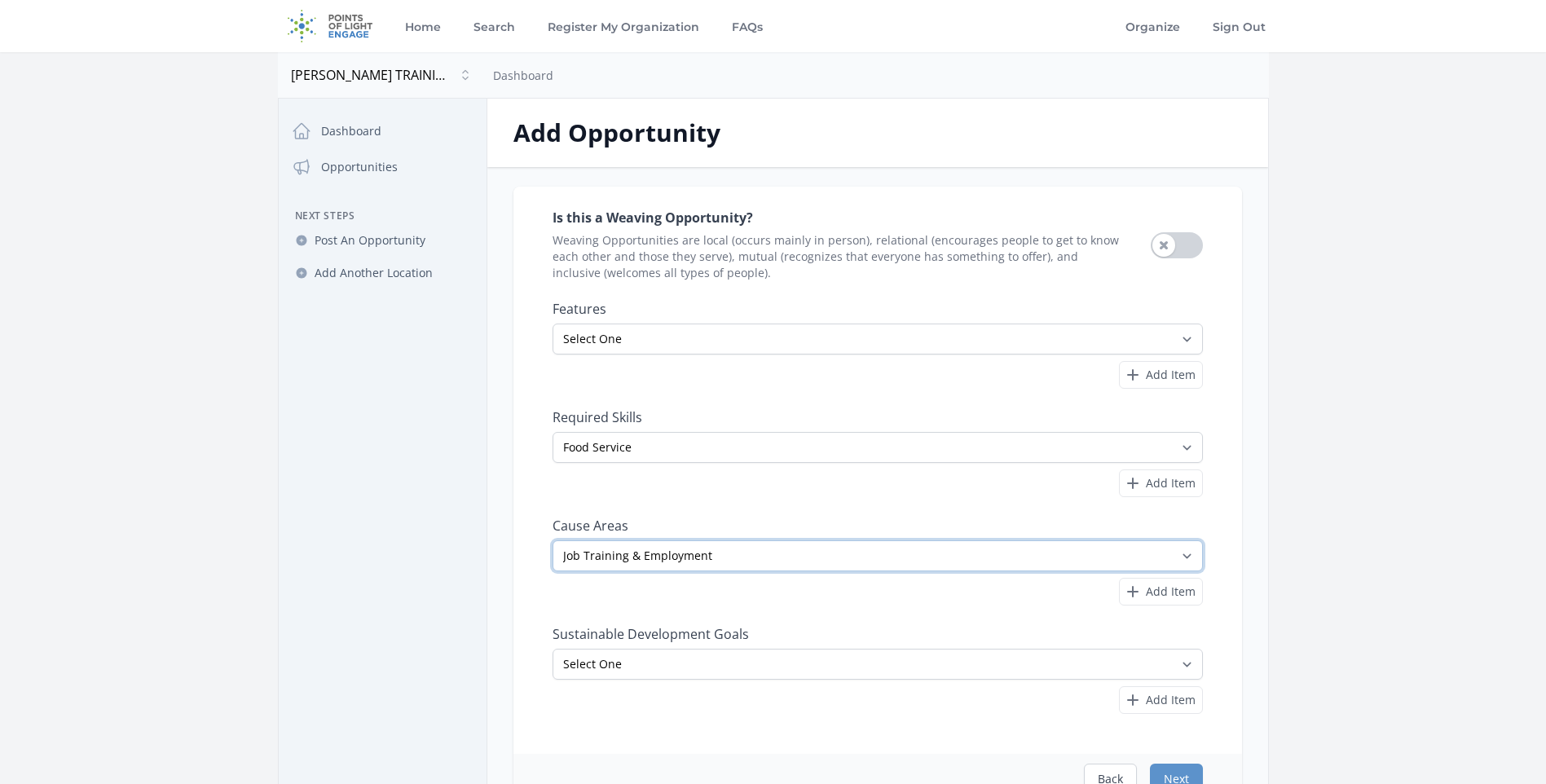
scroll to position [81, 0]
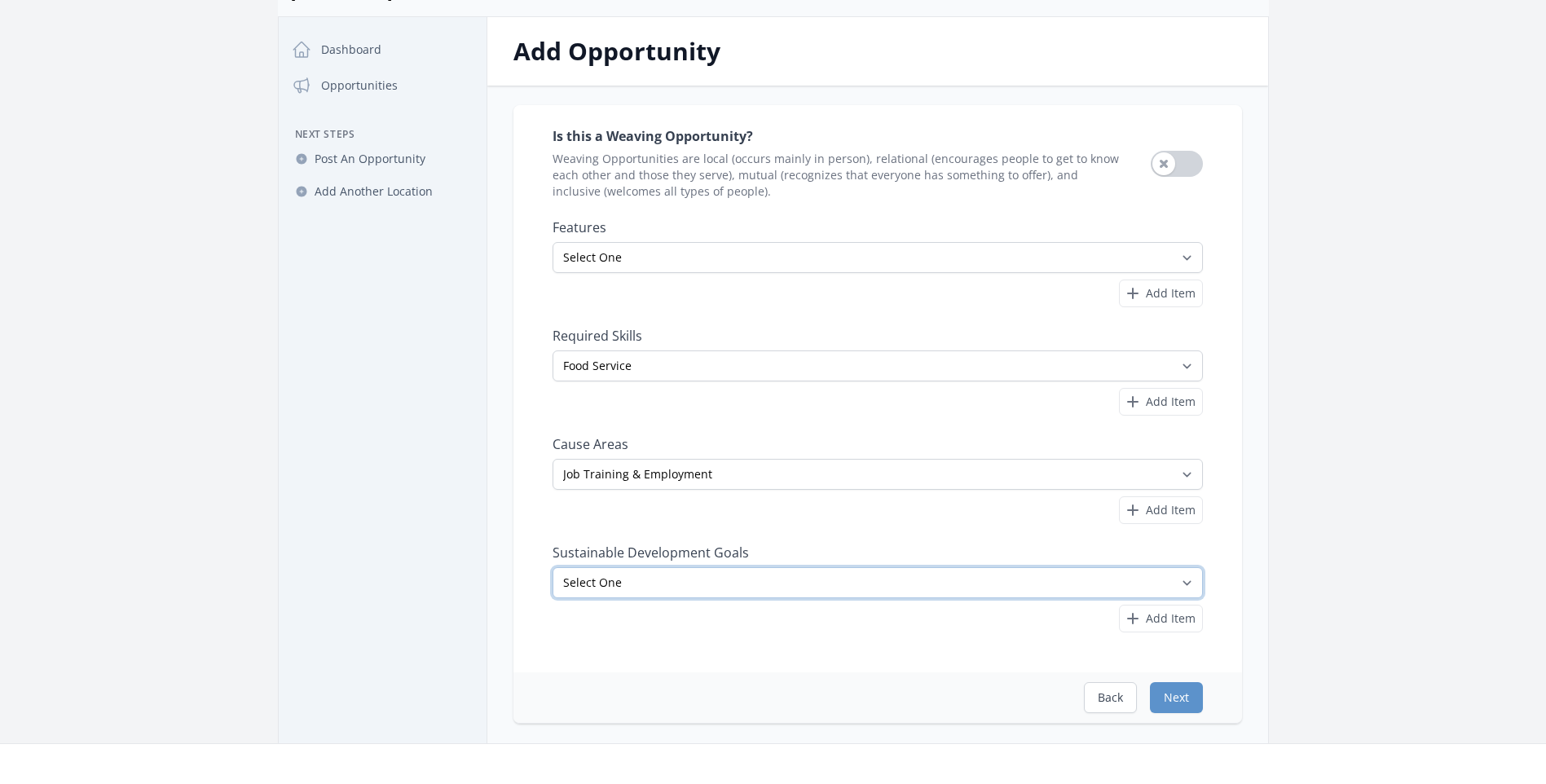
click at [667, 584] on select "Select One No Poverty Zero Hunger Good Health and Well-Being Quality Education …" at bounding box center [878, 582] width 650 height 31
select select "Partnerships"
click at [553, 567] on select "Select One No Poverty Zero Hunger Good Health and Well-Being Quality Education …" at bounding box center [878, 582] width 650 height 31
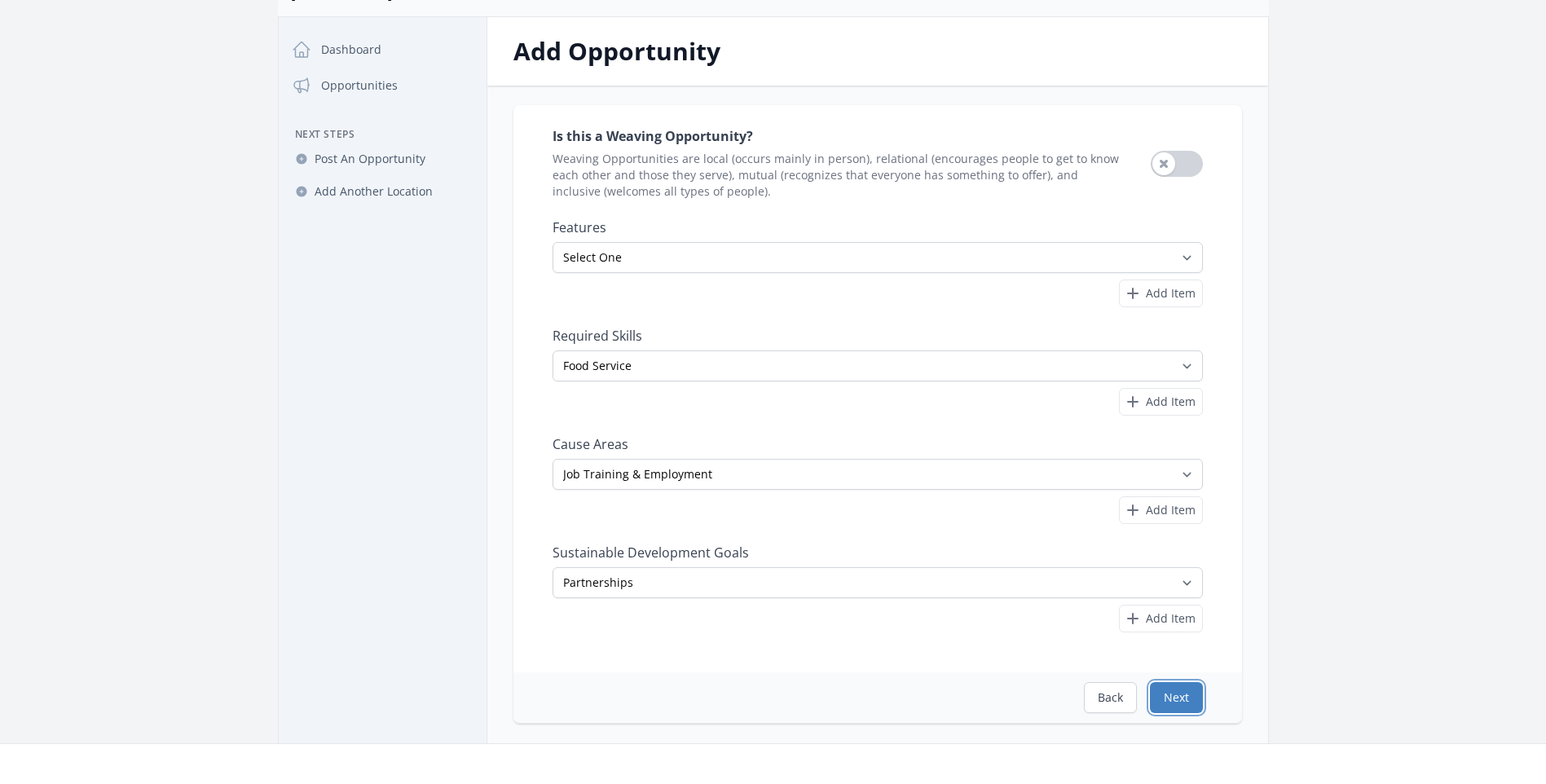
click at [1174, 692] on button "Next" at bounding box center [1177, 697] width 53 height 31
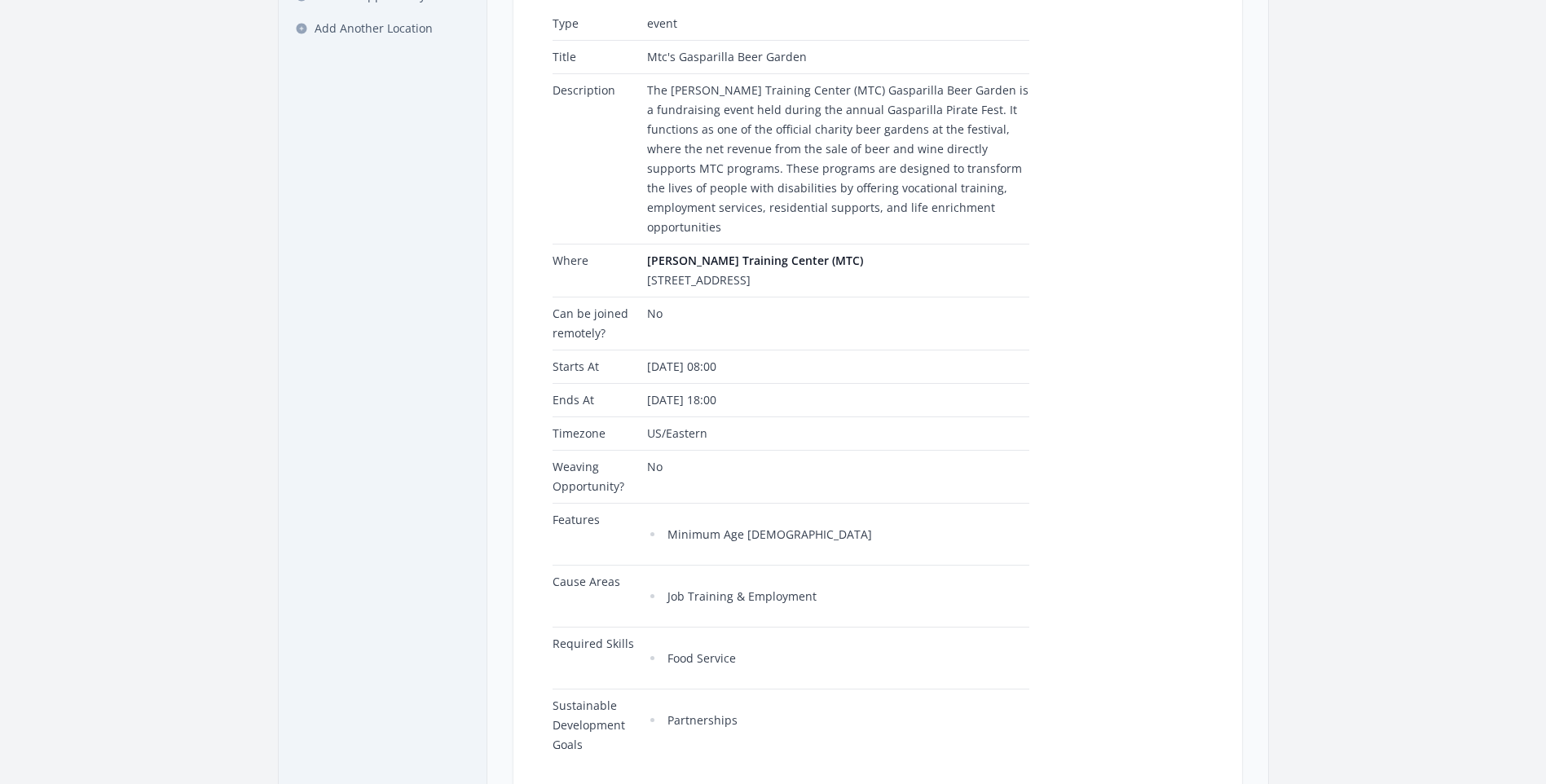
scroll to position [407, 0]
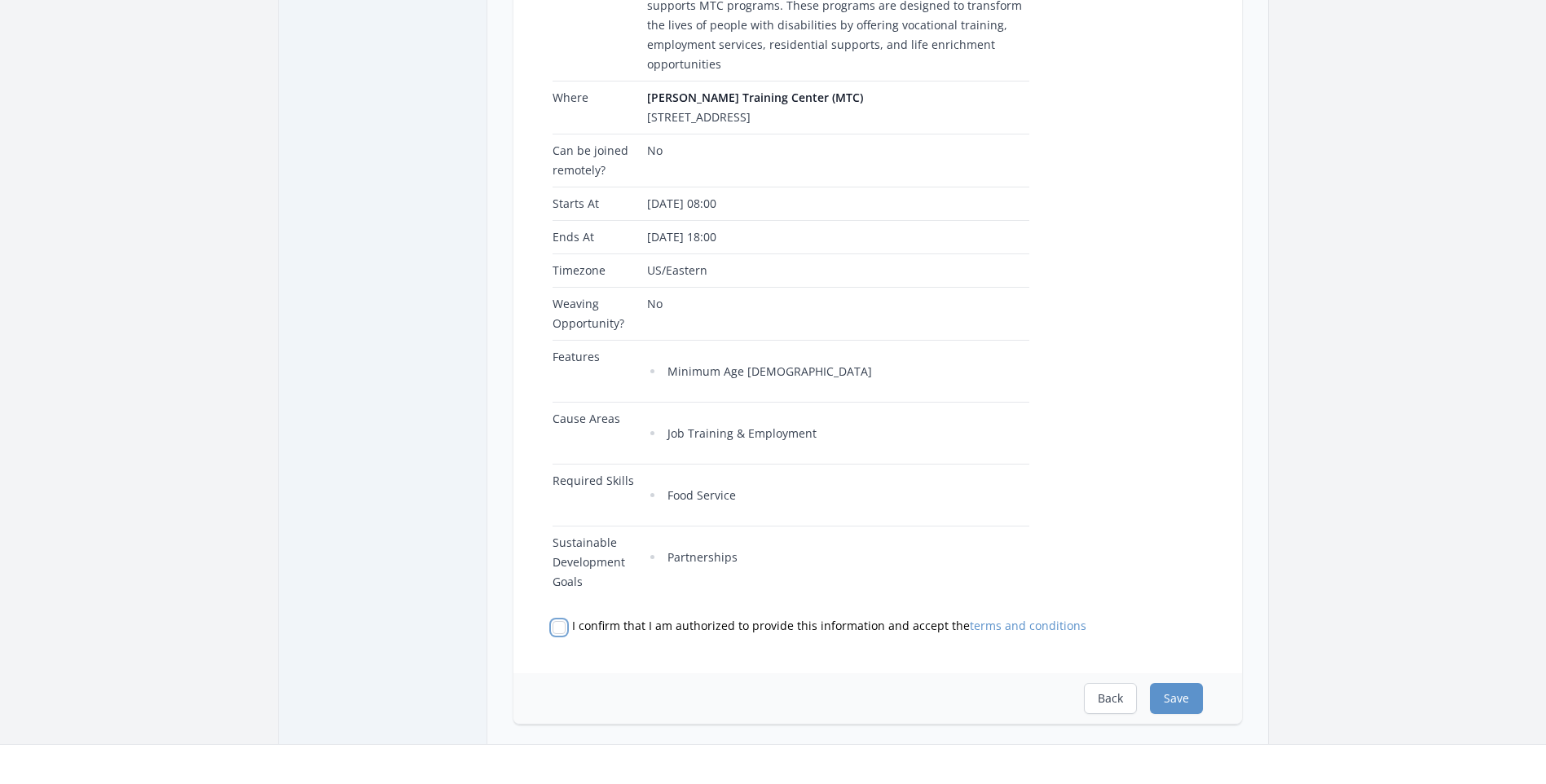
click at [561, 621] on input "I confirm that I am authorized to provide this information and accept the terms…" at bounding box center [559, 627] width 13 height 13
checkbox input "true"
click at [1200, 687] on button "Save" at bounding box center [1177, 698] width 53 height 31
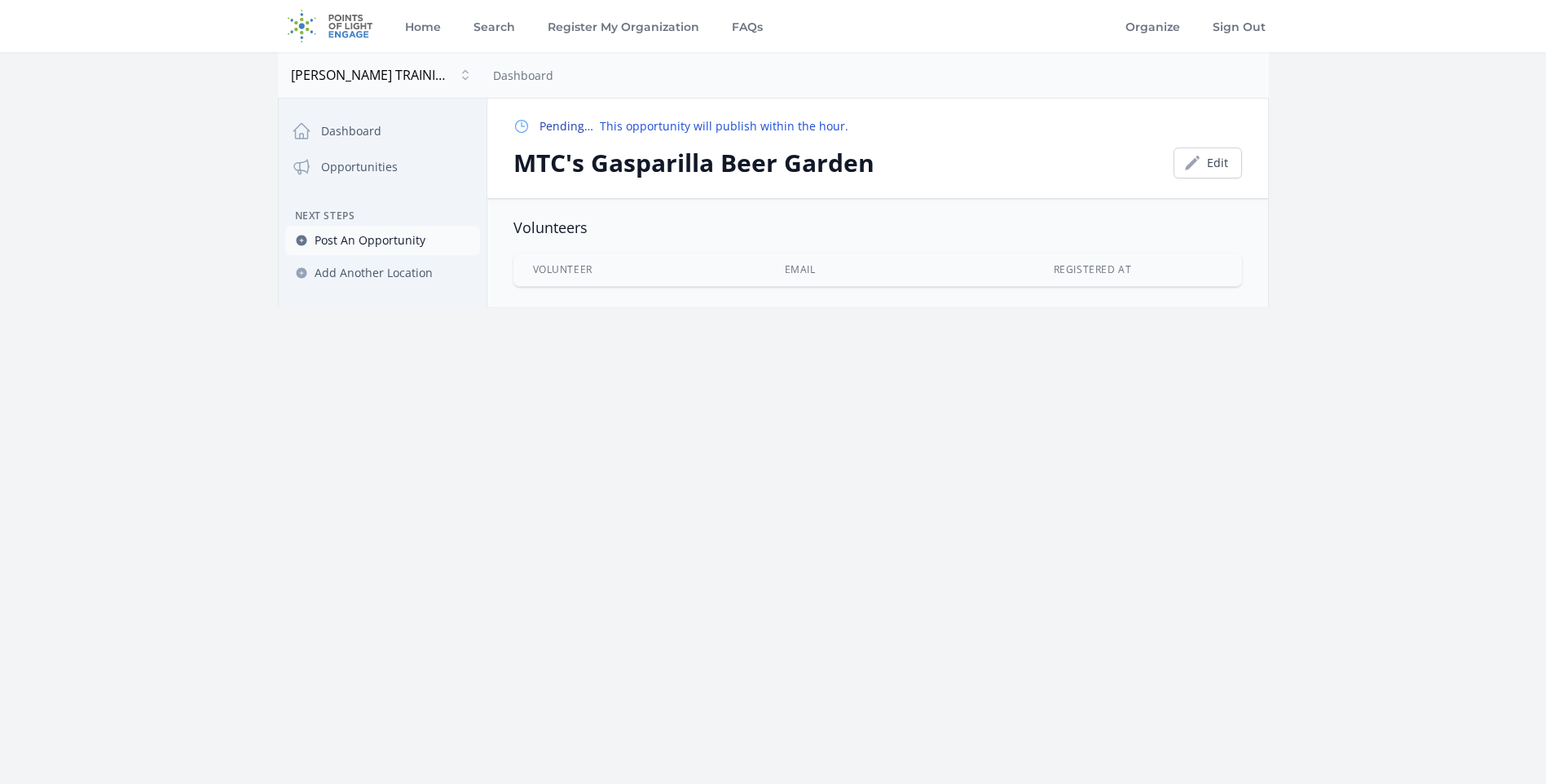
click at [353, 241] on span "Post An Opportunity" at bounding box center [370, 240] width 111 height 16
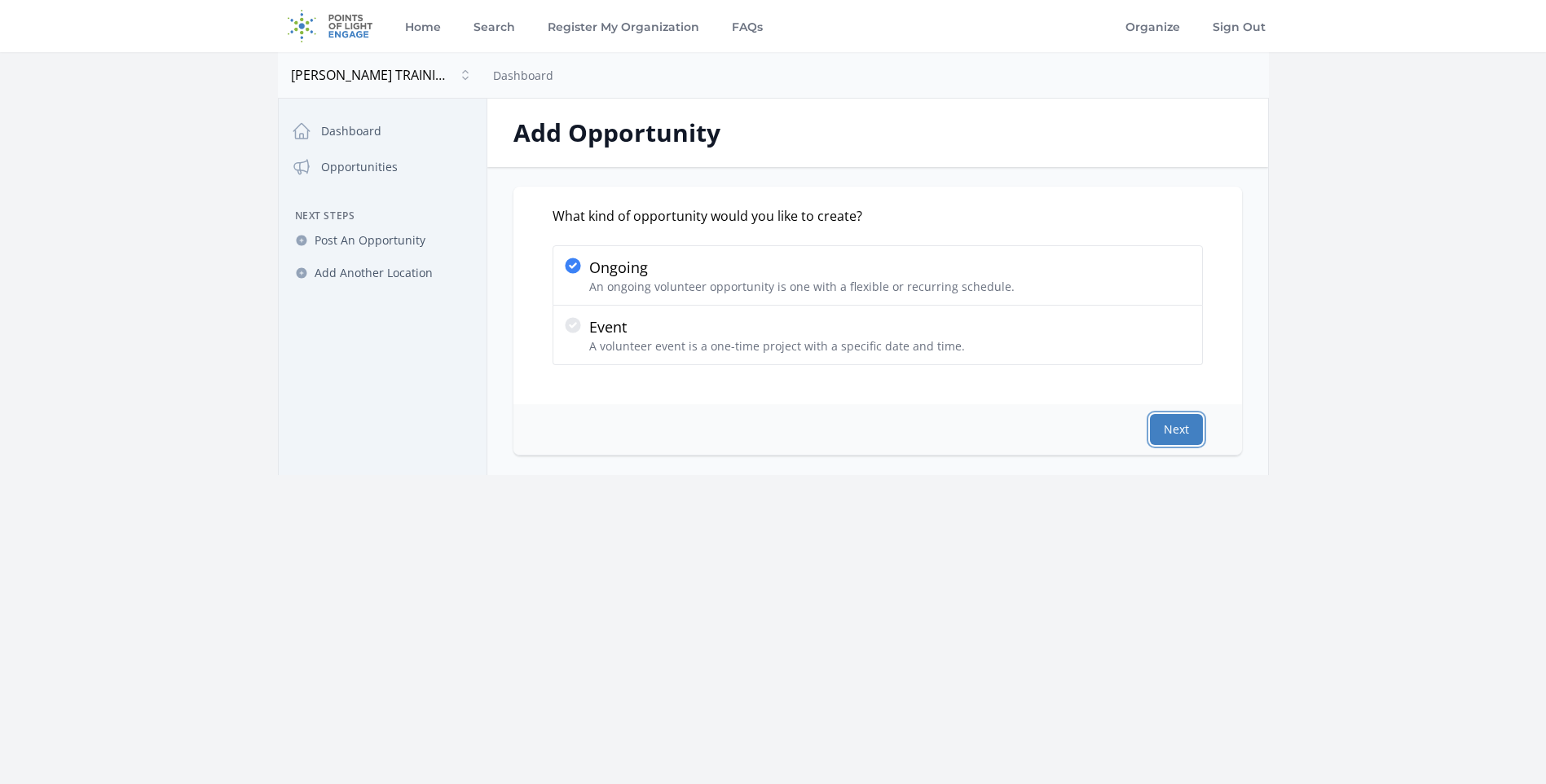
click at [1196, 439] on button "Next" at bounding box center [1177, 429] width 53 height 31
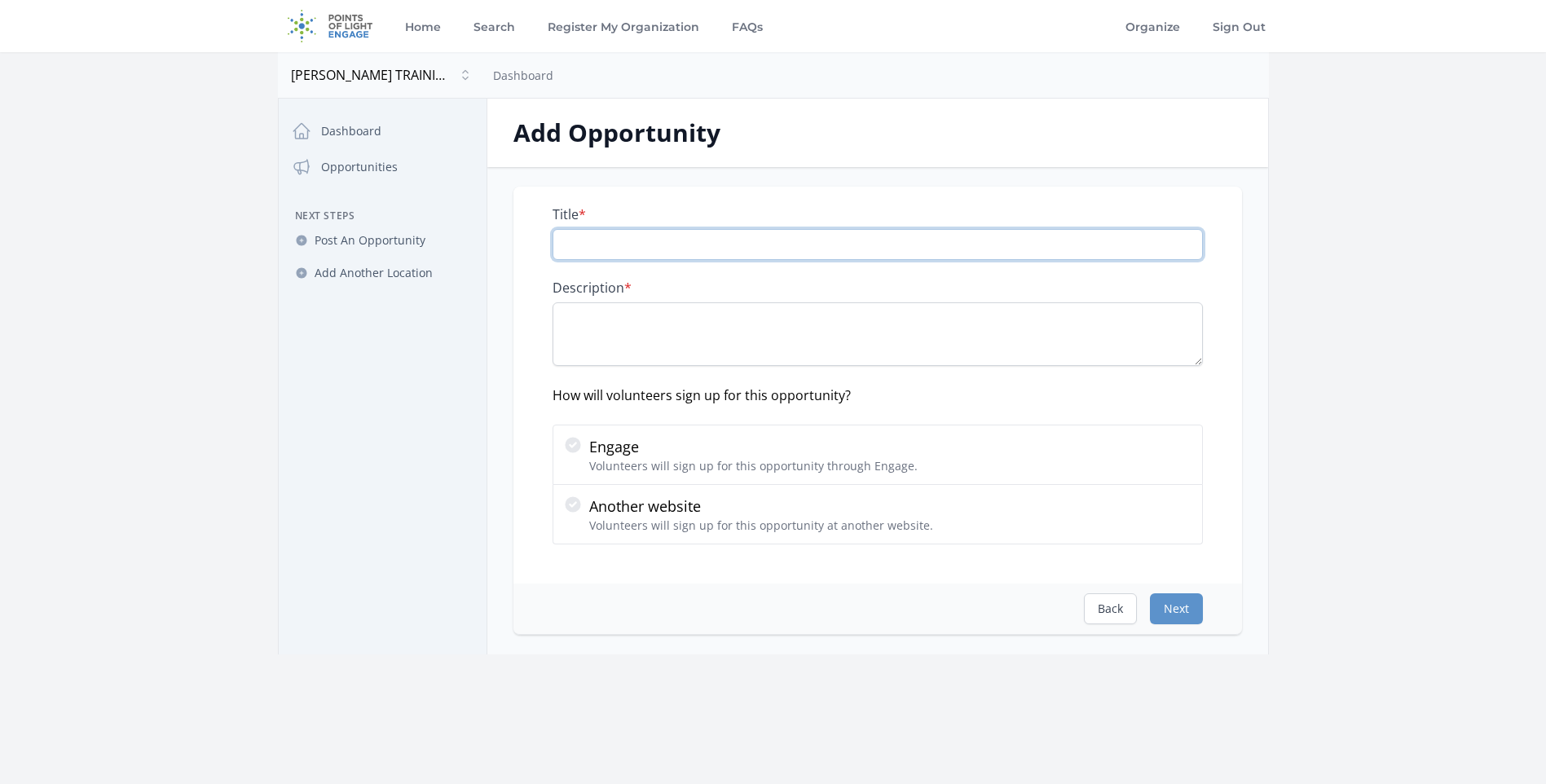
click at [650, 246] on input "Title *" at bounding box center [878, 244] width 650 height 31
type input "Bead Repurpose Project"
click at [606, 330] on textarea "Description *" at bounding box center [878, 334] width 650 height 63
paste textarea "hese beads are collected by local organizations and brought to us to sort and r…"
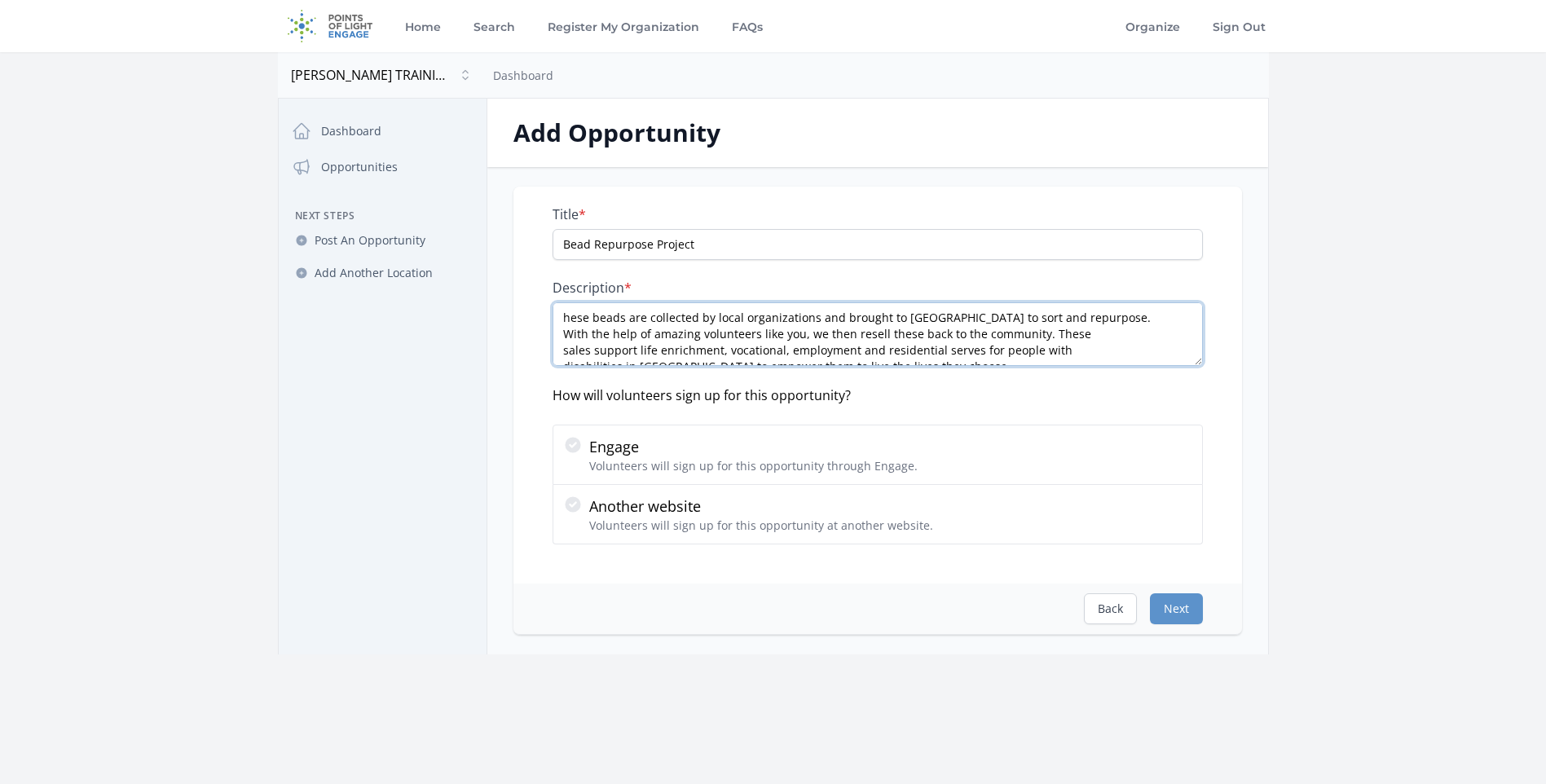
click at [591, 316] on textarea "hese beads are collected by local organizations and brought to us to sort and r…" at bounding box center [878, 334] width 650 height 63
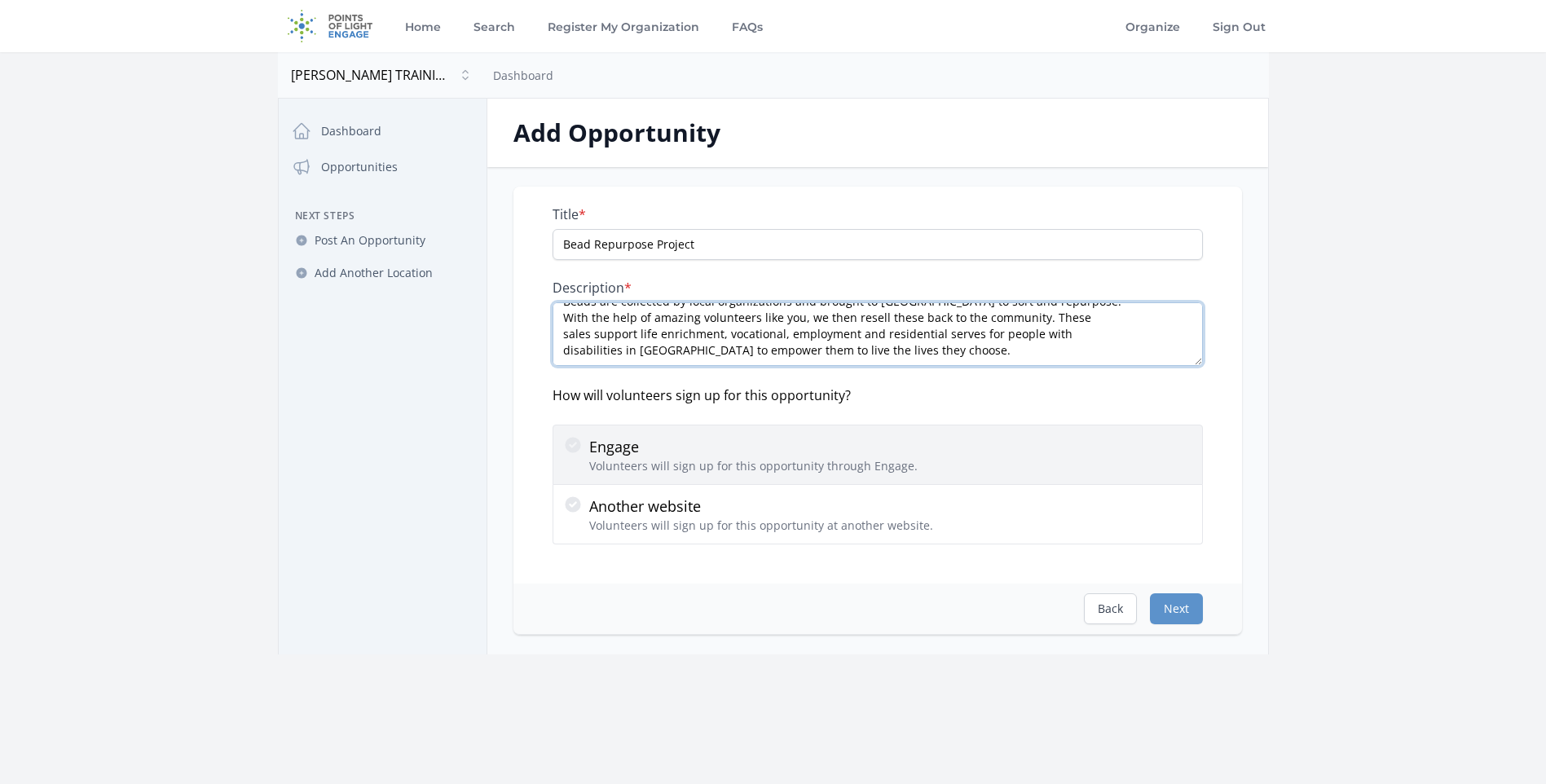
type textarea "Beads are collected by local organizations and brought to us to sort and repurp…"
click at [916, 453] on div "Engage Volunteers will sign up for this opportunity through Engage." at bounding box center [878, 455] width 629 height 39
click at [0, 0] on input "Engage Volunteers will sign up for this opportunity through Engage." at bounding box center [0, 0] width 0 height 0
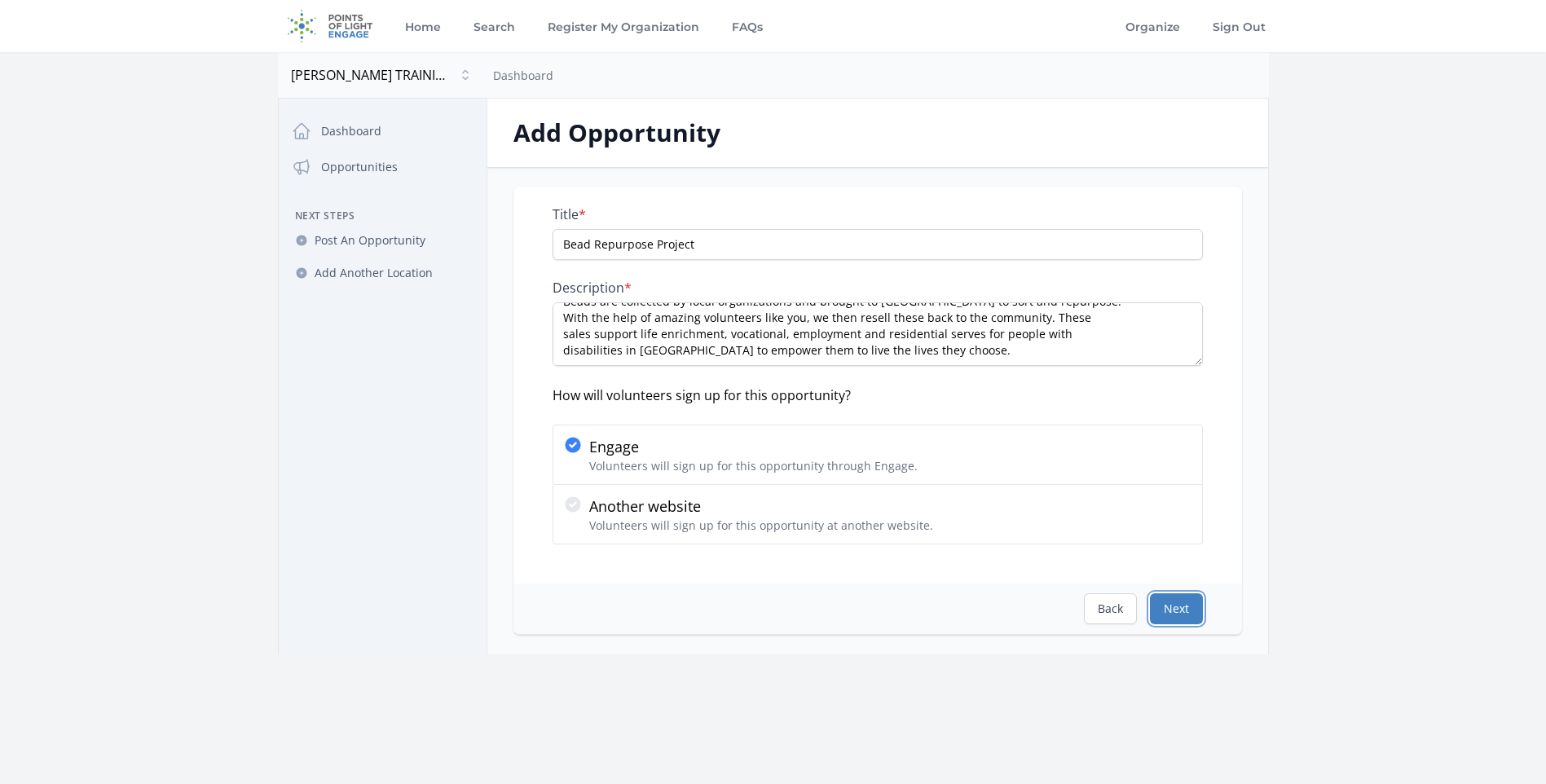
click at [1177, 609] on button "Next" at bounding box center [1177, 608] width 53 height 31
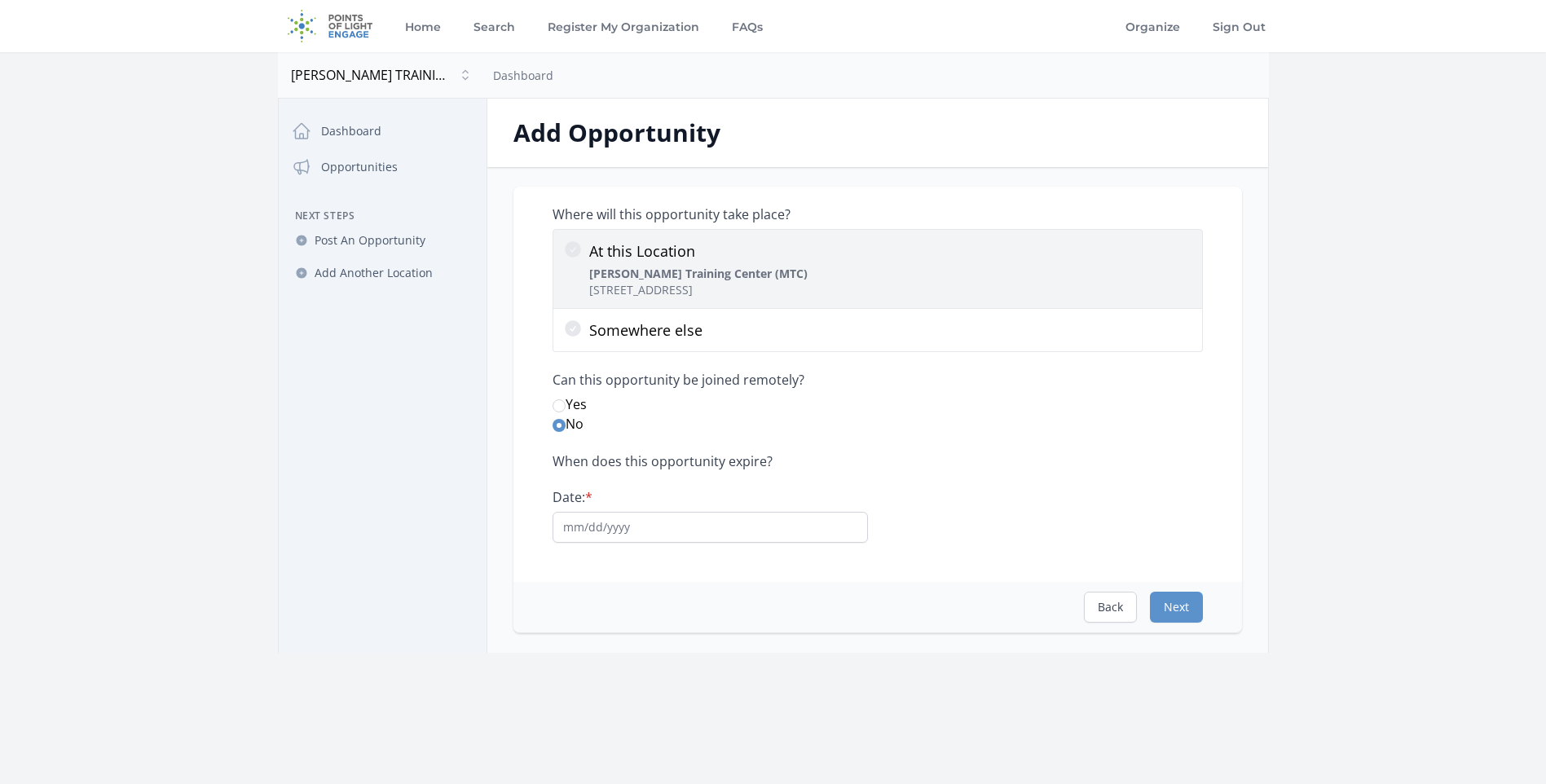
click at [848, 263] on div "At this Location MacDonald Training Center (MTC) 5420 W Cypress St, Tampa, FL 3…" at bounding box center [878, 269] width 629 height 59
click at [0, 0] on input "At this Location MacDonald Training Center (MTC) 5420 W Cypress St, Tampa, FL 3…" at bounding box center [0, 0] width 0 height 0
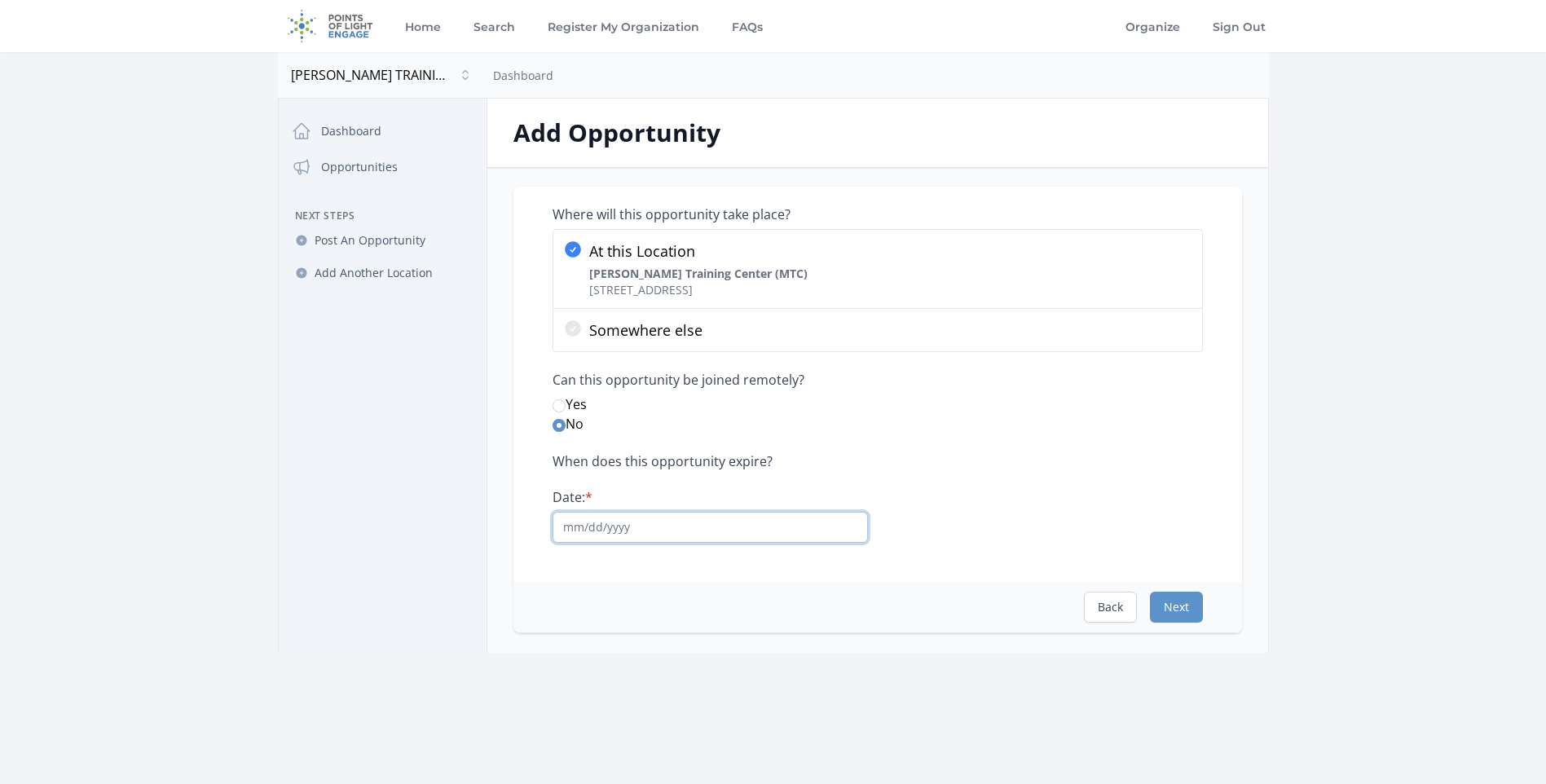
click at [664, 521] on input "Date: *" at bounding box center [710, 527] width 316 height 31
type input "10/01/2026"
click at [1189, 603] on button "Next" at bounding box center [1177, 606] width 53 height 31
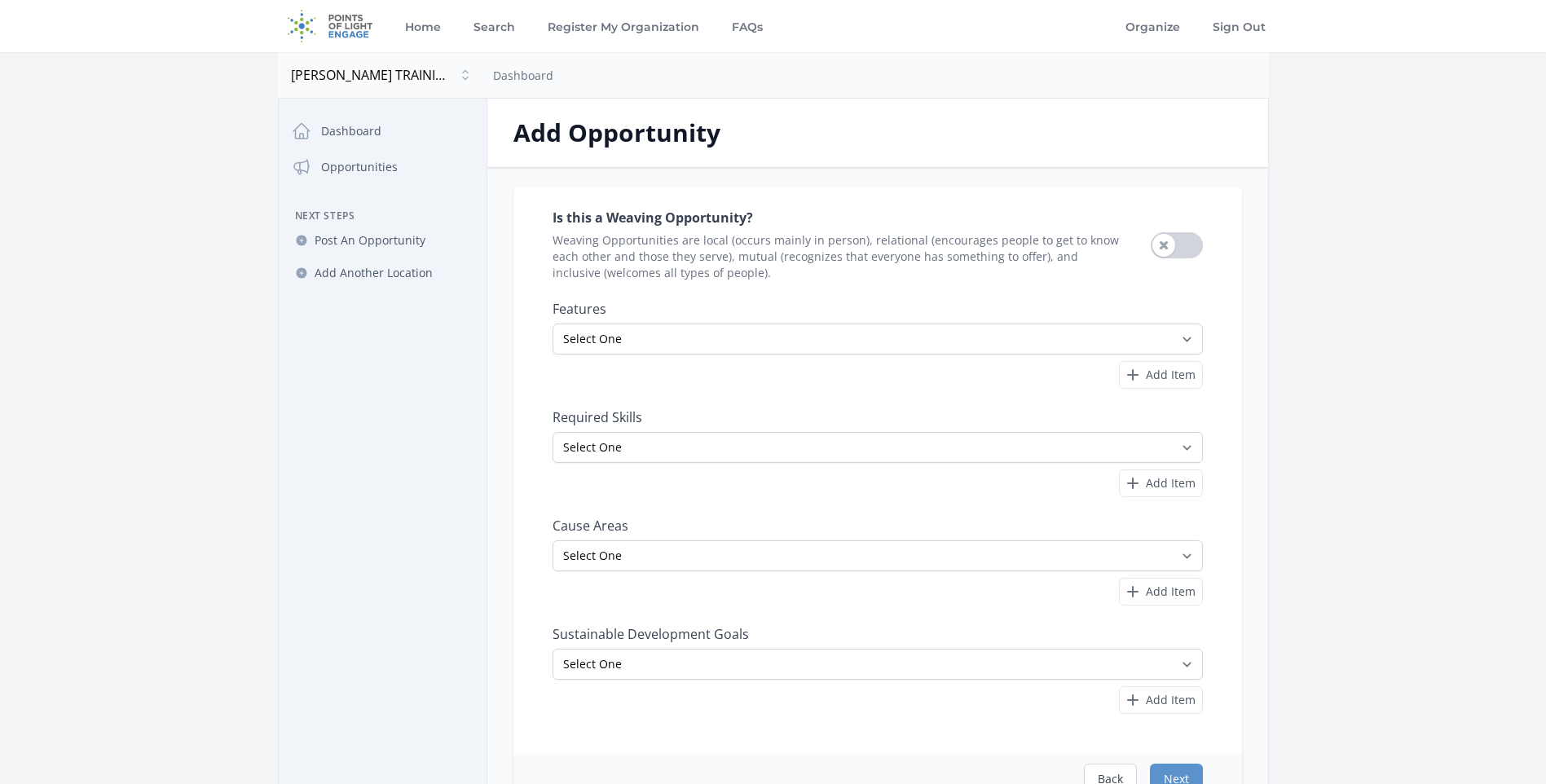
click at [1141, 358] on div "Select One All Ages Court-Ordered Eligible Good for Families Good for Groups Go…" at bounding box center [878, 356] width 650 height 66
click at [1141, 342] on select "Select One All Ages Court-Ordered Eligible Good for Families Good for Groups Go…" at bounding box center [878, 338] width 650 height 31
select select "Good for Groups"
click at [553, 323] on select "Select One All Ages Court-Ordered Eligible Good for Families Good for Groups Go…" at bounding box center [878, 338] width 650 height 31
click at [839, 450] on select "Select One Accounting Advocacy Administrative Arts Board Service Business Skill…" at bounding box center [878, 447] width 650 height 31
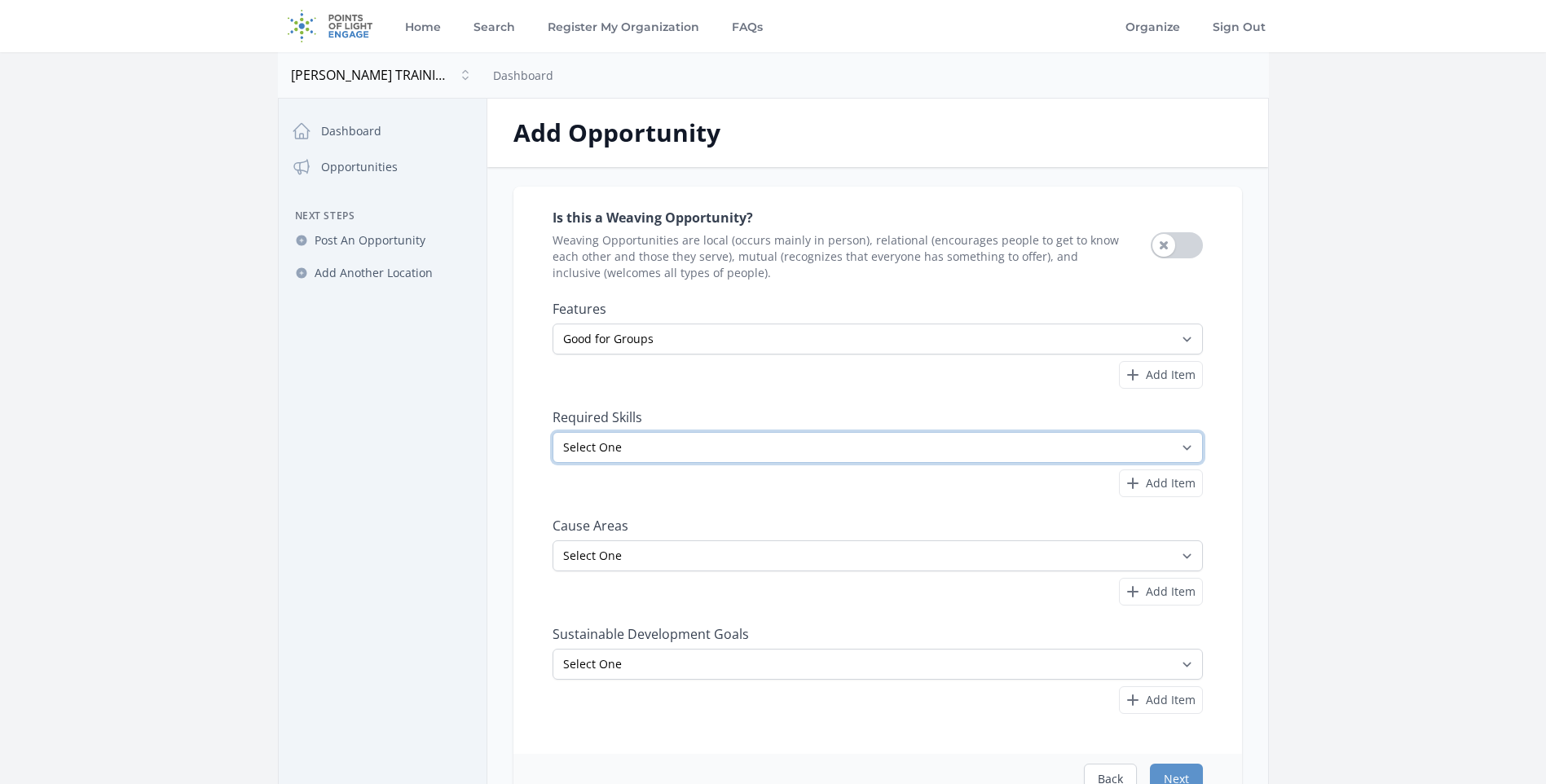
click at [839, 450] on select "Select One Accounting Advocacy Administrative Arts Board Service Business Skill…" at bounding box center [878, 447] width 650 height 31
click at [1183, 768] on button "Next" at bounding box center [1177, 779] width 53 height 31
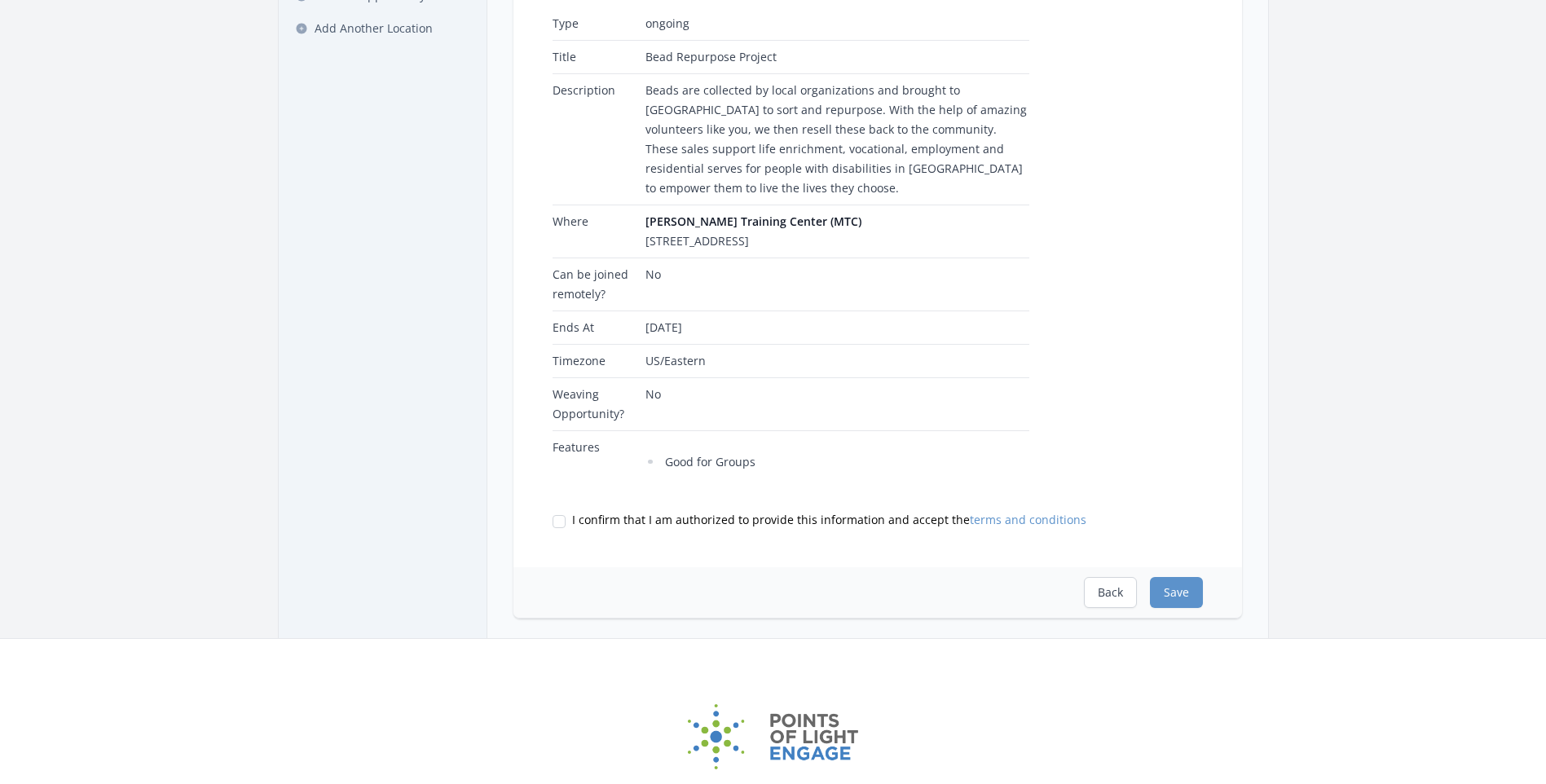
scroll to position [326, 0]
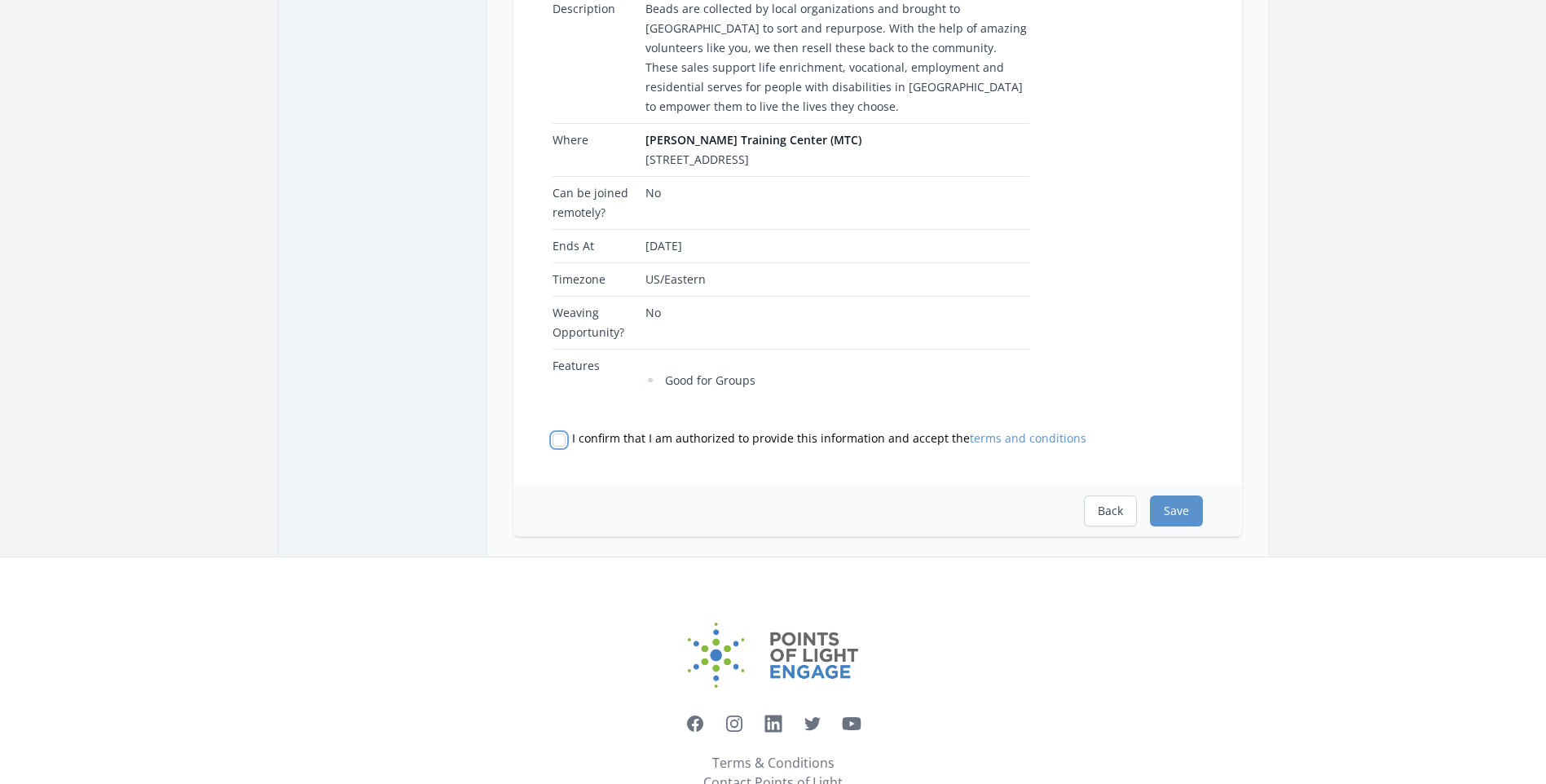
click at [558, 433] on input "I confirm that I am authorized to provide this information and accept the terms…" at bounding box center [559, 440] width 13 height 13
checkbox input "true"
click at [1196, 495] on button "Save" at bounding box center [1177, 510] width 53 height 31
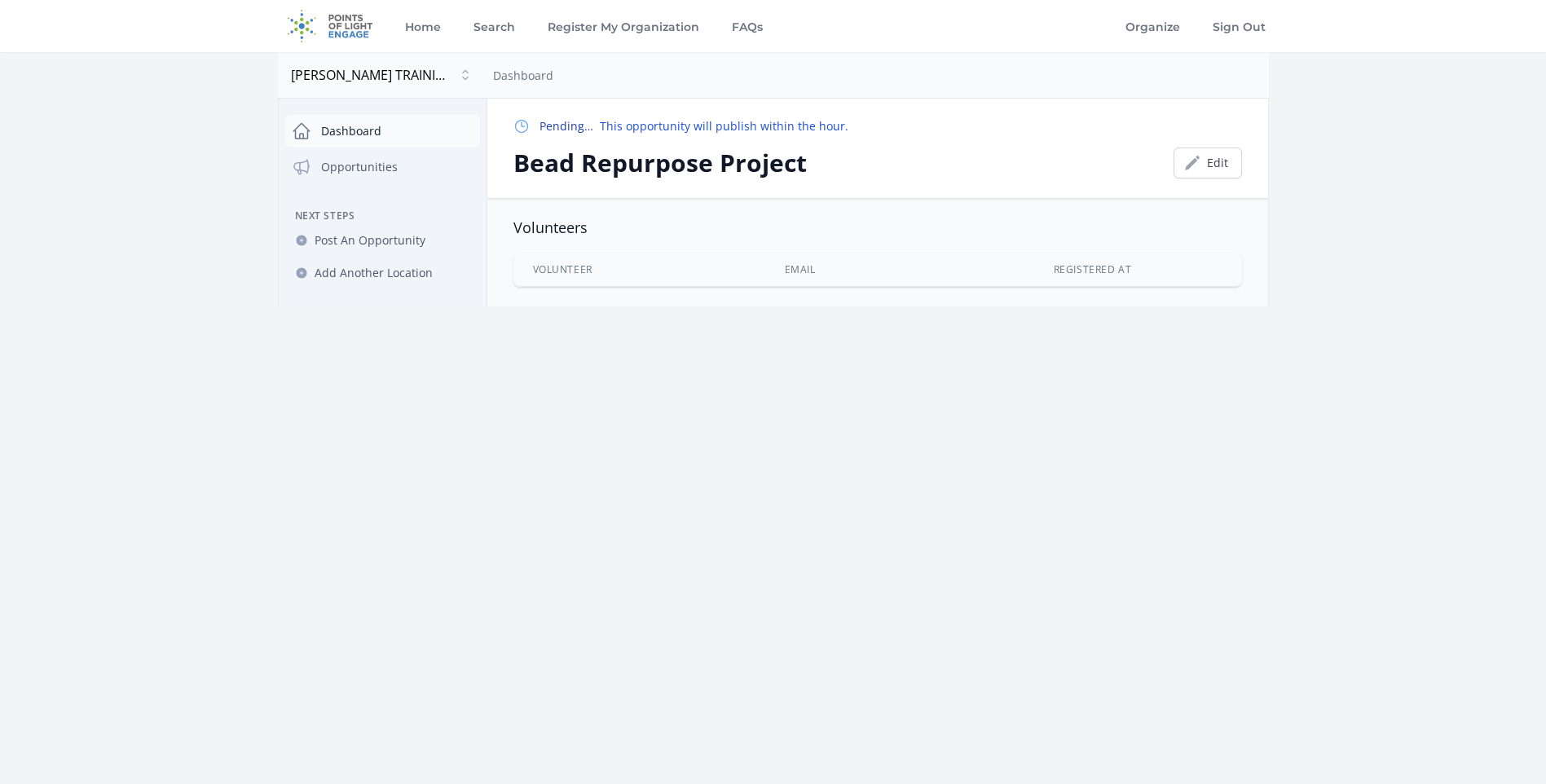
click at [400, 121] on link "Dashboard" at bounding box center [383, 130] width 195 height 33
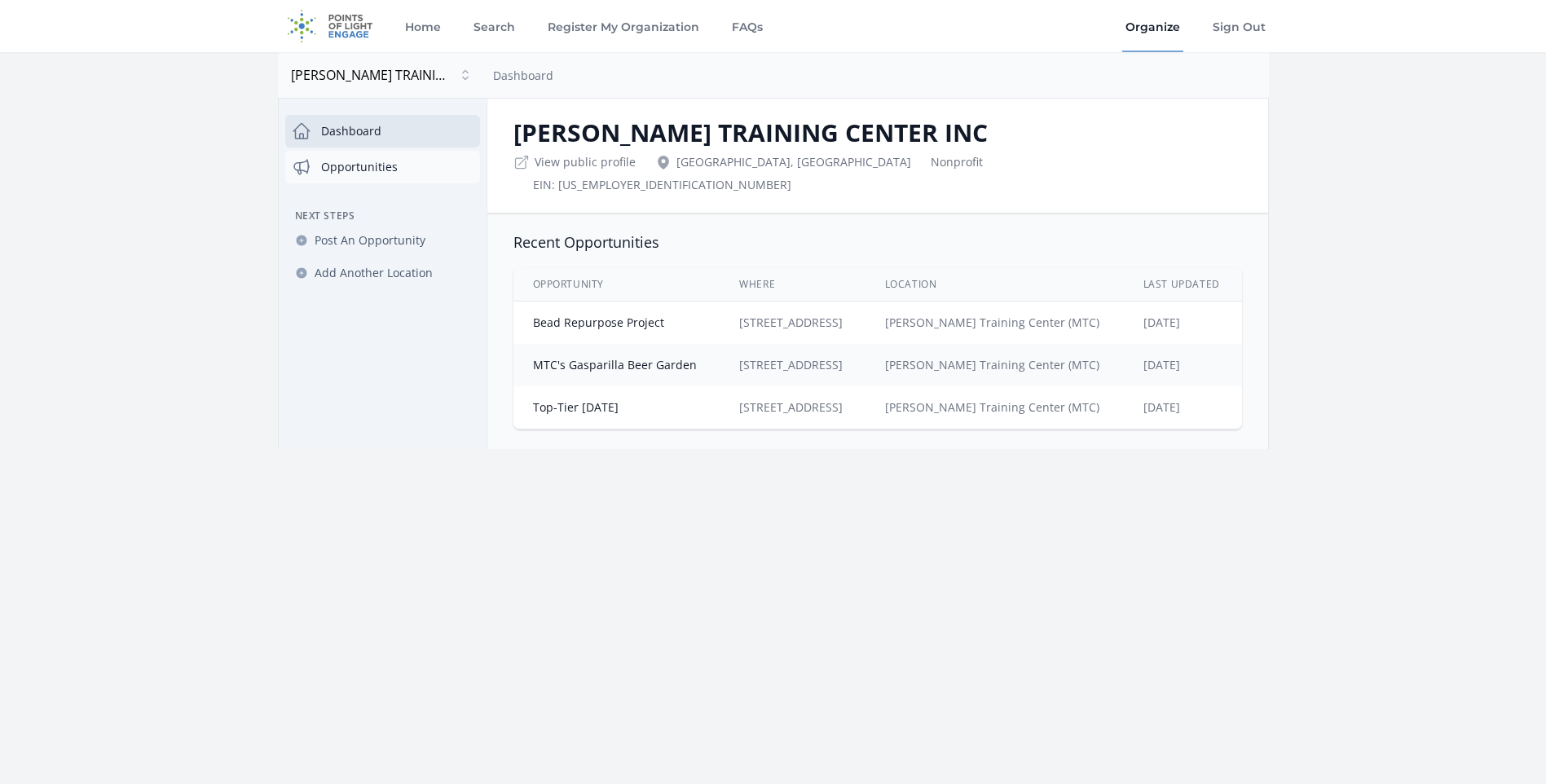
click at [378, 168] on link "Opportunities" at bounding box center [383, 166] width 195 height 33
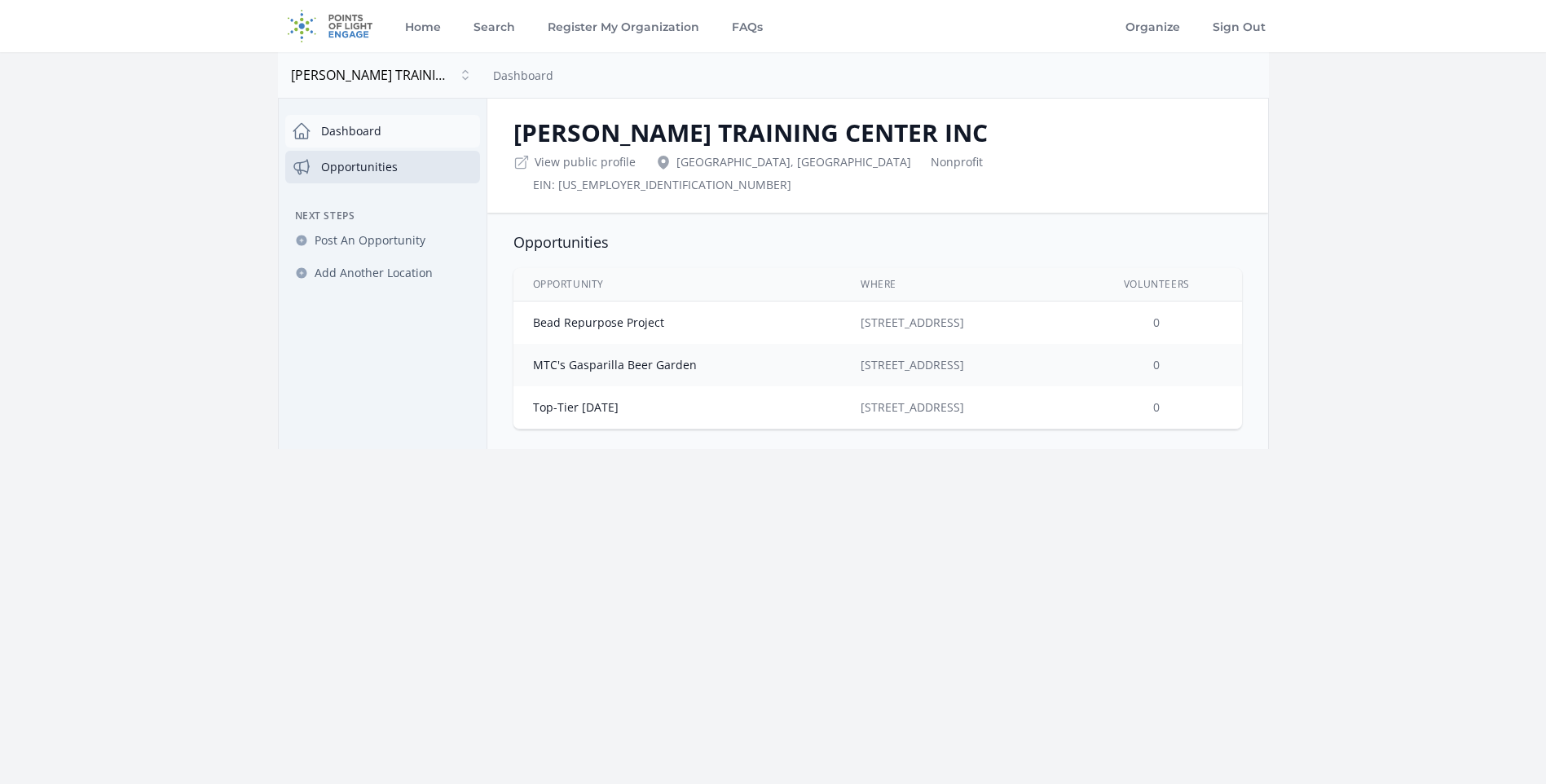
click at [373, 134] on link "Dashboard" at bounding box center [383, 130] width 195 height 33
